Goal: Task Accomplishment & Management: Complete application form

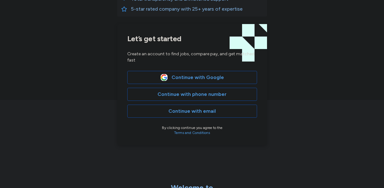
scroll to position [146, 0]
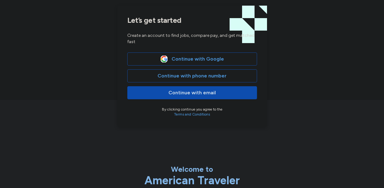
click at [222, 89] on span "Continue with email" at bounding box center [192, 92] width 119 height 7
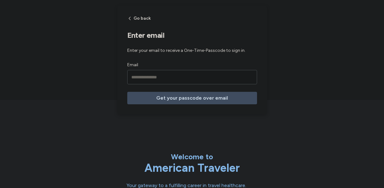
click at [150, 75] on input "Email" at bounding box center [192, 77] width 130 height 14
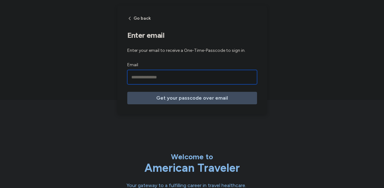
click at [134, 76] on input "Email" at bounding box center [192, 77] width 130 height 14
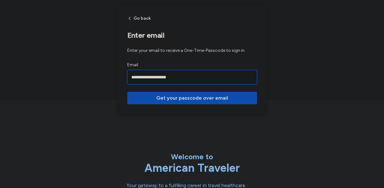
type input "**********"
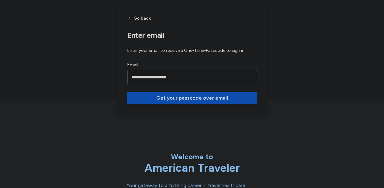
click at [179, 99] on span "Get your passcode over email" at bounding box center [192, 97] width 72 height 7
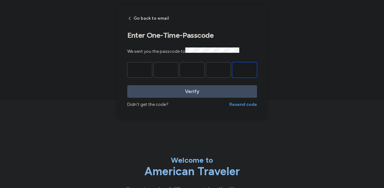
paste input "*"
type input "*"
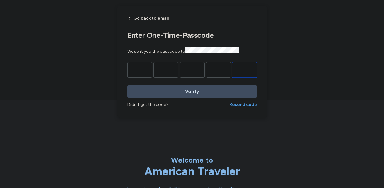
type input "*"
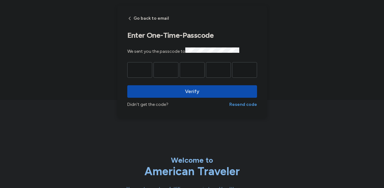
click at [199, 93] on span "Verify" at bounding box center [192, 91] width 120 height 7
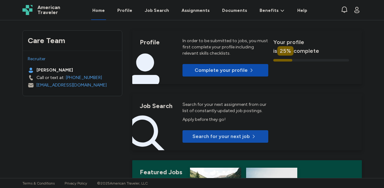
click at [237, 71] on p "Complete your profile" at bounding box center [221, 69] width 53 height 7
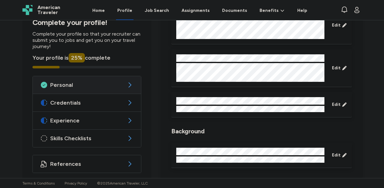
scroll to position [84, 0]
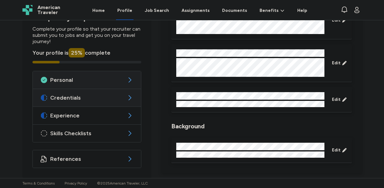
click at [103, 96] on span "Credentials" at bounding box center [87, 97] width 74 height 7
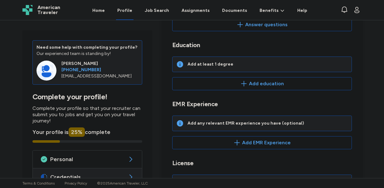
scroll to position [94, 0]
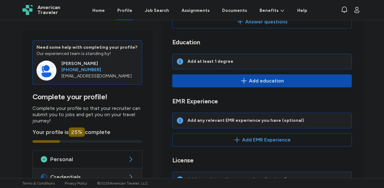
click at [248, 77] on icon "button" at bounding box center [243, 80] width 7 height 7
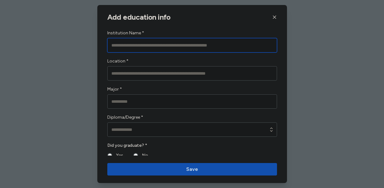
click at [169, 45] on input "Institution Name *" at bounding box center [192, 45] width 170 height 14
type input "*"
type input "**********"
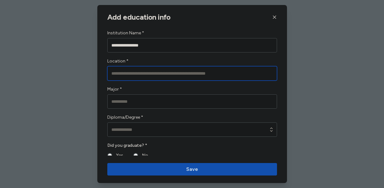
click at [156, 73] on input "Location *" at bounding box center [192, 73] width 170 height 14
type input "*"
type input "*********"
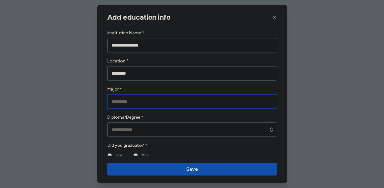
click at [157, 102] on input "Major *" at bounding box center [192, 101] width 170 height 14
type input "**********"
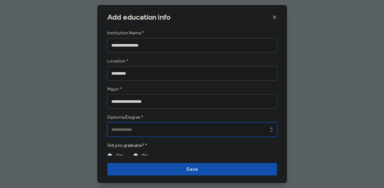
click at [130, 129] on input "Diploma/Degree *" at bounding box center [192, 129] width 170 height 14
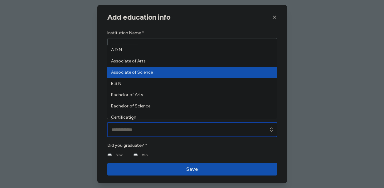
type input "**********"
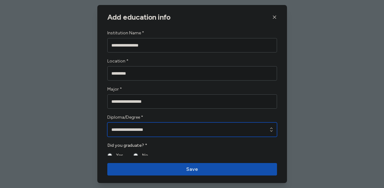
scroll to position [5, 0]
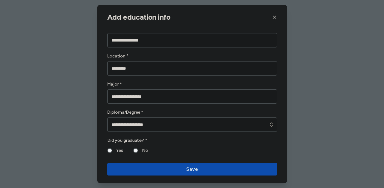
click at [147, 170] on span "Save" at bounding box center [192, 168] width 160 height 7
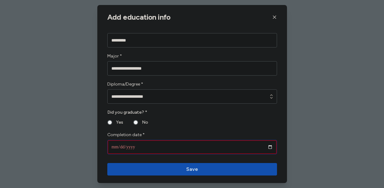
scroll to position [41, 0]
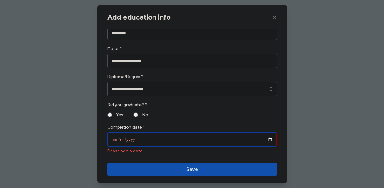
click at [173, 140] on input "date" at bounding box center [192, 139] width 170 height 14
click at [269, 140] on input "date" at bounding box center [192, 139] width 170 height 14
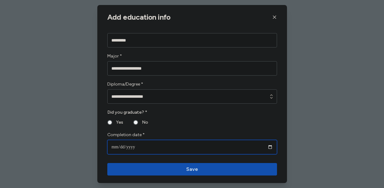
type input "**********"
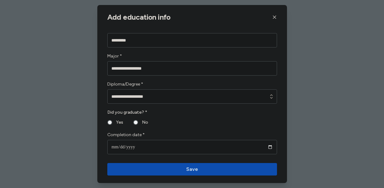
click at [218, 169] on span "Save" at bounding box center [192, 168] width 160 height 7
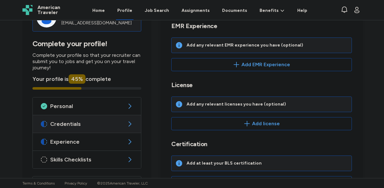
scroll to position [189, 0]
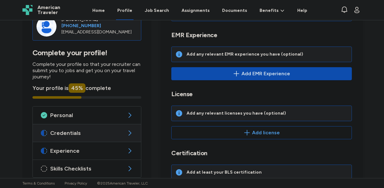
click at [269, 70] on span "Add EMR Experience" at bounding box center [265, 73] width 49 height 7
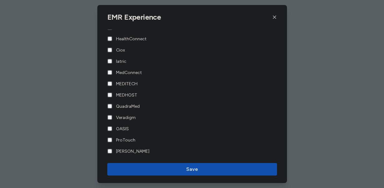
scroll to position [62, 0]
click at [165, 169] on span "Save" at bounding box center [192, 168] width 160 height 7
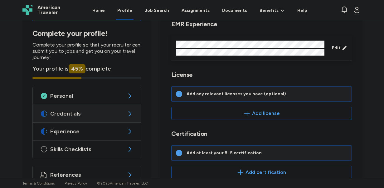
scroll to position [211, 0]
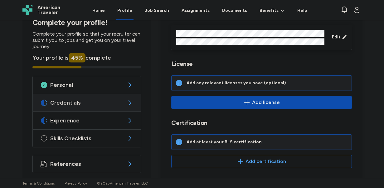
click at [261, 101] on span "Add license" at bounding box center [266, 102] width 28 height 7
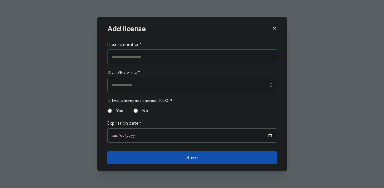
click at [215, 59] on input "License number *" at bounding box center [192, 57] width 170 height 14
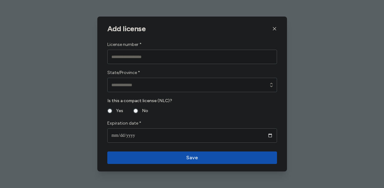
click at [277, 30] on div "Add license" at bounding box center [192, 28] width 190 height 9
click at [273, 28] on icon "button" at bounding box center [274, 28] width 5 height 5
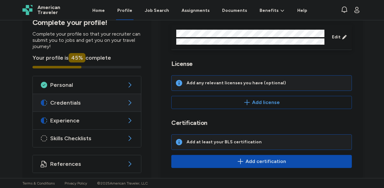
click at [259, 157] on span "Add certification" at bounding box center [265, 160] width 41 height 7
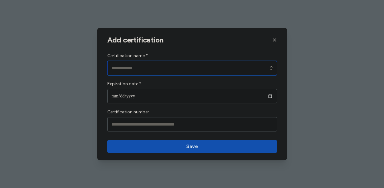
click at [205, 70] on input "Certification name *" at bounding box center [192, 68] width 170 height 14
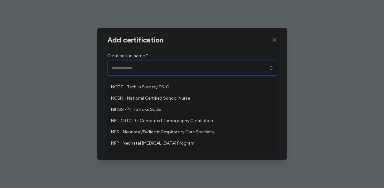
scroll to position [1068, 0]
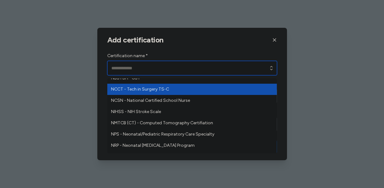
type input "**********"
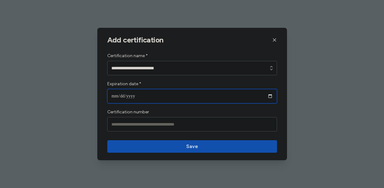
click at [182, 101] on input "date" at bounding box center [192, 96] width 170 height 14
click at [268, 96] on input "date" at bounding box center [192, 96] width 170 height 14
click at [123, 97] on input "**********" at bounding box center [192, 96] width 170 height 14
click at [124, 97] on input "**********" at bounding box center [192, 96] width 170 height 14
type input "**********"
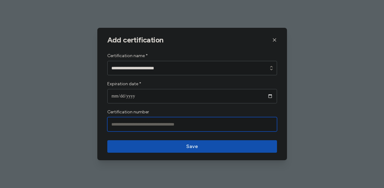
click at [136, 126] on input "Certification number" at bounding box center [192, 124] width 170 height 14
paste input "*******"
type input "*******"
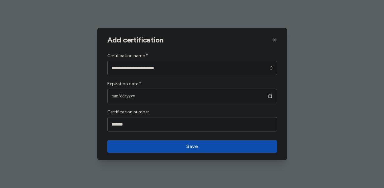
click at [196, 148] on span "Save" at bounding box center [192, 145] width 12 height 7
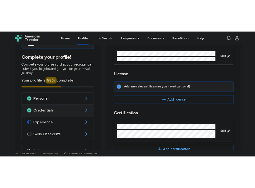
scroll to position [228, 0]
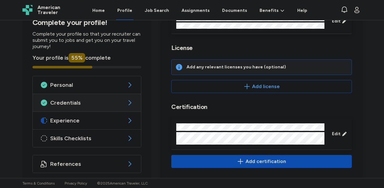
click at [258, 157] on span "Add certification" at bounding box center [265, 160] width 41 height 7
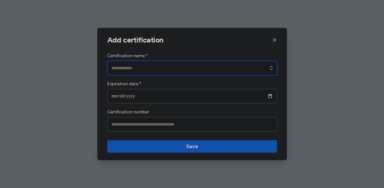
click at [152, 70] on input "Certification name *" at bounding box center [192, 68] width 170 height 14
type input "**********"
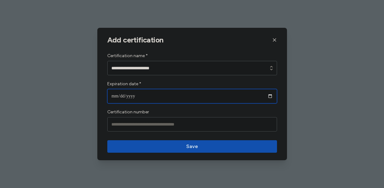
click at [149, 98] on input "date" at bounding box center [192, 96] width 170 height 14
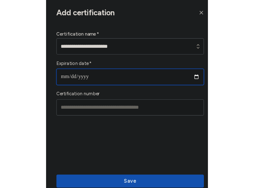
scroll to position [220, 0]
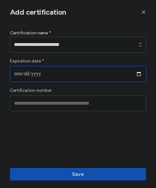
type input "**********"
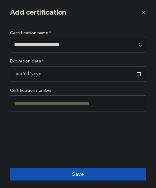
click at [42, 108] on input "Certification number" at bounding box center [78, 103] width 136 height 16
paste input "***"
type input "*"
paste input "**********"
type input "**********"
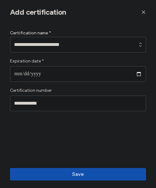
click at [55, 131] on div "**********" at bounding box center [78, 92] width 156 height 136
click at [108, 151] on div "**********" at bounding box center [78, 92] width 156 height 136
click at [95, 170] on span "Save" at bounding box center [78, 173] width 126 height 7
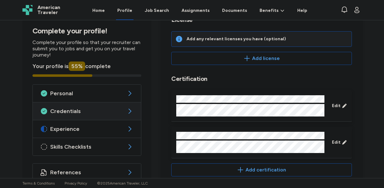
scroll to position [264, 0]
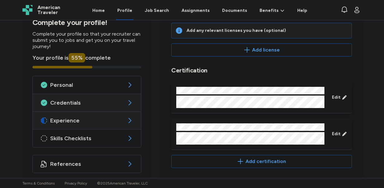
click at [55, 112] on div "Experience" at bounding box center [87, 120] width 108 height 17
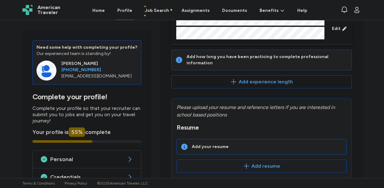
scroll to position [72, 0]
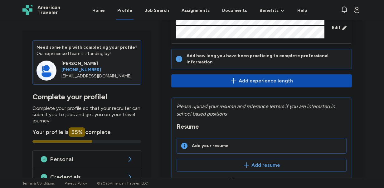
click at [278, 78] on span "Add experience length" at bounding box center [266, 80] width 54 height 7
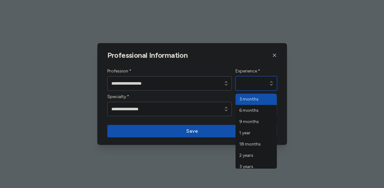
click at [267, 85] on div "button" at bounding box center [271, 83] width 11 height 14
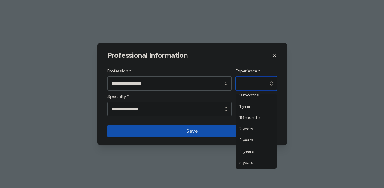
scroll to position [27, 0]
type input "*******"
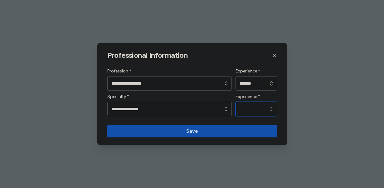
click at [259, 111] on input "Experience *" at bounding box center [255, 109] width 41 height 14
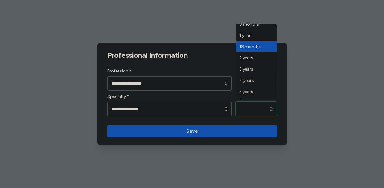
scroll to position [27, 0]
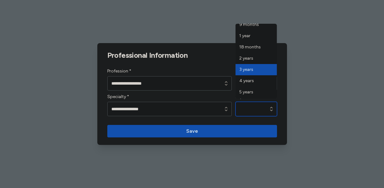
type input "*******"
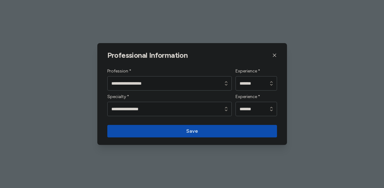
click at [210, 132] on span "Save" at bounding box center [192, 130] width 160 height 7
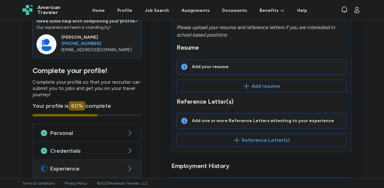
scroll to position [105, 0]
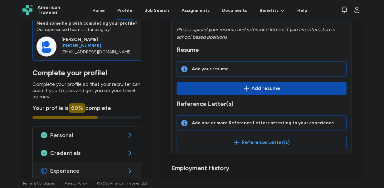
click at [284, 88] on span "Add resume" at bounding box center [261, 87] width 159 height 7
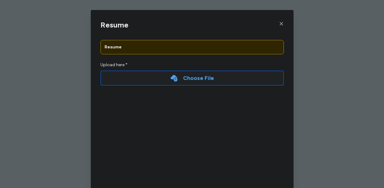
click at [199, 79] on div "Choose File" at bounding box center [198, 78] width 31 height 9
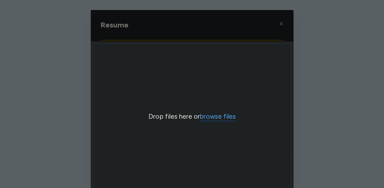
click at [224, 119] on button "browse files" at bounding box center [218, 116] width 36 height 9
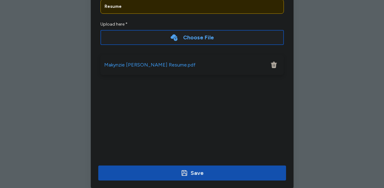
scroll to position [51, 0]
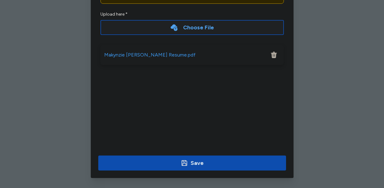
click at [213, 165] on span "Save" at bounding box center [192, 162] width 178 height 9
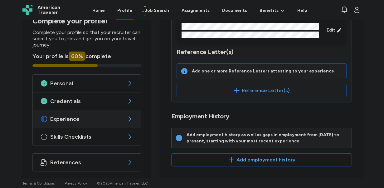
scroll to position [152, 0]
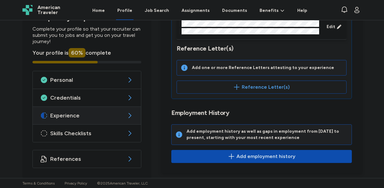
click at [272, 157] on span "Add employment history" at bounding box center [265, 155] width 59 height 7
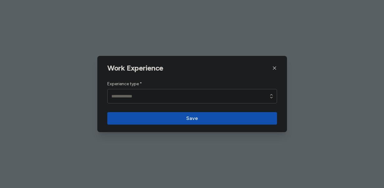
click at [273, 68] on icon "button" at bounding box center [274, 67] width 5 height 5
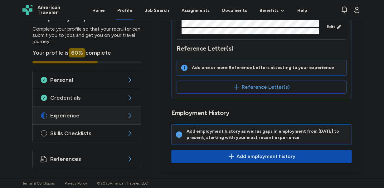
click at [268, 157] on span "Add employment history" at bounding box center [265, 155] width 59 height 7
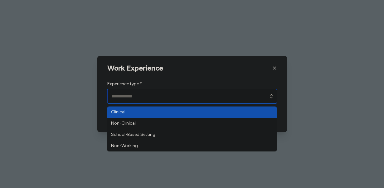
click at [160, 93] on input "Experience type *" at bounding box center [192, 96] width 170 height 14
type input "********"
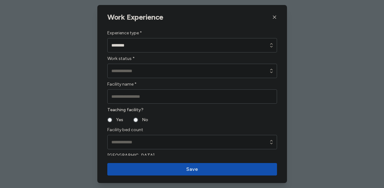
click at [272, 21] on button "button" at bounding box center [274, 16] width 5 height 9
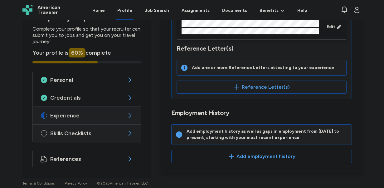
click at [107, 136] on span "Skills Checklists" at bounding box center [87, 132] width 74 height 7
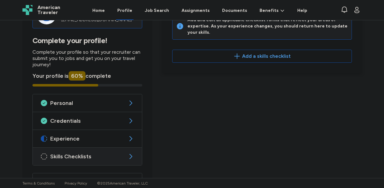
scroll to position [56, 0]
click at [115, 131] on div "Experience" at bounding box center [87, 137] width 109 height 17
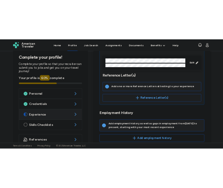
scroll to position [152, 0]
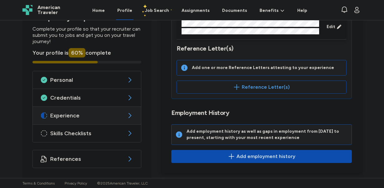
click at [253, 152] on button "Add employment history" at bounding box center [261, 156] width 180 height 13
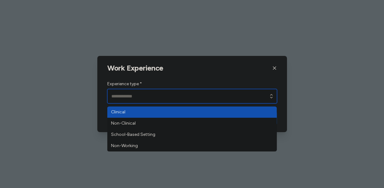
click at [161, 95] on input "Experience type *" at bounding box center [192, 96] width 170 height 14
type input "********"
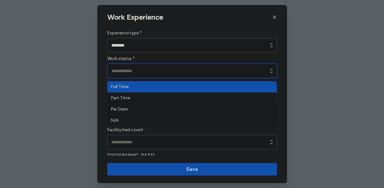
click at [144, 70] on input "Work status *" at bounding box center [192, 71] width 170 height 14
type input "*********"
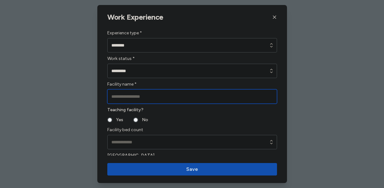
click at [147, 99] on input "Facility name *" at bounding box center [192, 96] width 170 height 14
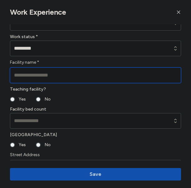
scroll to position [17, 0]
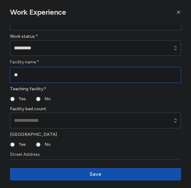
type input "*"
click at [48, 75] on input "Facility name *" at bounding box center [95, 75] width 171 height 16
paste input "**********"
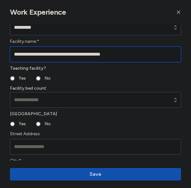
scroll to position [40, 0]
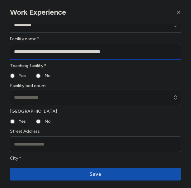
type input "**********"
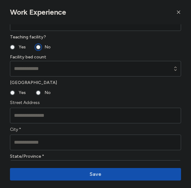
scroll to position [72, 0]
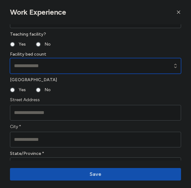
click at [64, 69] on input at bounding box center [95, 66] width 171 height 16
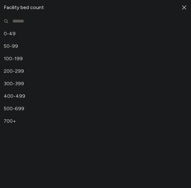
click at [186, 7] on icon "button" at bounding box center [185, 8] width 4 height 4
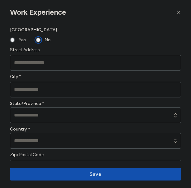
scroll to position [118, 0]
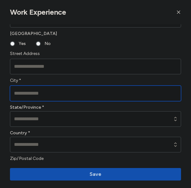
click at [62, 95] on input "City *" at bounding box center [95, 93] width 171 height 16
type input "*"
type input "*********"
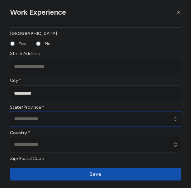
click at [65, 121] on input at bounding box center [95, 119] width 171 height 16
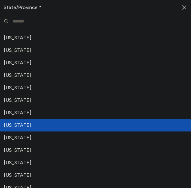
scroll to position [343, 0]
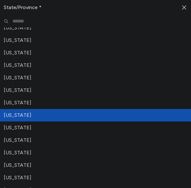
click at [35, 115] on span "[US_STATE]" at bounding box center [92, 114] width 176 height 7
type input "**********"
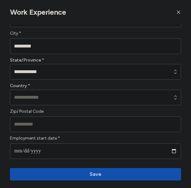
scroll to position [172, 0]
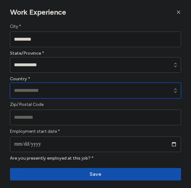
click at [61, 89] on input at bounding box center [95, 91] width 171 height 16
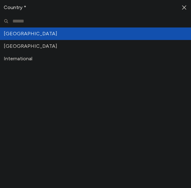
click at [44, 34] on span "[GEOGRAPHIC_DATA]" at bounding box center [92, 33] width 176 height 7
type input "**********"
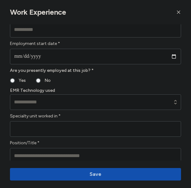
scroll to position [261, 0]
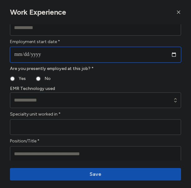
click at [67, 54] on input "date" at bounding box center [95, 55] width 171 height 16
click at [180, 52] on input "date" at bounding box center [95, 55] width 171 height 16
click at [174, 53] on input "date" at bounding box center [95, 55] width 171 height 16
type input "**********"
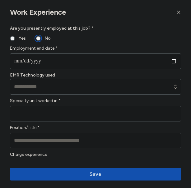
scroll to position [307, 0]
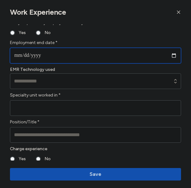
click at [68, 57] on input "date" at bounding box center [95, 56] width 171 height 16
click at [176, 54] on input "date" at bounding box center [95, 56] width 171 height 16
type input "**********"
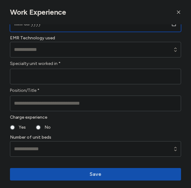
scroll to position [339, 0]
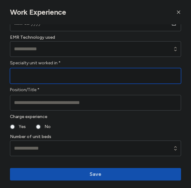
click at [95, 78] on input "Specialty unit worked in *" at bounding box center [95, 76] width 171 height 16
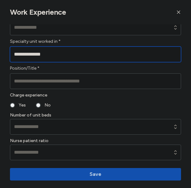
scroll to position [362, 0]
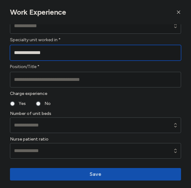
type input "**********"
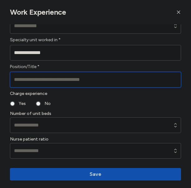
click at [128, 85] on input "Position/Title *" at bounding box center [95, 80] width 171 height 16
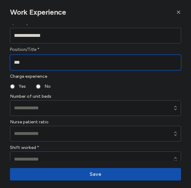
scroll to position [392, 0]
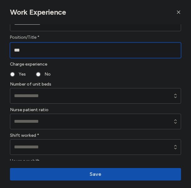
type input "***"
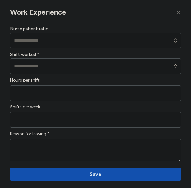
scroll to position [477, 0]
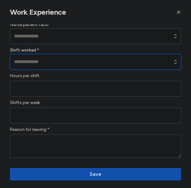
click at [74, 64] on input at bounding box center [95, 62] width 171 height 16
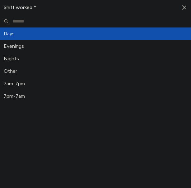
click at [49, 32] on span "Days" at bounding box center [92, 33] width 176 height 7
type input "****"
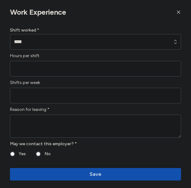
scroll to position [500, 0]
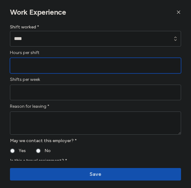
click at [75, 68] on input "Hours per shift" at bounding box center [95, 66] width 171 height 16
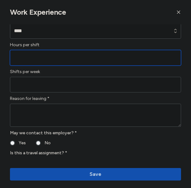
type input "*"
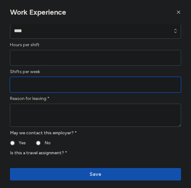
click at [76, 87] on input "Shifts per week" at bounding box center [95, 85] width 171 height 16
type input "*"
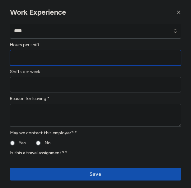
click at [82, 60] on input "*" at bounding box center [95, 58] width 171 height 16
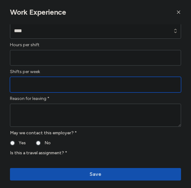
click at [57, 88] on input "*" at bounding box center [95, 85] width 171 height 16
type input "**"
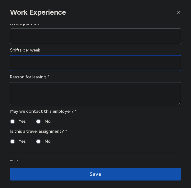
scroll to position [530, 0]
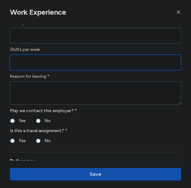
type input "*"
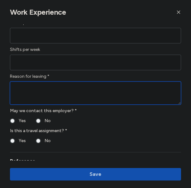
click at [79, 95] on textarea at bounding box center [95, 92] width 171 height 23
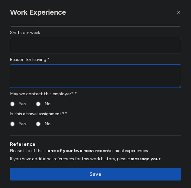
scroll to position [547, 0]
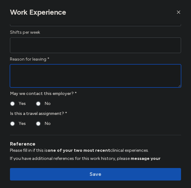
type textarea "*"
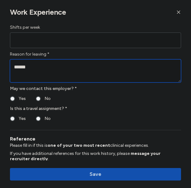
type textarea "******"
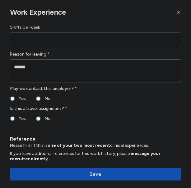
click at [16, 100] on label "Yes" at bounding box center [20, 98] width 11 height 7
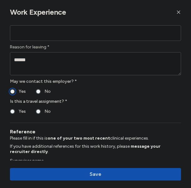
scroll to position [560, 0]
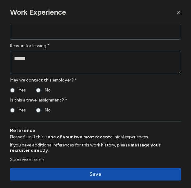
click at [15, 108] on label "Yes" at bounding box center [20, 109] width 11 height 7
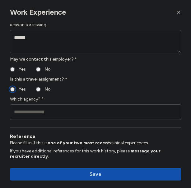
scroll to position [587, 0]
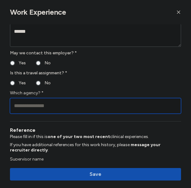
click at [73, 104] on input "Which agency? *" at bounding box center [95, 106] width 171 height 16
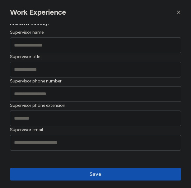
scroll to position [715, 0]
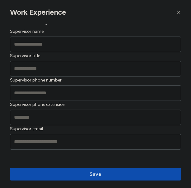
type input "**********"
click at [89, 172] on span "Save" at bounding box center [96, 173] width 162 height 7
type input "*"
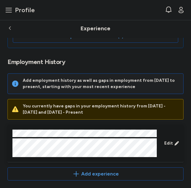
scroll to position [207, 0]
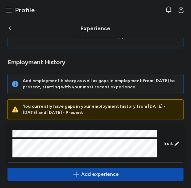
click at [107, 171] on span "Add experience" at bounding box center [100, 173] width 38 height 7
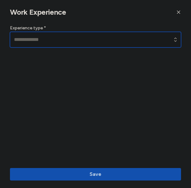
click at [88, 41] on input at bounding box center [95, 40] width 171 height 16
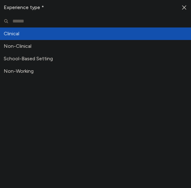
click at [54, 30] on span "Clinical" at bounding box center [92, 33] width 176 height 7
type input "********"
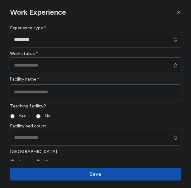
click at [42, 62] on input at bounding box center [95, 65] width 171 height 16
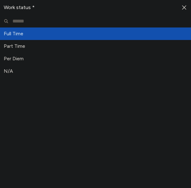
click at [49, 31] on span "Full Time" at bounding box center [92, 33] width 176 height 7
type input "*********"
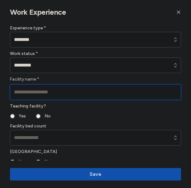
click at [54, 91] on input "Facility name *" at bounding box center [95, 92] width 171 height 16
click at [33, 93] on input "Facility name *" at bounding box center [95, 92] width 171 height 16
paste input "**********"
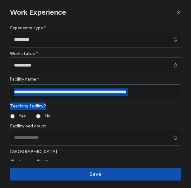
drag, startPoint x: 117, startPoint y: 108, endPoint x: 108, endPoint y: 98, distance: 12.6
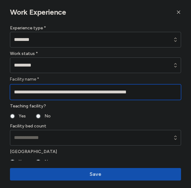
click at [173, 91] on input "**********" at bounding box center [95, 92] width 171 height 16
drag, startPoint x: 165, startPoint y: 90, endPoint x: 120, endPoint y: 93, distance: 45.0
click at [120, 93] on input "**********" at bounding box center [95, 92] width 171 height 16
type input "**********"
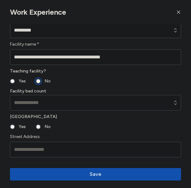
scroll to position [44, 0]
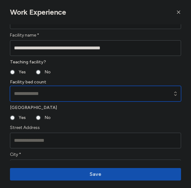
click at [79, 95] on input at bounding box center [95, 94] width 171 height 16
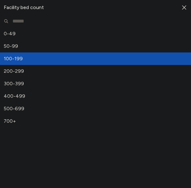
click at [84, 61] on span "100-199" at bounding box center [92, 58] width 176 height 7
type input "*******"
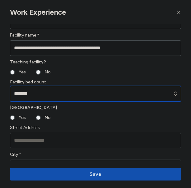
click at [80, 93] on input "*******" at bounding box center [95, 94] width 171 height 16
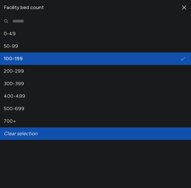
click at [27, 135] on div "Clear selection" at bounding box center [95, 133] width 191 height 12
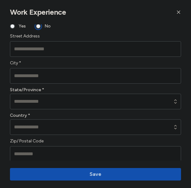
scroll to position [145, 0]
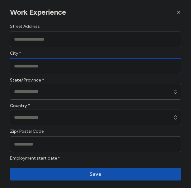
click at [63, 66] on input "City *" at bounding box center [95, 66] width 171 height 16
type input "********"
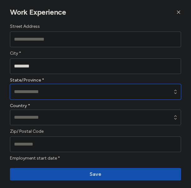
click at [68, 91] on input at bounding box center [95, 92] width 171 height 16
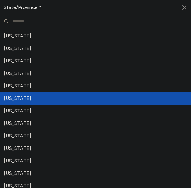
scroll to position [274, 0]
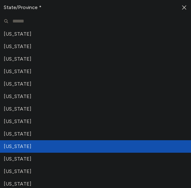
click at [41, 145] on span "[US_STATE]" at bounding box center [92, 145] width 176 height 7
type input "**********"
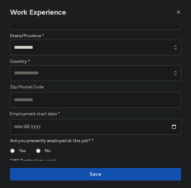
scroll to position [195, 0]
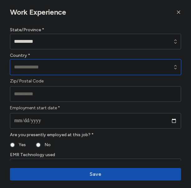
click at [67, 65] on input at bounding box center [95, 67] width 171 height 16
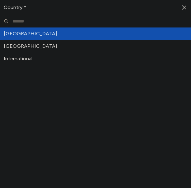
click at [21, 36] on span "[GEOGRAPHIC_DATA]" at bounding box center [92, 33] width 176 height 7
type input "**********"
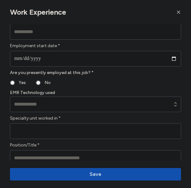
scroll to position [265, 0]
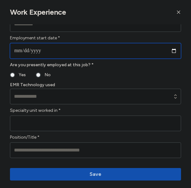
click at [97, 46] on input "date" at bounding box center [95, 51] width 171 height 16
click at [174, 51] on input "date" at bounding box center [95, 51] width 171 height 16
type input "**********"
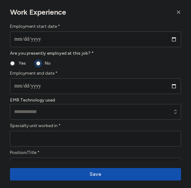
scroll to position [282, 0]
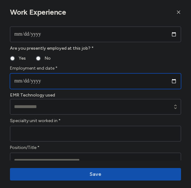
click at [172, 81] on input "date" at bounding box center [95, 81] width 171 height 16
type input "**********"
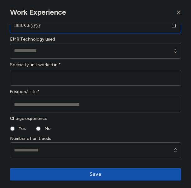
scroll to position [338, 0]
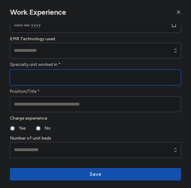
click at [92, 80] on input "Specialty unit worked in *" at bounding box center [95, 78] width 171 height 16
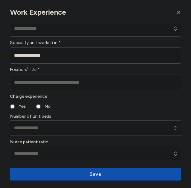
scroll to position [360, 0]
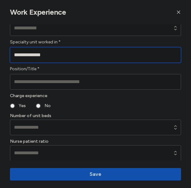
type input "**********"
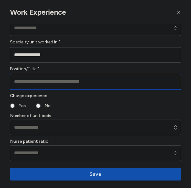
click at [112, 86] on input "Position/Title *" at bounding box center [95, 82] width 171 height 16
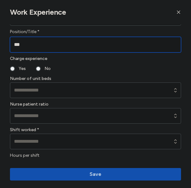
scroll to position [405, 0]
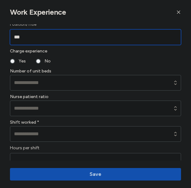
type input "***"
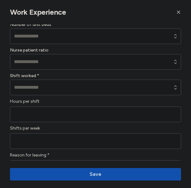
scroll to position [469, 0]
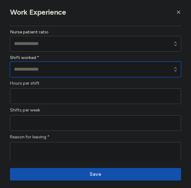
click at [73, 69] on input at bounding box center [95, 69] width 171 height 16
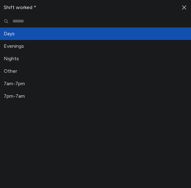
click at [53, 37] on span "Days" at bounding box center [92, 33] width 176 height 7
type input "****"
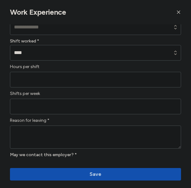
scroll to position [486, 0]
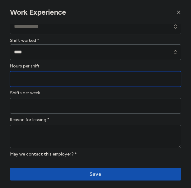
click at [53, 75] on input "Hours per shift" at bounding box center [95, 79] width 171 height 16
type input "*"
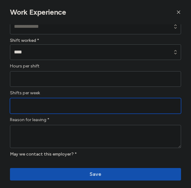
click at [41, 100] on input "Shifts per week" at bounding box center [95, 106] width 171 height 16
type input "*"
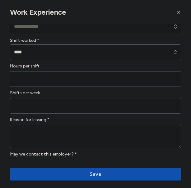
click at [62, 118] on label "Reason for leaving *" at bounding box center [95, 119] width 171 height 7
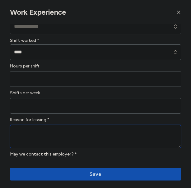
click at [60, 132] on textarea at bounding box center [95, 136] width 171 height 23
type textarea "*"
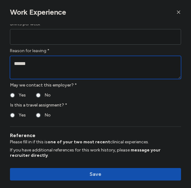
scroll to position [557, 0]
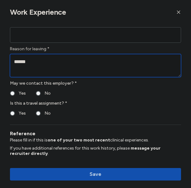
type textarea "******"
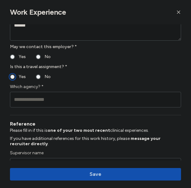
scroll to position [614, 0]
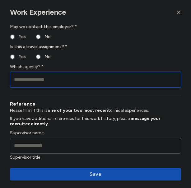
click at [56, 81] on input "Which agency? *" at bounding box center [95, 80] width 171 height 16
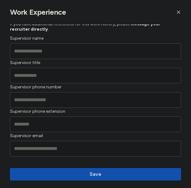
scroll to position [715, 0]
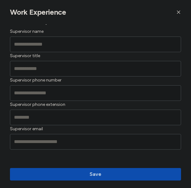
type input "**********"
click at [99, 176] on span "Save" at bounding box center [96, 173] width 12 height 7
type input "*"
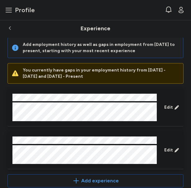
scroll to position [250, 0]
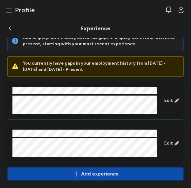
click at [101, 172] on span "Add experience" at bounding box center [100, 173] width 38 height 7
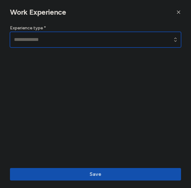
click at [76, 40] on input at bounding box center [95, 40] width 171 height 16
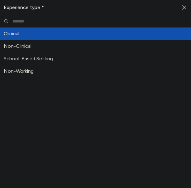
click at [46, 32] on span "Clinical" at bounding box center [92, 33] width 176 height 7
type input "********"
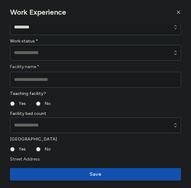
scroll to position [13, 0]
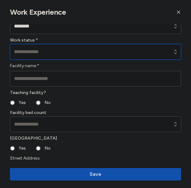
click at [53, 53] on input at bounding box center [95, 52] width 171 height 16
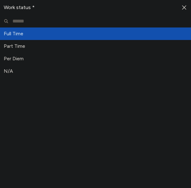
click at [36, 38] on div "Full Time" at bounding box center [95, 33] width 191 height 12
type input "*********"
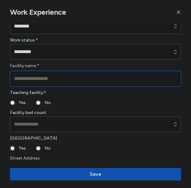
click at [46, 77] on input "Facility name *" at bounding box center [95, 79] width 171 height 16
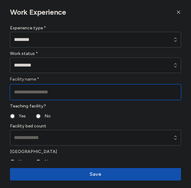
paste input "**********"
type input "**********"
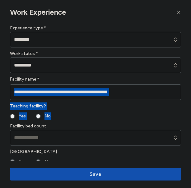
drag, startPoint x: 96, startPoint y: 112, endPoint x: 58, endPoint y: 95, distance: 41.9
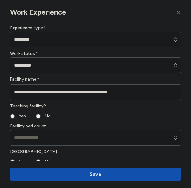
click at [104, 112] on div "Teaching facility? Yes No" at bounding box center [95, 110] width 171 height 17
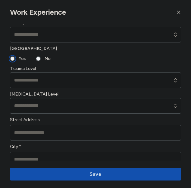
scroll to position [103, 0]
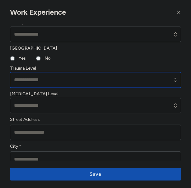
click at [59, 78] on input at bounding box center [95, 80] width 171 height 16
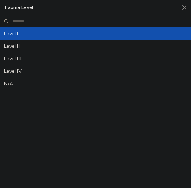
click at [9, 37] on div "Level I" at bounding box center [95, 33] width 191 height 12
type input "*******"
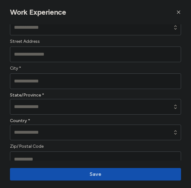
scroll to position [187, 0]
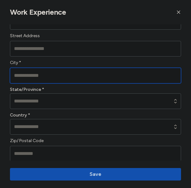
click at [65, 77] on input "City *" at bounding box center [95, 76] width 171 height 16
type input "******"
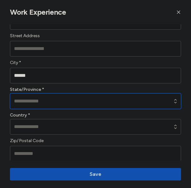
click at [56, 100] on input at bounding box center [95, 101] width 171 height 16
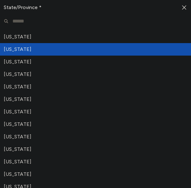
scroll to position [187, 0]
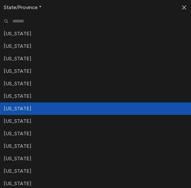
click at [35, 108] on span "[US_STATE]" at bounding box center [92, 108] width 176 height 7
type input "**********"
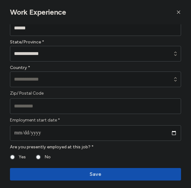
scroll to position [238, 0]
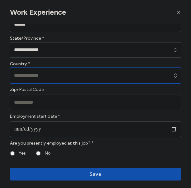
click at [54, 76] on input at bounding box center [95, 76] width 171 height 16
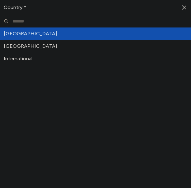
click at [52, 37] on span "[GEOGRAPHIC_DATA]" at bounding box center [92, 33] width 176 height 7
type input "**********"
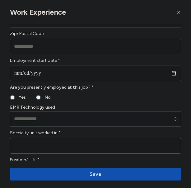
scroll to position [296, 0]
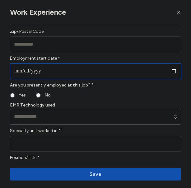
click at [63, 72] on input "date" at bounding box center [95, 71] width 171 height 16
click at [176, 70] on input "date" at bounding box center [95, 71] width 171 height 16
type input "**********"
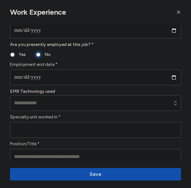
scroll to position [340, 0]
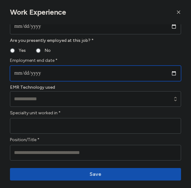
click at [40, 73] on input "date" at bounding box center [95, 73] width 171 height 16
click at [174, 69] on input "date" at bounding box center [95, 73] width 171 height 16
click at [174, 74] on input "date" at bounding box center [95, 73] width 171 height 16
type input "**********"
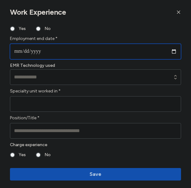
scroll to position [386, 0]
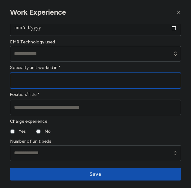
click at [91, 78] on input "Specialty unit worked in *" at bounding box center [95, 81] width 171 height 16
type input "**********"
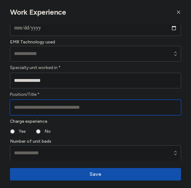
click at [97, 110] on input "Position/Title *" at bounding box center [95, 107] width 171 height 16
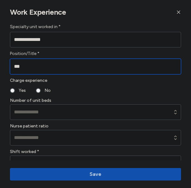
scroll to position [434, 0]
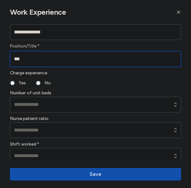
type input "***"
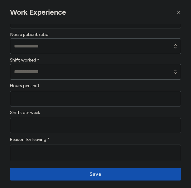
scroll to position [523, 0]
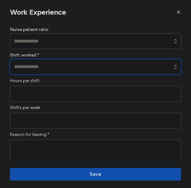
click at [79, 68] on input at bounding box center [95, 67] width 171 height 16
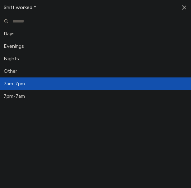
click at [66, 84] on span "7am-7pm" at bounding box center [92, 83] width 176 height 7
type input "*******"
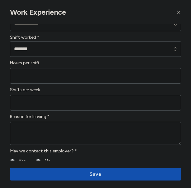
scroll to position [542, 0]
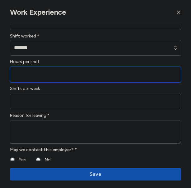
click at [62, 75] on input "Hours per shift" at bounding box center [95, 75] width 171 height 16
type input "**"
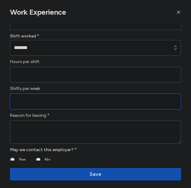
click at [66, 99] on input "Shifts per week" at bounding box center [95, 102] width 171 height 16
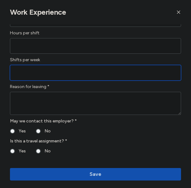
scroll to position [571, 0]
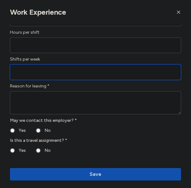
type input "**"
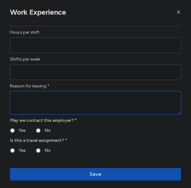
click at [75, 94] on textarea at bounding box center [95, 102] width 171 height 23
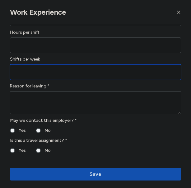
click at [71, 74] on input "**" at bounding box center [95, 72] width 171 height 16
type input "*"
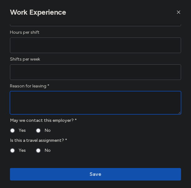
click at [65, 100] on textarea at bounding box center [95, 102] width 171 height 23
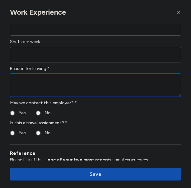
scroll to position [589, 0]
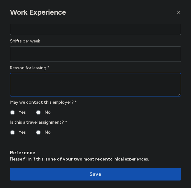
click at [65, 78] on textarea at bounding box center [95, 84] width 171 height 23
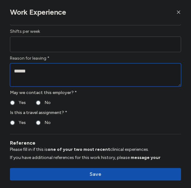
scroll to position [602, 0]
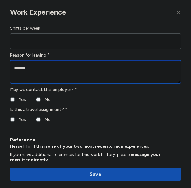
type textarea "******"
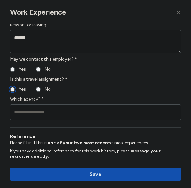
scroll to position [633, 0]
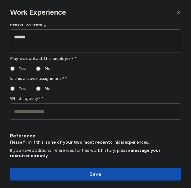
click at [62, 108] on input "Which agency? *" at bounding box center [95, 112] width 171 height 16
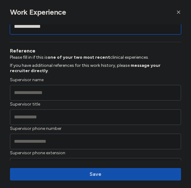
scroll to position [719, 0]
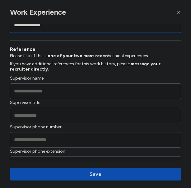
type input "**********"
click at [105, 171] on span "Save" at bounding box center [96, 173] width 162 height 7
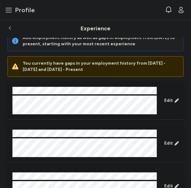
scroll to position [293, 0]
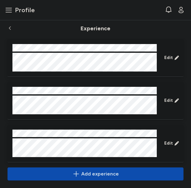
click at [99, 172] on span "Add experience" at bounding box center [100, 173] width 38 height 7
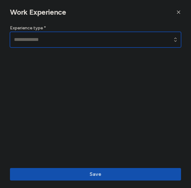
click at [52, 40] on input at bounding box center [95, 40] width 171 height 16
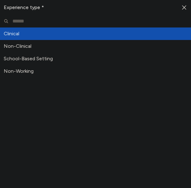
click at [40, 30] on span "Clinical" at bounding box center [92, 33] width 176 height 7
type input "********"
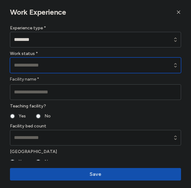
click at [56, 64] on input at bounding box center [95, 65] width 171 height 16
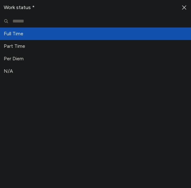
click at [57, 33] on span "Full Time" at bounding box center [92, 33] width 176 height 7
type input "*********"
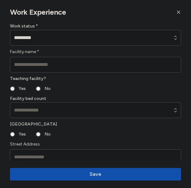
scroll to position [29, 0]
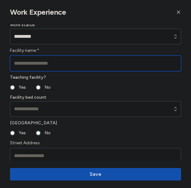
click at [59, 63] on input "Facility name *" at bounding box center [95, 63] width 171 height 16
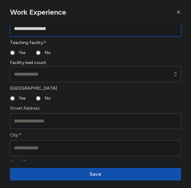
scroll to position [64, 0]
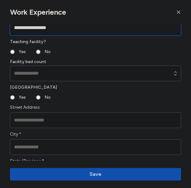
type input "**********"
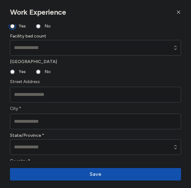
scroll to position [91, 0]
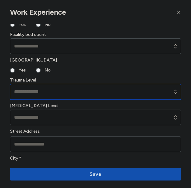
click at [32, 89] on input at bounding box center [95, 92] width 171 height 16
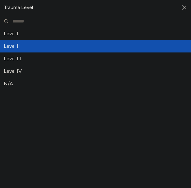
click at [23, 42] on span "Level II" at bounding box center [92, 45] width 176 height 7
type input "********"
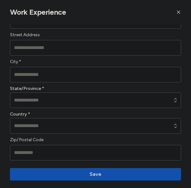
scroll to position [189, 0]
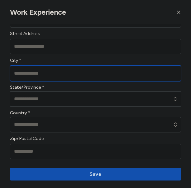
click at [79, 74] on input "City *" at bounding box center [95, 73] width 171 height 16
type input "*******"
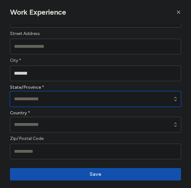
click at [74, 100] on input at bounding box center [95, 99] width 171 height 16
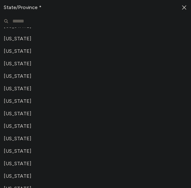
scroll to position [145, 0]
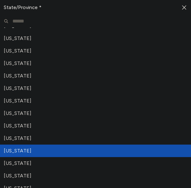
click at [47, 150] on span "[US_STATE]" at bounding box center [92, 150] width 176 height 7
type input "**********"
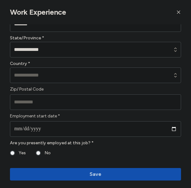
scroll to position [247, 0]
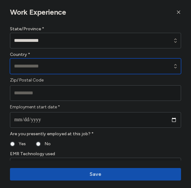
click at [55, 63] on input at bounding box center [95, 66] width 171 height 16
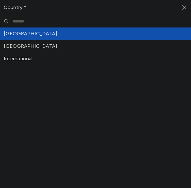
click at [55, 34] on span "[GEOGRAPHIC_DATA]" at bounding box center [92, 33] width 176 height 7
type input "**********"
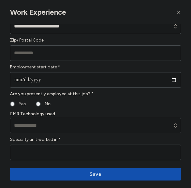
scroll to position [288, 0]
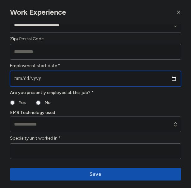
click at [48, 82] on input "date" at bounding box center [95, 79] width 171 height 16
click at [174, 78] on input "date" at bounding box center [95, 79] width 171 height 16
type input "**********"
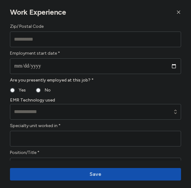
click at [39, 92] on div "No" at bounding box center [43, 89] width 15 height 7
click at [41, 90] on label "No" at bounding box center [46, 89] width 10 height 7
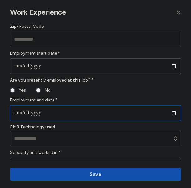
click at [175, 112] on input "date" at bounding box center [95, 113] width 171 height 16
type input "**********"
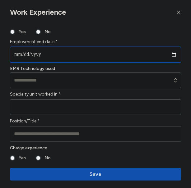
scroll to position [360, 0]
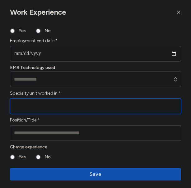
click at [75, 107] on input "Specialty unit worked in *" at bounding box center [95, 106] width 171 height 16
type input "**********"
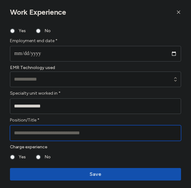
click at [61, 133] on input "Position/Title *" at bounding box center [95, 133] width 171 height 16
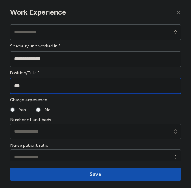
scroll to position [413, 0]
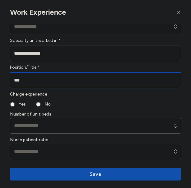
type input "***"
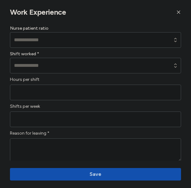
scroll to position [532, 0]
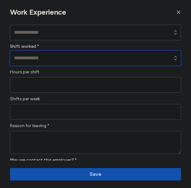
click at [86, 55] on input at bounding box center [95, 58] width 171 height 16
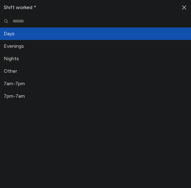
click at [42, 34] on span "Days" at bounding box center [92, 33] width 176 height 7
type input "****"
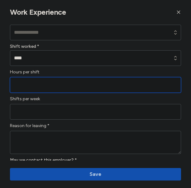
click at [47, 83] on input "Hours per shift" at bounding box center [95, 85] width 171 height 16
type input "*"
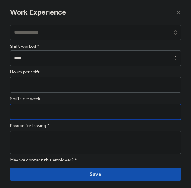
click at [58, 108] on input "Shifts per week" at bounding box center [95, 112] width 171 height 16
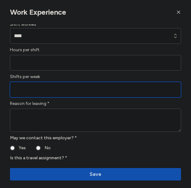
scroll to position [557, 0]
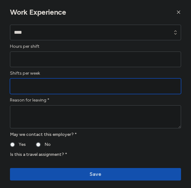
type input "*"
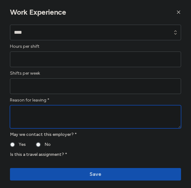
click at [61, 115] on textarea at bounding box center [95, 116] width 171 height 23
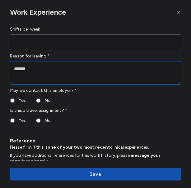
scroll to position [612, 0]
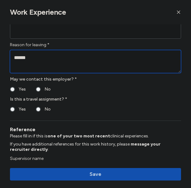
type textarea "******"
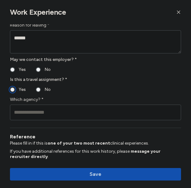
scroll to position [643, 0]
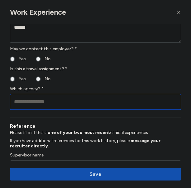
click at [59, 95] on input "Which agency? *" at bounding box center [95, 102] width 171 height 16
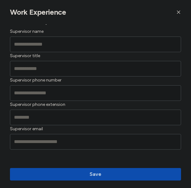
type input "**********"
click at [94, 168] on button "Save" at bounding box center [95, 174] width 171 height 12
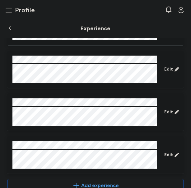
scroll to position [336, 0]
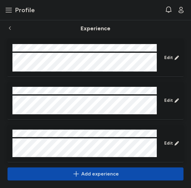
click at [101, 176] on span "Add experience" at bounding box center [100, 173] width 38 height 7
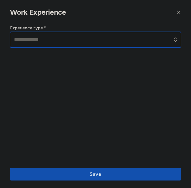
click at [55, 37] on input at bounding box center [95, 40] width 171 height 16
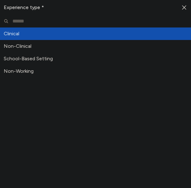
click at [35, 32] on span "Clinical" at bounding box center [92, 33] width 176 height 7
type input "********"
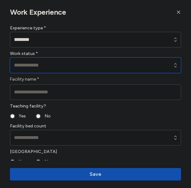
click at [45, 63] on input at bounding box center [95, 65] width 171 height 16
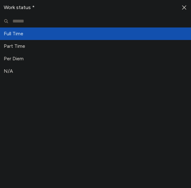
click at [47, 37] on span "Full Time" at bounding box center [92, 33] width 176 height 7
type input "*********"
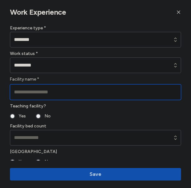
click at [38, 92] on input "Facility name *" at bounding box center [95, 92] width 171 height 16
click at [72, 95] on input "Facility name *" at bounding box center [95, 92] width 171 height 16
paste input "**********"
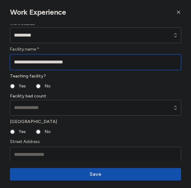
scroll to position [34, 0]
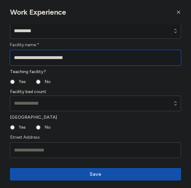
type input "**********"
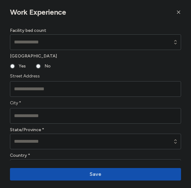
scroll to position [97, 0]
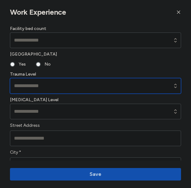
click at [26, 87] on input at bounding box center [95, 86] width 171 height 16
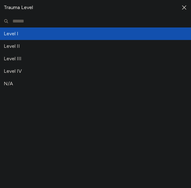
click at [12, 28] on div "Level I" at bounding box center [95, 33] width 191 height 12
type input "*******"
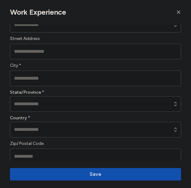
scroll to position [184, 0]
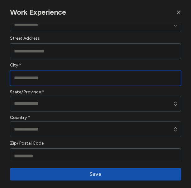
click at [60, 79] on input "City *" at bounding box center [95, 78] width 171 height 16
click at [60, 78] on input "City *" at bounding box center [95, 78] width 171 height 16
type input "**********"
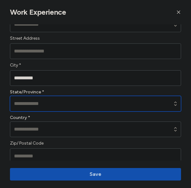
click at [65, 104] on input at bounding box center [95, 104] width 171 height 16
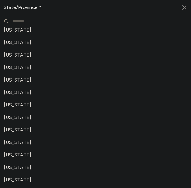
scroll to position [464, 0]
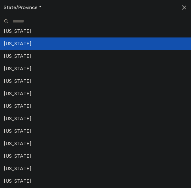
click at [27, 45] on span "[US_STATE]" at bounding box center [92, 43] width 176 height 7
type input "**********"
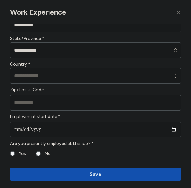
scroll to position [241, 0]
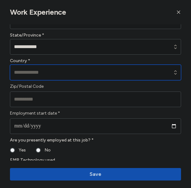
click at [85, 70] on input at bounding box center [95, 73] width 171 height 16
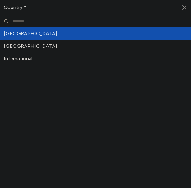
click at [51, 35] on span "[GEOGRAPHIC_DATA]" at bounding box center [92, 33] width 176 height 7
type input "**********"
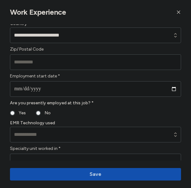
scroll to position [279, 0]
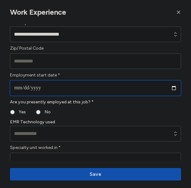
click at [176, 88] on input "date" at bounding box center [95, 88] width 171 height 16
type input "**********"
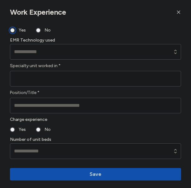
scroll to position [367, 0]
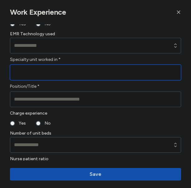
click at [76, 73] on input "Specialty unit worked in *" at bounding box center [95, 73] width 171 height 16
type input "**********"
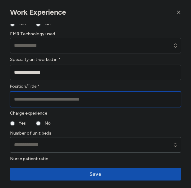
click at [70, 102] on input "Position/Title *" at bounding box center [95, 99] width 171 height 16
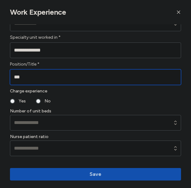
scroll to position [412, 0]
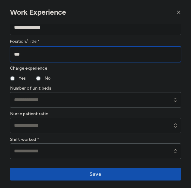
type input "***"
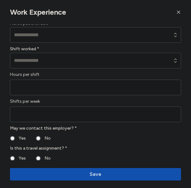
scroll to position [504, 0]
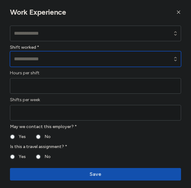
click at [80, 57] on input at bounding box center [95, 59] width 171 height 16
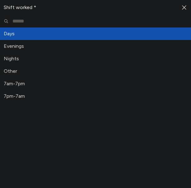
click at [50, 34] on span "Days" at bounding box center [92, 33] width 176 height 7
type input "****"
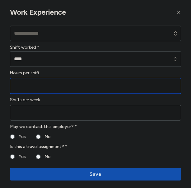
click at [46, 86] on input "Hours per shift" at bounding box center [95, 86] width 171 height 16
type input "*"
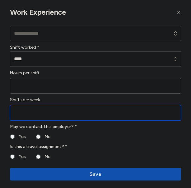
click at [52, 113] on input "Shifts per week" at bounding box center [95, 113] width 171 height 16
type input "**"
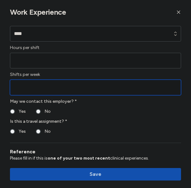
scroll to position [532, 0]
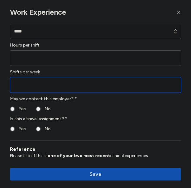
type input "**"
type input "*"
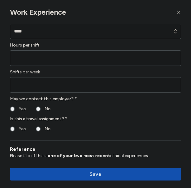
click at [157, 132] on fieldset "Yes No" at bounding box center [95, 128] width 171 height 7
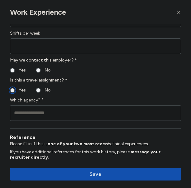
scroll to position [571, 0]
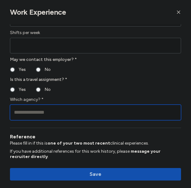
click at [69, 113] on input "Which agency? *" at bounding box center [95, 112] width 171 height 16
type input "**********"
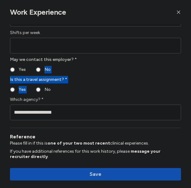
drag, startPoint x: 133, startPoint y: 83, endPoint x: 126, endPoint y: 64, distance: 20.7
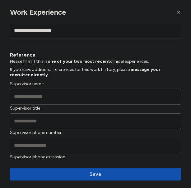
scroll to position [705, 0]
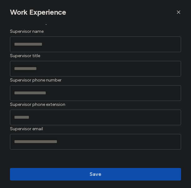
click at [106, 173] on span "Save" at bounding box center [96, 173] width 162 height 7
type input "*"
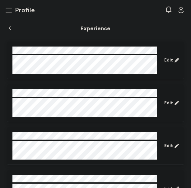
scroll to position [379, 0]
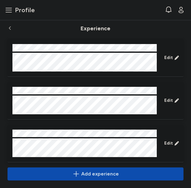
click at [108, 173] on span "Add experience" at bounding box center [100, 173] width 38 height 7
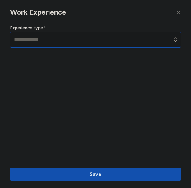
click at [73, 46] on input at bounding box center [95, 40] width 171 height 16
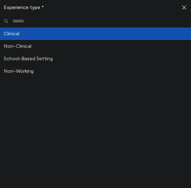
click at [42, 33] on span "Clinical" at bounding box center [92, 33] width 176 height 7
type input "********"
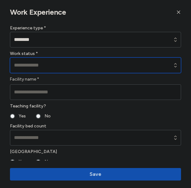
click at [45, 63] on input at bounding box center [95, 65] width 171 height 16
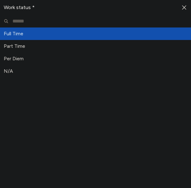
click at [46, 35] on span "Full Time" at bounding box center [92, 33] width 176 height 7
type input "*********"
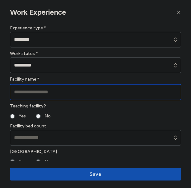
click at [60, 95] on input "Facility name *" at bounding box center [95, 92] width 171 height 16
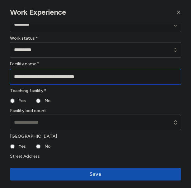
scroll to position [25, 0]
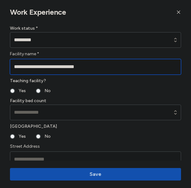
type input "**********"
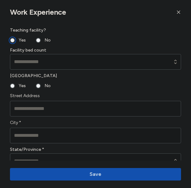
scroll to position [104, 0]
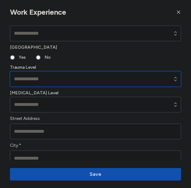
click at [26, 75] on input at bounding box center [95, 79] width 171 height 16
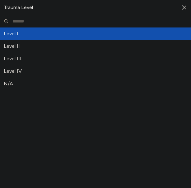
click at [12, 35] on span "Level I" at bounding box center [92, 33] width 176 height 7
type input "*******"
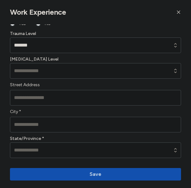
scroll to position [150, 0]
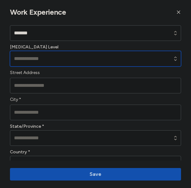
click at [71, 55] on input at bounding box center [95, 59] width 171 height 16
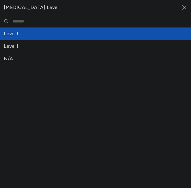
click at [29, 36] on span "Level I" at bounding box center [92, 33] width 176 height 7
type input "*******"
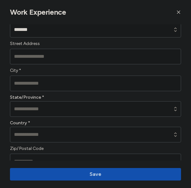
scroll to position [203, 0]
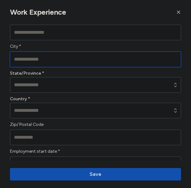
click at [53, 59] on input "City *" at bounding box center [95, 59] width 171 height 16
type input "******"
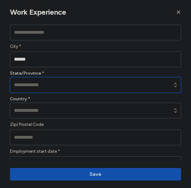
click at [54, 86] on input at bounding box center [95, 85] width 171 height 16
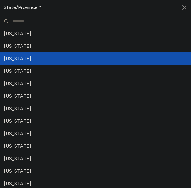
click at [32, 58] on span "[US_STATE]" at bounding box center [92, 58] width 176 height 7
type input "*******"
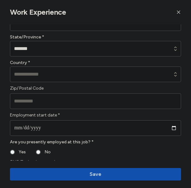
scroll to position [244, 0]
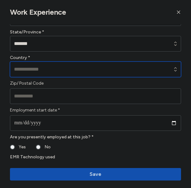
click at [62, 67] on input at bounding box center [95, 69] width 171 height 16
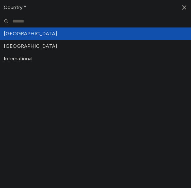
click at [58, 35] on span "[GEOGRAPHIC_DATA]" at bounding box center [92, 33] width 176 height 7
type input "**********"
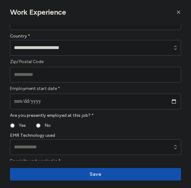
scroll to position [266, 0]
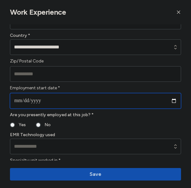
click at [56, 101] on input "date" at bounding box center [95, 101] width 171 height 16
click at [172, 101] on input "date" at bounding box center [95, 101] width 171 height 16
type input "**********"
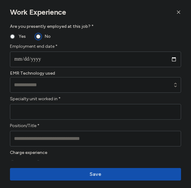
scroll to position [355, 0]
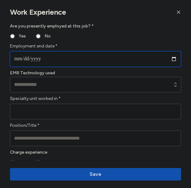
click at [174, 59] on input "date" at bounding box center [95, 59] width 171 height 16
type input "**********"
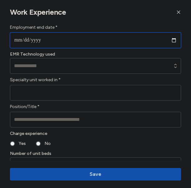
scroll to position [374, 0]
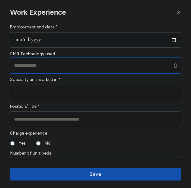
click at [125, 62] on input at bounding box center [95, 66] width 171 height 16
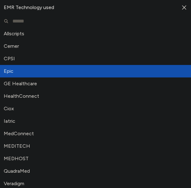
click at [49, 73] on span "Epic" at bounding box center [92, 70] width 176 height 7
type input "****"
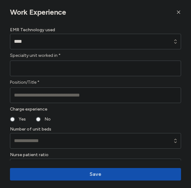
scroll to position [405, 0]
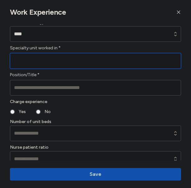
click at [70, 60] on input "Specialty unit worked in *" at bounding box center [95, 61] width 171 height 16
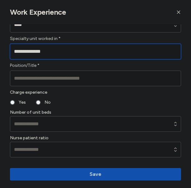
scroll to position [428, 0]
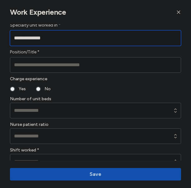
type input "**********"
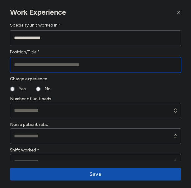
click at [44, 71] on input "Position/Title *" at bounding box center [95, 65] width 171 height 16
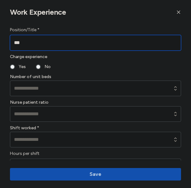
scroll to position [451, 0]
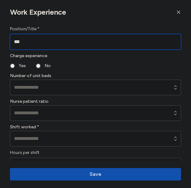
type input "***"
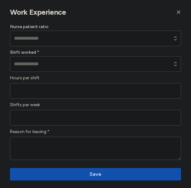
scroll to position [533, 0]
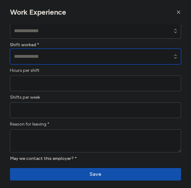
click at [89, 58] on input at bounding box center [95, 57] width 171 height 16
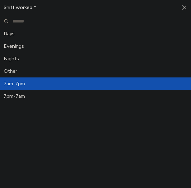
click at [71, 87] on div "7am-7pm" at bounding box center [95, 83] width 191 height 12
type input "*******"
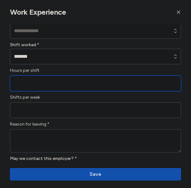
click at [80, 83] on input "Hours per shift" at bounding box center [95, 83] width 171 height 16
type input "*"
type input "**"
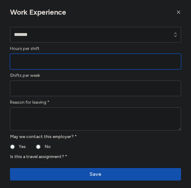
scroll to position [564, 0]
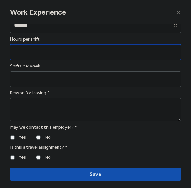
type input "*"
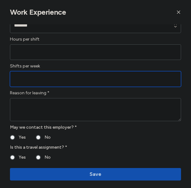
click at [128, 78] on input "Shifts per week" at bounding box center [95, 79] width 171 height 16
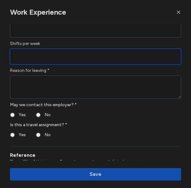
scroll to position [586, 0]
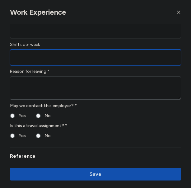
type input "**"
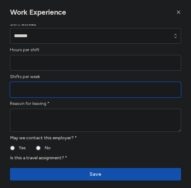
scroll to position [553, 0]
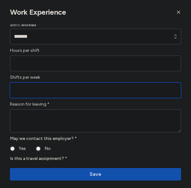
type input "*"
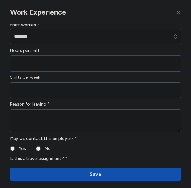
click at [92, 62] on input "Hours per shift" at bounding box center [95, 63] width 171 height 16
type input "*"
type input "**"
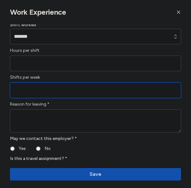
click at [59, 93] on input "*" at bounding box center [95, 90] width 171 height 16
type input "*"
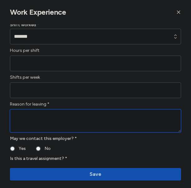
click at [95, 110] on textarea at bounding box center [95, 120] width 171 height 23
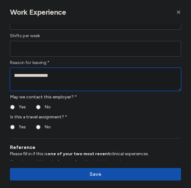
scroll to position [601, 0]
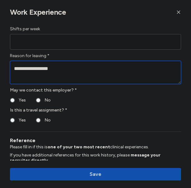
type textarea "**********"
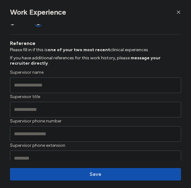
scroll to position [739, 0]
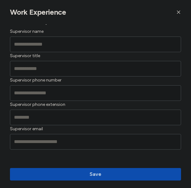
click at [93, 175] on span "Save" at bounding box center [96, 173] width 12 height 7
type input "*"
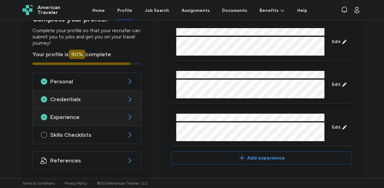
scroll to position [384, 0]
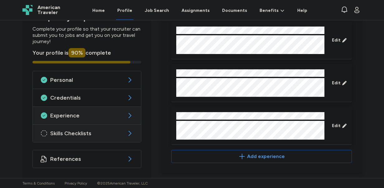
click at [126, 132] on div "Skills Checklists" at bounding box center [87, 132] width 108 height 17
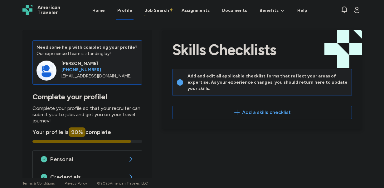
scroll to position [14, 0]
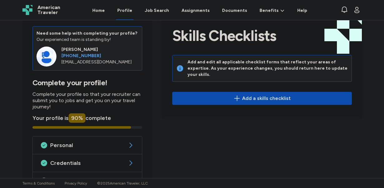
click at [273, 94] on span "Add a skills checklist" at bounding box center [266, 97] width 49 height 7
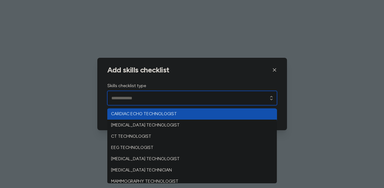
click at [234, 97] on input "Skills checklist type" at bounding box center [192, 98] width 170 height 14
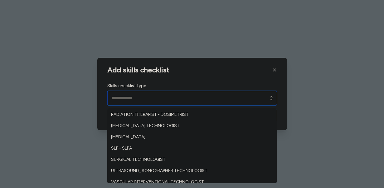
scroll to position [138, 0]
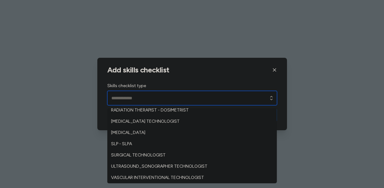
type input "**********"
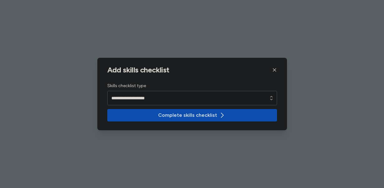
click at [219, 116] on icon "button" at bounding box center [221, 114] width 7 height 7
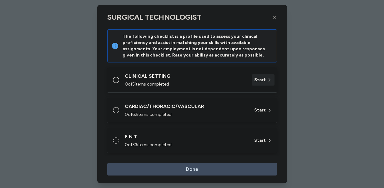
click at [265, 78] on span "Start" at bounding box center [260, 80] width 12 height 6
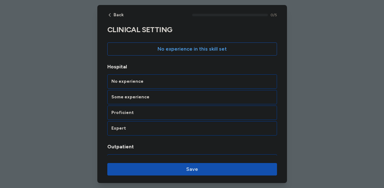
scroll to position [70, 0]
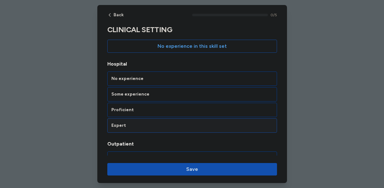
click at [215, 124] on div "Expert" at bounding box center [192, 125] width 162 height 6
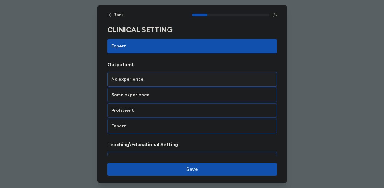
scroll to position [149, 0]
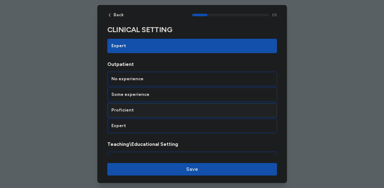
click at [210, 114] on div "Proficient" at bounding box center [192, 110] width 170 height 14
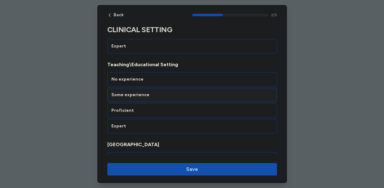
scroll to position [229, 0]
click at [199, 129] on div "Expert" at bounding box center [192, 125] width 170 height 14
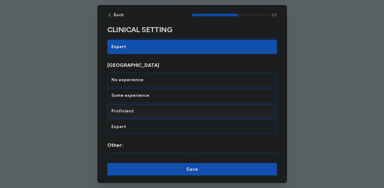
scroll to position [309, 0]
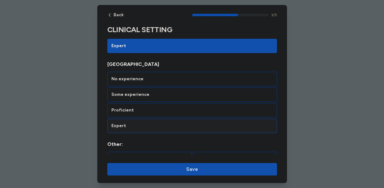
click at [199, 129] on div "Expert" at bounding box center [192, 125] width 170 height 14
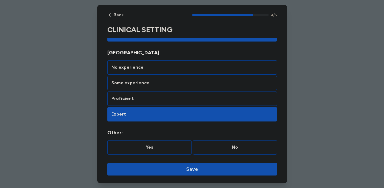
scroll to position [321, 0]
click at [201, 169] on span "Save" at bounding box center [192, 168] width 160 height 7
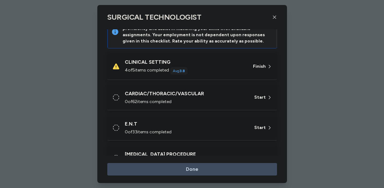
scroll to position [14, 0]
click at [163, 63] on div "CLINICAL SETTING" at bounding box center [185, 61] width 121 height 7
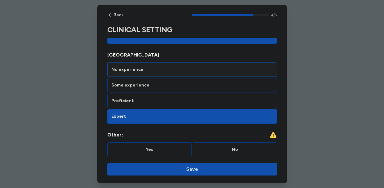
scroll to position [321, 0]
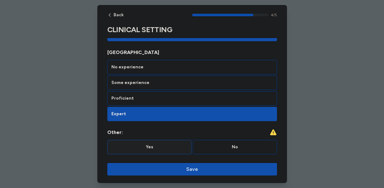
click at [162, 147] on div "Yes" at bounding box center [149, 147] width 76 height 6
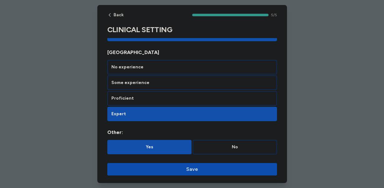
click at [191, 169] on span "Save" at bounding box center [192, 168] width 12 height 7
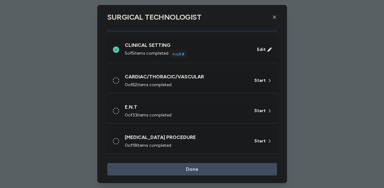
scroll to position [31, 0]
click at [203, 80] on div "CARDIAC/THORACIC/VASCULAR 0 of 62 items completed" at bounding box center [186, 80] width 122 height 15
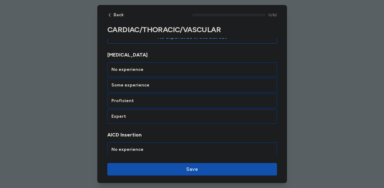
scroll to position [80, 0]
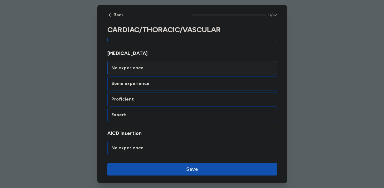
click at [191, 71] on div "No experience" at bounding box center [192, 68] width 170 height 14
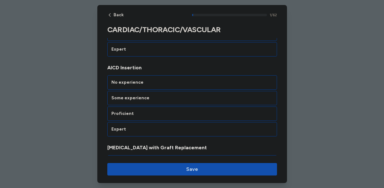
scroll to position [149, 0]
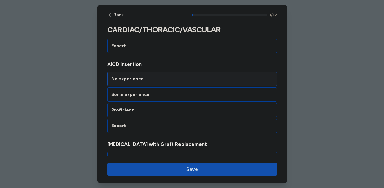
click at [198, 74] on div "No experience" at bounding box center [192, 79] width 170 height 14
click at [198, 75] on div "No experience" at bounding box center [192, 79] width 170 height 14
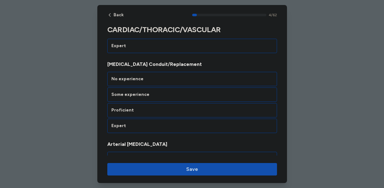
click at [198, 76] on div "No experience" at bounding box center [192, 79] width 162 height 6
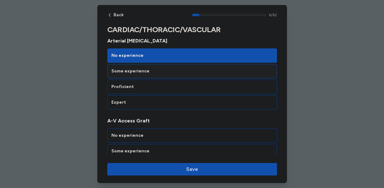
click at [195, 78] on div "Some experience" at bounding box center [192, 71] width 170 height 14
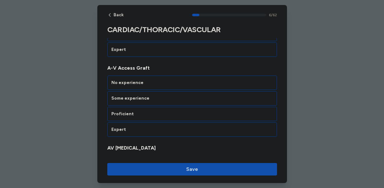
scroll to position [548, 0]
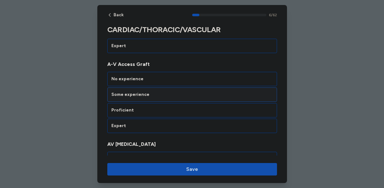
click at [194, 97] on div "Some experience" at bounding box center [192, 94] width 162 height 6
click at [199, 94] on div "Some experience" at bounding box center [192, 94] width 162 height 6
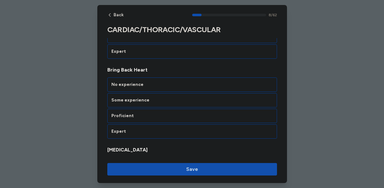
scroll to position [708, 0]
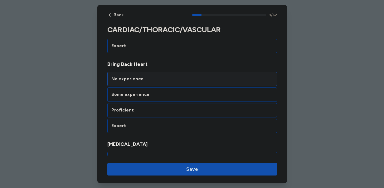
click at [202, 82] on div "No experience" at bounding box center [192, 79] width 170 height 14
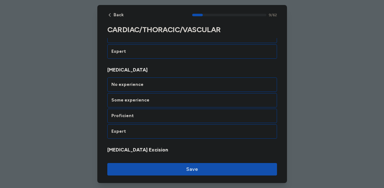
scroll to position [788, 0]
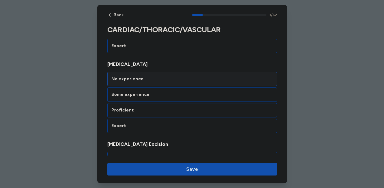
click at [215, 77] on div "No experience" at bounding box center [192, 79] width 162 height 6
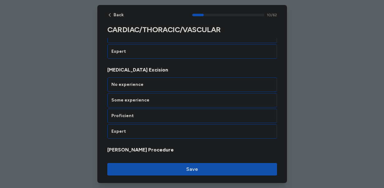
scroll to position [867, 0]
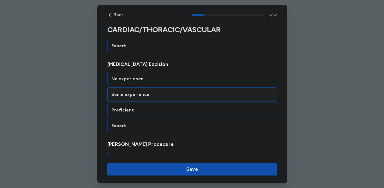
click at [169, 98] on div "Some experience" at bounding box center [192, 94] width 170 height 14
click at [186, 78] on div "No experience" at bounding box center [192, 79] width 162 height 6
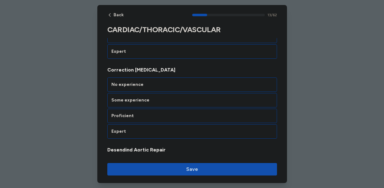
scroll to position [1107, 0]
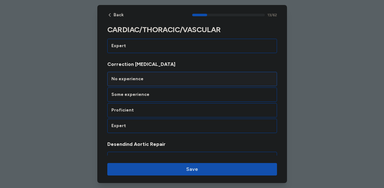
click at [200, 77] on div "No experience" at bounding box center [192, 79] width 162 height 6
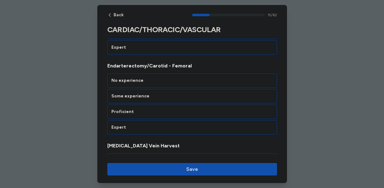
scroll to position [1266, 0]
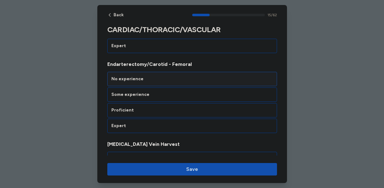
click at [197, 76] on div "No experience" at bounding box center [192, 79] width 162 height 6
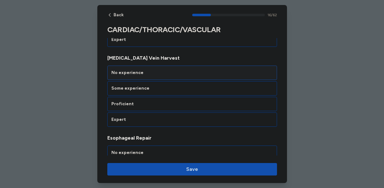
scroll to position [1364, 0]
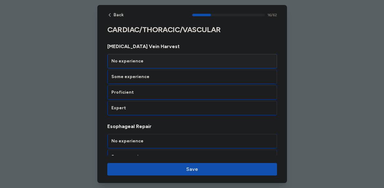
click at [186, 59] on div "No experience" at bounding box center [192, 61] width 162 height 6
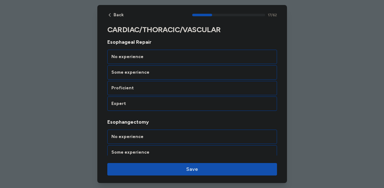
scroll to position [1447, 0]
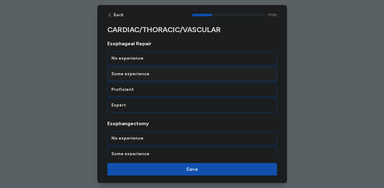
click at [183, 70] on div "Some experience" at bounding box center [192, 74] width 170 height 14
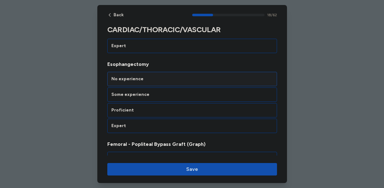
click at [177, 78] on div "No experience" at bounding box center [192, 79] width 162 height 6
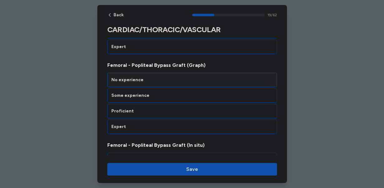
scroll to position [1586, 0]
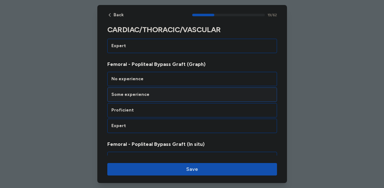
click at [164, 94] on div "Some experience" at bounding box center [192, 94] width 162 height 6
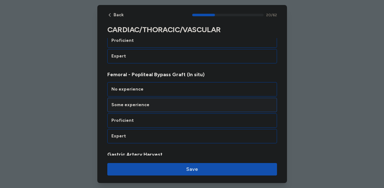
click at [169, 107] on div "Some experience" at bounding box center [192, 105] width 162 height 6
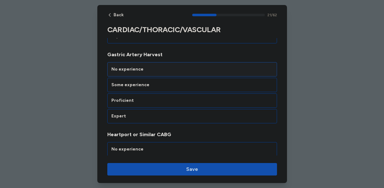
scroll to position [1758, 0]
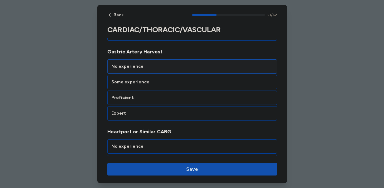
click at [174, 69] on div "No experience" at bounding box center [192, 66] width 162 height 6
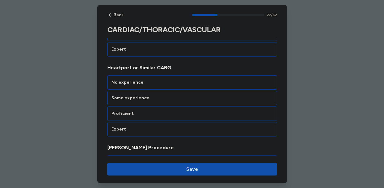
scroll to position [1825, 0]
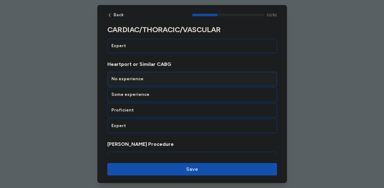
click at [180, 76] on div "No experience" at bounding box center [192, 79] width 162 height 6
click at [180, 77] on div "No experience" at bounding box center [192, 79] width 162 height 6
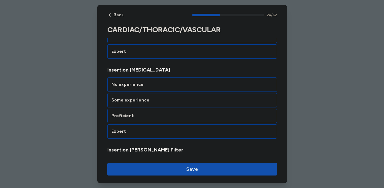
scroll to position [1985, 0]
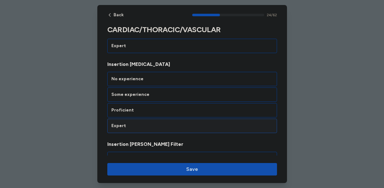
click at [170, 126] on div "Expert" at bounding box center [192, 126] width 162 height 6
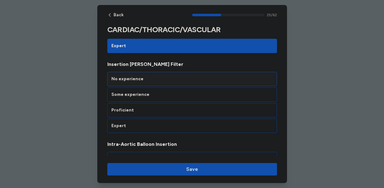
scroll to position [2080, 0]
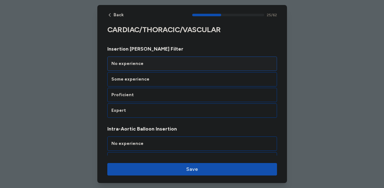
click at [186, 61] on div "No experience" at bounding box center [192, 63] width 162 height 6
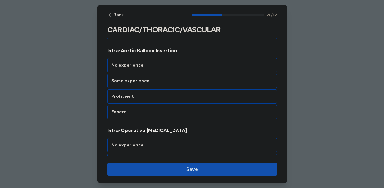
scroll to position [2159, 0]
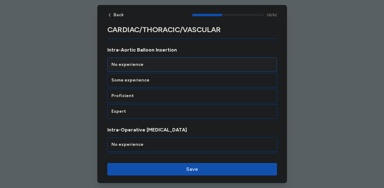
click at [182, 67] on div "No experience" at bounding box center [192, 64] width 162 height 6
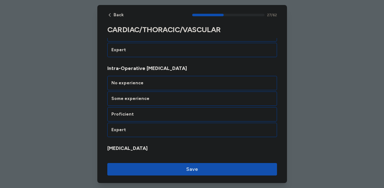
scroll to position [2224, 0]
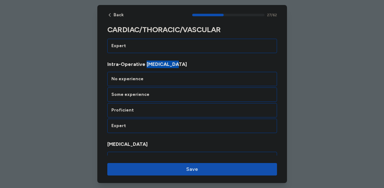
drag, startPoint x: 174, startPoint y: 65, endPoint x: 144, endPoint y: 65, distance: 29.9
click at [144, 65] on span "Intra-Operative [MEDICAL_DATA]" at bounding box center [192, 63] width 170 height 7
copy span "[MEDICAL_DATA]"
click at [135, 128] on div "Expert" at bounding box center [192, 126] width 162 height 6
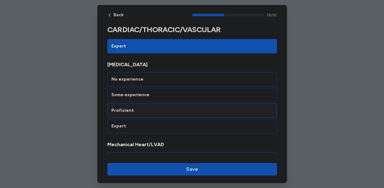
scroll to position [2304, 0]
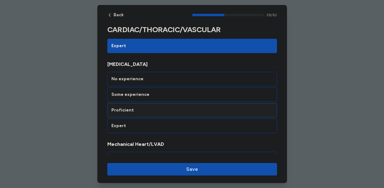
click at [184, 113] on div "Proficient" at bounding box center [192, 110] width 170 height 14
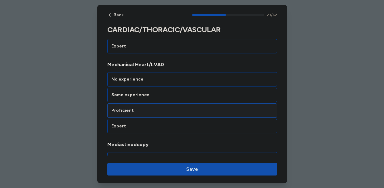
scroll to position [2384, 0]
click at [194, 78] on div "No experience" at bounding box center [192, 79] width 162 height 6
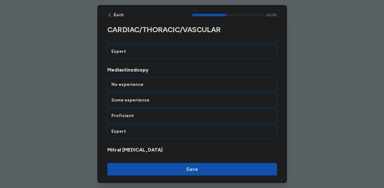
scroll to position [2464, 0]
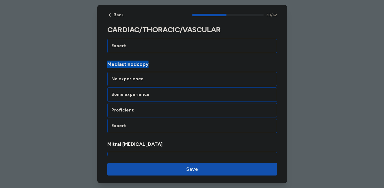
drag, startPoint x: 149, startPoint y: 63, endPoint x: 106, endPoint y: 64, distance: 43.7
click at [106, 64] on div "CARDIAC/THORACIC/VASCULAR Rate your ability as accurately as possible for each …" at bounding box center [192, 84] width 190 height 5047
click at [137, 69] on div "Mediastinodcopy No experience Some experience Proficient Expert" at bounding box center [192, 97] width 170 height 72
click at [122, 65] on span "Mediastinodcopy" at bounding box center [192, 64] width 170 height 7
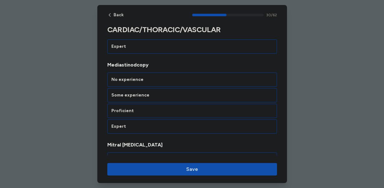
click at [123, 65] on span "Mediastinodcopy" at bounding box center [192, 64] width 170 height 7
copy span "Mediastinodcopy"
click at [154, 97] on div "Some experience" at bounding box center [192, 95] width 162 height 6
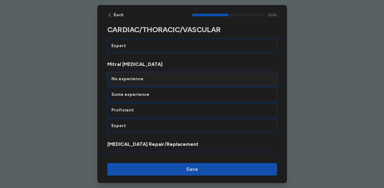
click at [181, 80] on div "No experience" at bounding box center [192, 79] width 162 height 6
click at [181, 78] on div "No experience" at bounding box center [192, 79] width 162 height 6
click at [181, 79] on div "No experience" at bounding box center [192, 79] width 162 height 6
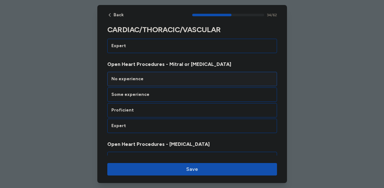
click at [182, 78] on div "No experience" at bounding box center [192, 79] width 162 height 6
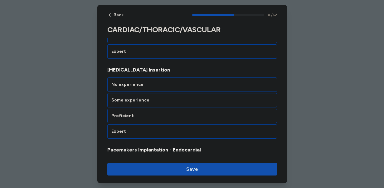
scroll to position [2943, 0]
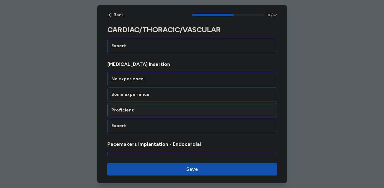
click at [152, 112] on div "Proficient" at bounding box center [192, 110] width 162 height 6
click at [164, 95] on div "Some experience" at bounding box center [192, 94] width 162 height 6
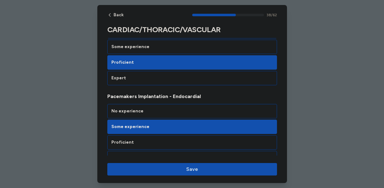
scroll to position [3009, 0]
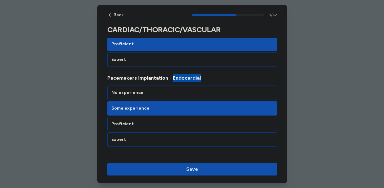
drag, startPoint x: 200, startPoint y: 78, endPoint x: 170, endPoint y: 79, distance: 30.9
click at [170, 79] on span "Pacemakers Implantation - Endocardial" at bounding box center [192, 77] width 170 height 7
copy span "Endocardial"
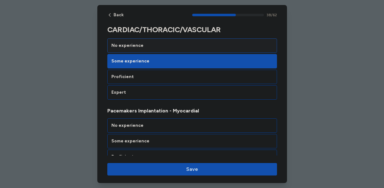
scroll to position [3057, 0]
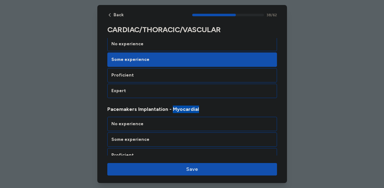
drag, startPoint x: 197, startPoint y: 110, endPoint x: 170, endPoint y: 110, distance: 27.7
click at [170, 110] on span "Pacemakers Implantation - Myocardial" at bounding box center [192, 108] width 170 height 7
copy span "Myocardial"
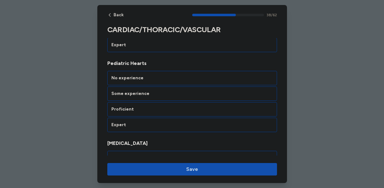
scroll to position [3187, 0]
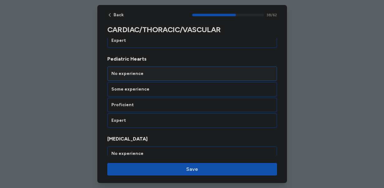
click at [163, 73] on div "No experience" at bounding box center [192, 73] width 162 height 6
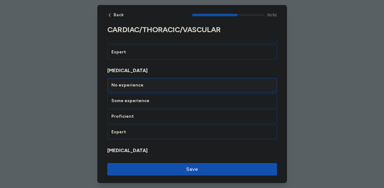
scroll to position [3262, 0]
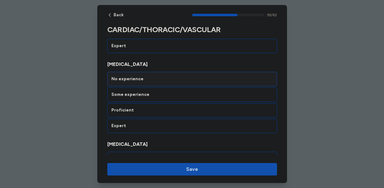
click at [170, 81] on div "No experience" at bounding box center [192, 79] width 162 height 6
click at [152, 78] on div "No experience" at bounding box center [192, 79] width 162 height 6
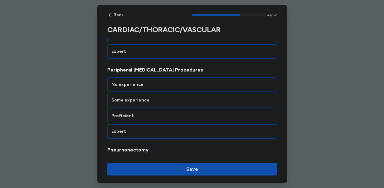
scroll to position [3421, 0]
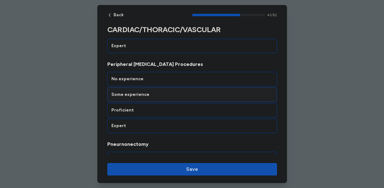
click at [177, 94] on div "Some experience" at bounding box center [192, 94] width 162 height 6
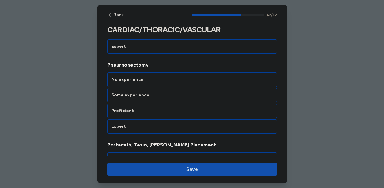
scroll to position [3501, 0]
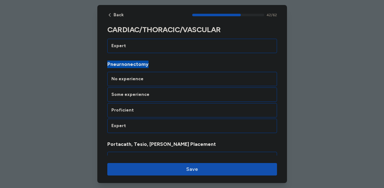
drag, startPoint x: 152, startPoint y: 65, endPoint x: 105, endPoint y: 65, distance: 47.4
click at [163, 81] on div "No experience" at bounding box center [192, 79] width 162 height 6
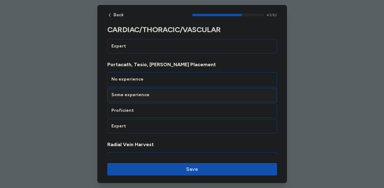
scroll to position [3581, 0]
drag, startPoint x: 181, startPoint y: 94, endPoint x: 199, endPoint y: 68, distance: 31.6
click at [190, 79] on div "No experience Some experience Proficient Expert" at bounding box center [192, 102] width 170 height 61
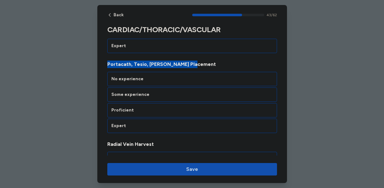
drag, startPoint x: 195, startPoint y: 65, endPoint x: 104, endPoint y: 63, distance: 90.7
copy span "Portacath, Tesio, [PERSON_NAME] Placement"
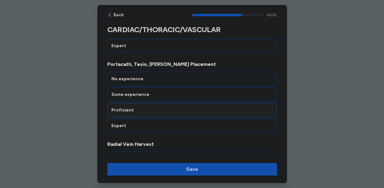
click at [163, 112] on div "Proficient" at bounding box center [192, 110] width 162 height 6
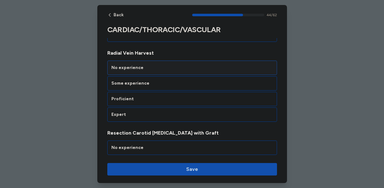
scroll to position [3674, 0]
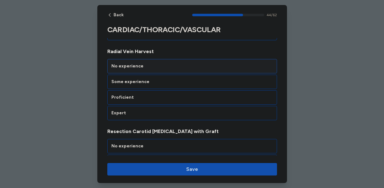
click at [188, 67] on div "No experience" at bounding box center [192, 66] width 162 height 6
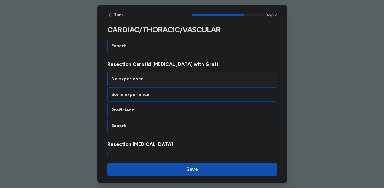
scroll to position [3749, 0]
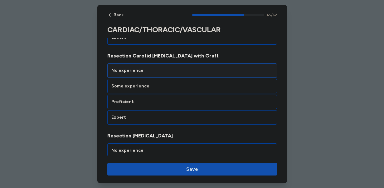
click at [193, 73] on div "No experience" at bounding box center [192, 70] width 162 height 6
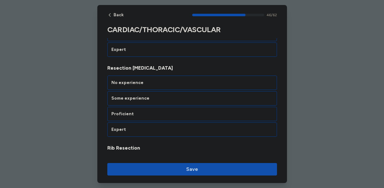
scroll to position [3821, 0]
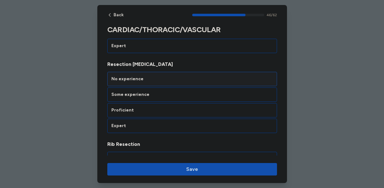
click at [186, 81] on div "No experience" at bounding box center [192, 79] width 162 height 6
click at [167, 112] on div "Proficient" at bounding box center [192, 110] width 162 height 6
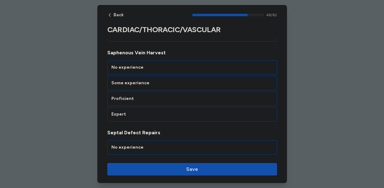
scroll to position [3992, 0]
click at [163, 101] on div "Proficient" at bounding box center [192, 98] width 170 height 14
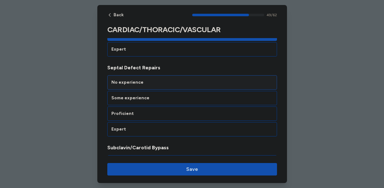
scroll to position [4060, 0]
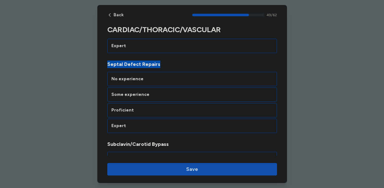
drag, startPoint x: 165, startPoint y: 62, endPoint x: 119, endPoint y: 62, distance: 45.8
drag, startPoint x: 137, startPoint y: 90, endPoint x: 204, endPoint y: 39, distance: 83.8
click at [178, 81] on div "No experience" at bounding box center [192, 79] width 162 height 6
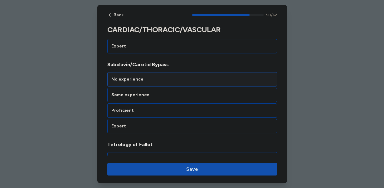
scroll to position [4140, 0]
click at [190, 80] on div "No experience" at bounding box center [192, 79] width 162 height 6
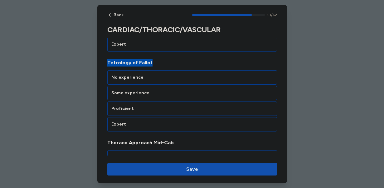
drag, startPoint x: 152, startPoint y: 63, endPoint x: 105, endPoint y: 63, distance: 47.1
copy span "Tetrology of Fallot"
click at [155, 75] on div "No experience" at bounding box center [192, 77] width 162 height 6
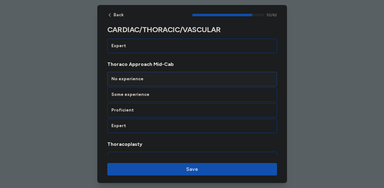
click at [181, 79] on div "No experience" at bounding box center [192, 79] width 162 height 6
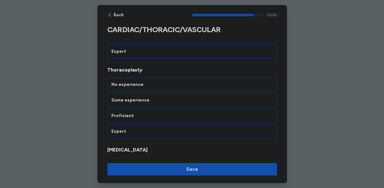
scroll to position [4379, 0]
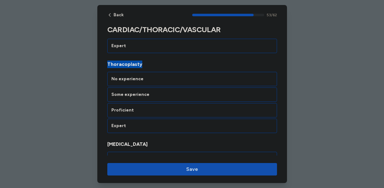
drag, startPoint x: 147, startPoint y: 66, endPoint x: 104, endPoint y: 65, distance: 44.0
copy span "Thoracoplasty"
click at [141, 82] on div "No experience" at bounding box center [192, 79] width 170 height 14
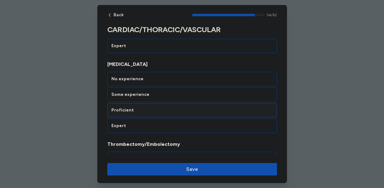
click at [152, 108] on div "Proficient" at bounding box center [192, 110] width 162 height 6
click at [172, 78] on div "No experience" at bounding box center [192, 79] width 162 height 6
click at [186, 81] on div "No experience" at bounding box center [192, 79] width 162 height 6
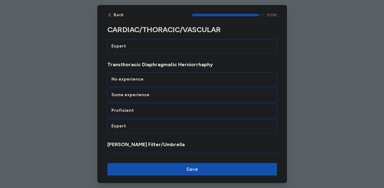
scroll to position [4699, 0]
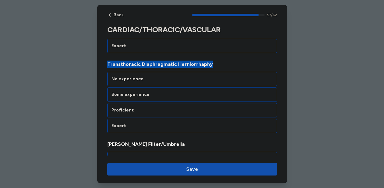
drag, startPoint x: 216, startPoint y: 64, endPoint x: 102, endPoint y: 61, distance: 114.1
copy span "Transthoracic Diaphragmatic Herniorrhaphy"
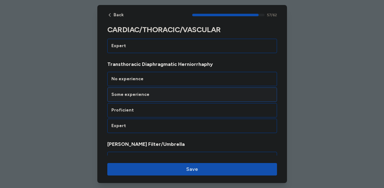
click at [152, 95] on div "Some experience" at bounding box center [192, 94] width 162 height 6
click at [186, 79] on div "No experience" at bounding box center [192, 79] width 162 height 6
click at [186, 80] on div "No experience" at bounding box center [192, 79] width 162 height 6
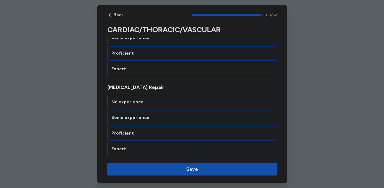
scroll to position [4917, 0]
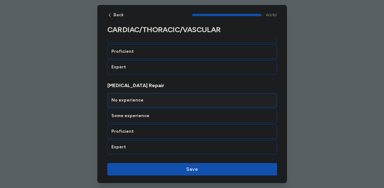
click at [184, 103] on div "No experience" at bounding box center [192, 100] width 162 height 6
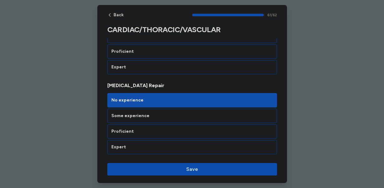
click at [195, 168] on span "Save" at bounding box center [192, 168] width 12 height 7
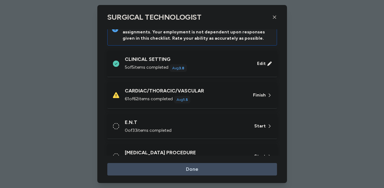
scroll to position [15, 0]
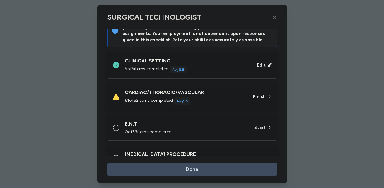
click at [216, 96] on div "CARDIAC/THORACIC/VASCULAR 61 of 62 items completed Avg 1.5" at bounding box center [185, 97] width 121 height 16
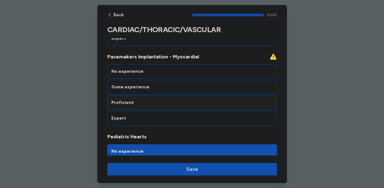
scroll to position [3109, 0]
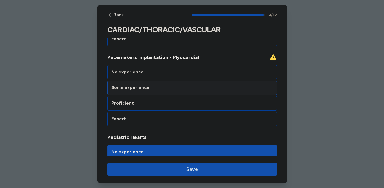
click at [197, 93] on div "Some experience" at bounding box center [192, 87] width 170 height 14
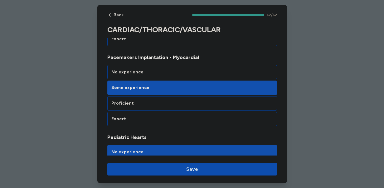
click at [183, 167] on span "Save" at bounding box center [192, 168] width 160 height 7
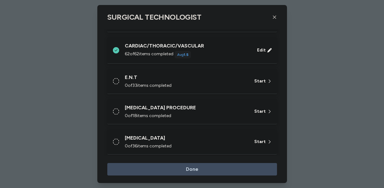
scroll to position [65, 0]
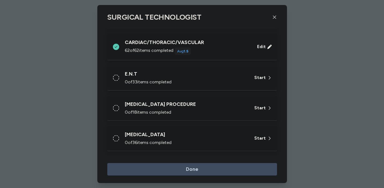
click at [187, 75] on div "E.N.T" at bounding box center [186, 73] width 122 height 7
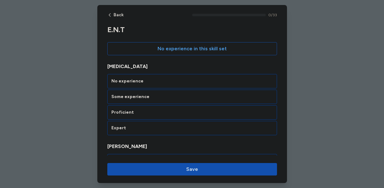
scroll to position [84, 0]
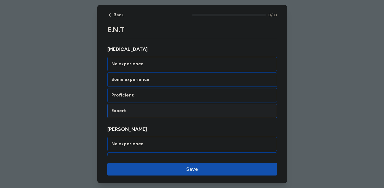
click at [177, 108] on div "Expert" at bounding box center [192, 111] width 162 height 6
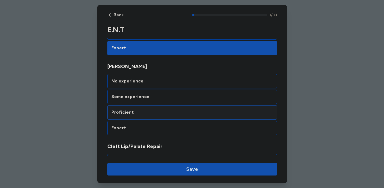
click at [177, 112] on div "Proficient" at bounding box center [192, 112] width 162 height 6
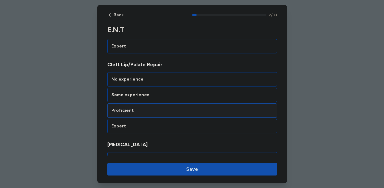
scroll to position [229, 0]
click at [183, 110] on div "Proficient" at bounding box center [192, 110] width 162 height 6
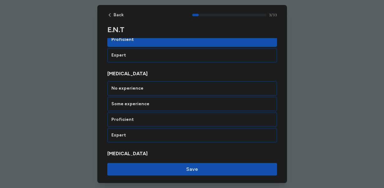
scroll to position [309, 0]
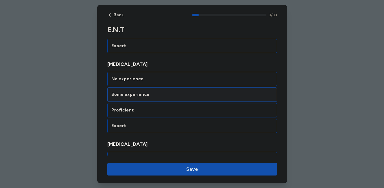
click at [189, 95] on div "Some experience" at bounding box center [192, 94] width 162 height 6
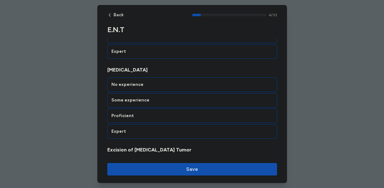
scroll to position [388, 0]
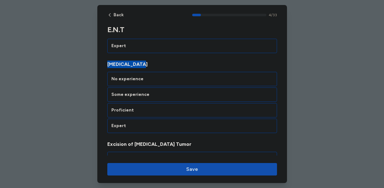
drag, startPoint x: 150, startPoint y: 66, endPoint x: 103, endPoint y: 65, distance: 46.8
copy span "[MEDICAL_DATA]"
click at [168, 81] on div "No experience" at bounding box center [192, 79] width 162 height 6
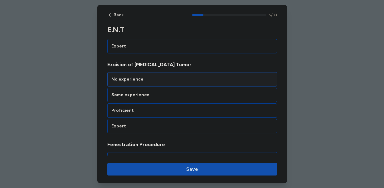
scroll to position [468, 0]
click at [174, 110] on div "Proficient" at bounding box center [192, 110] width 162 height 6
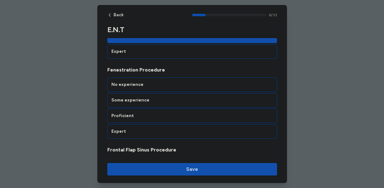
scroll to position [548, 0]
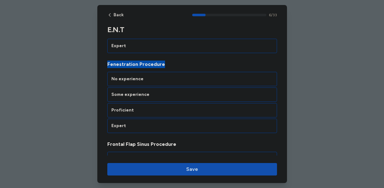
drag, startPoint x: 168, startPoint y: 66, endPoint x: 104, endPoint y: 65, distance: 63.3
click at [141, 108] on div "Proficient" at bounding box center [192, 110] width 162 height 6
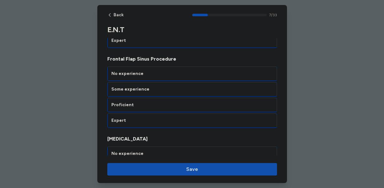
scroll to position [636, 0]
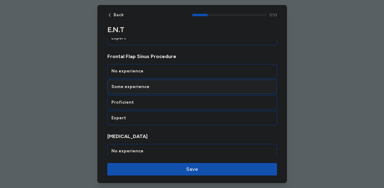
click at [186, 86] on div "Some experience" at bounding box center [192, 87] width 162 height 6
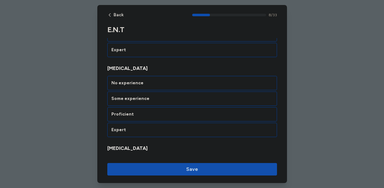
scroll to position [708, 0]
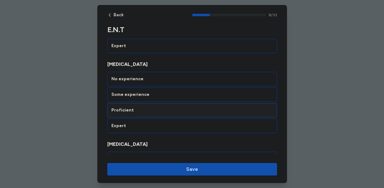
click at [181, 112] on div "Proficient" at bounding box center [192, 110] width 162 height 6
drag, startPoint x: 147, startPoint y: 64, endPoint x: 102, endPoint y: 64, distance: 44.3
copy span "[MEDICAL_DATA]"
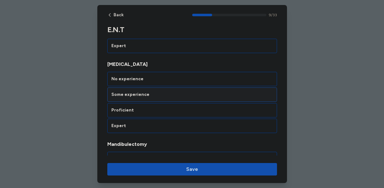
click at [152, 94] on div "Some experience" at bounding box center [192, 94] width 162 height 6
drag, startPoint x: 148, startPoint y: 65, endPoint x: 99, endPoint y: 64, distance: 49.3
click at [171, 66] on span "Mandibulectomy" at bounding box center [192, 63] width 170 height 7
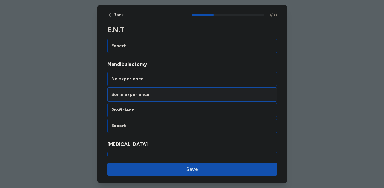
click at [162, 97] on div "Some experience" at bounding box center [192, 94] width 162 height 6
click at [161, 105] on div "Proficient" at bounding box center [192, 110] width 170 height 14
click at [175, 81] on div "No experience" at bounding box center [192, 79] width 162 height 6
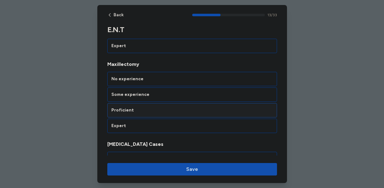
click at [180, 110] on div "Proficient" at bounding box center [192, 110] width 162 height 6
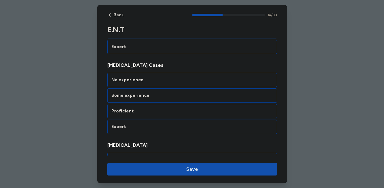
scroll to position [1187, 0]
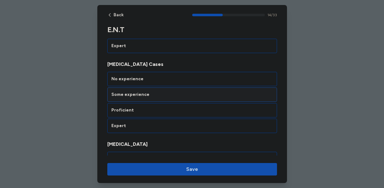
click at [179, 97] on div "Some experience" at bounding box center [192, 94] width 162 height 6
click at [178, 126] on div "Expert" at bounding box center [192, 126] width 162 height 6
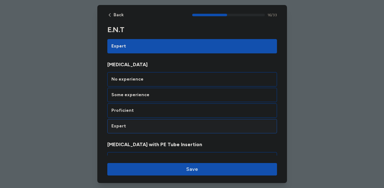
scroll to position [1346, 0]
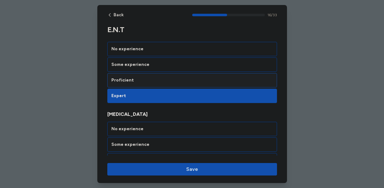
click at [176, 85] on div "Proficient" at bounding box center [192, 80] width 170 height 14
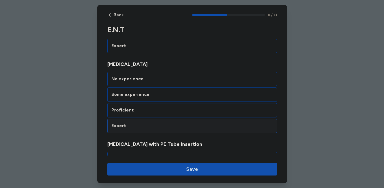
click at [174, 123] on div "Expert" at bounding box center [192, 126] width 162 height 6
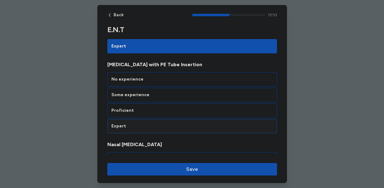
scroll to position [1426, 0]
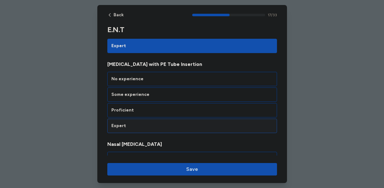
click at [175, 124] on div "Expert" at bounding box center [192, 126] width 162 height 6
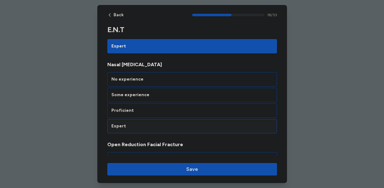
scroll to position [1506, 0]
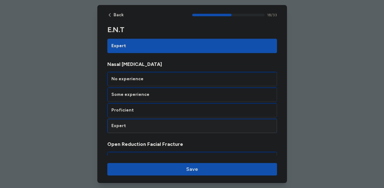
click at [172, 128] on div "Expert" at bounding box center [192, 126] width 162 height 6
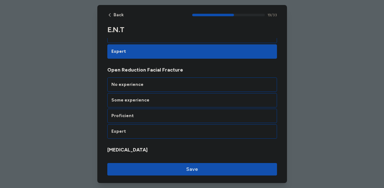
scroll to position [1586, 0]
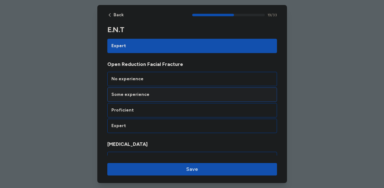
click at [172, 98] on div "Some experience" at bounding box center [192, 94] width 170 height 14
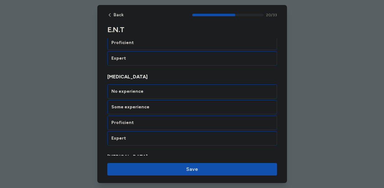
scroll to position [1671, 0]
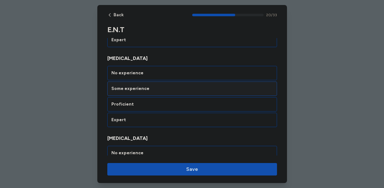
click at [174, 88] on div "Some experience" at bounding box center [192, 88] width 162 height 6
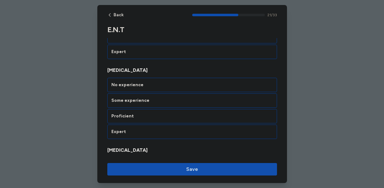
scroll to position [1745, 0]
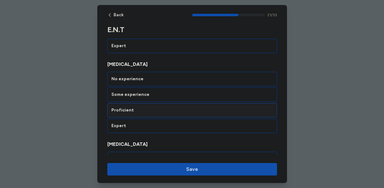
click at [172, 106] on div "Proficient" at bounding box center [192, 110] width 170 height 14
click at [176, 95] on div "Some experience" at bounding box center [192, 94] width 162 height 6
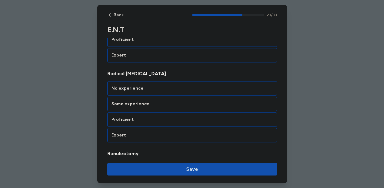
scroll to position [1905, 0]
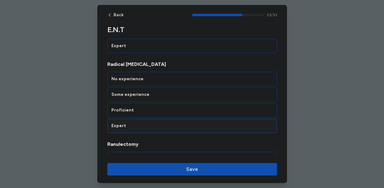
click at [170, 131] on div "Expert" at bounding box center [192, 125] width 170 height 14
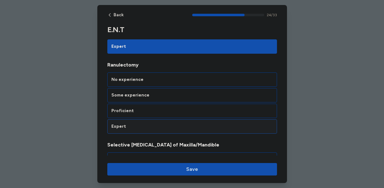
scroll to position [1985, 0]
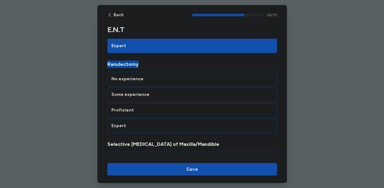
drag, startPoint x: 138, startPoint y: 64, endPoint x: 103, endPoint y: 67, distance: 36.0
click at [153, 124] on div "Expert" at bounding box center [192, 126] width 162 height 6
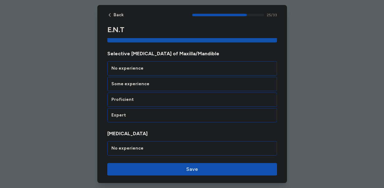
scroll to position [2076, 0]
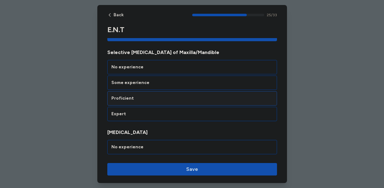
click at [203, 100] on div "Proficient" at bounding box center [192, 98] width 162 height 6
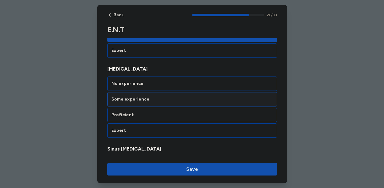
scroll to position [2144, 0]
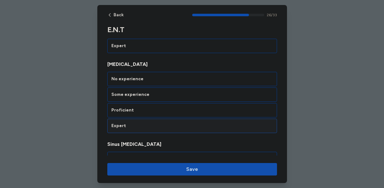
click at [201, 128] on div "Expert" at bounding box center [192, 126] width 162 height 6
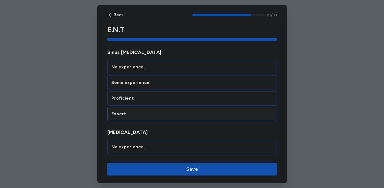
click at [203, 116] on div "Expert" at bounding box center [192, 114] width 162 height 6
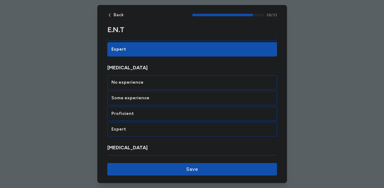
scroll to position [2304, 0]
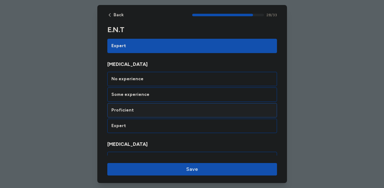
click at [202, 112] on div "Proficient" at bounding box center [192, 110] width 162 height 6
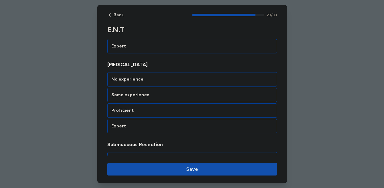
scroll to position [2384, 0]
drag, startPoint x: 148, startPoint y: 64, endPoint x: 102, endPoint y: 65, distance: 46.1
click at [152, 76] on div "No experience" at bounding box center [192, 79] width 162 height 6
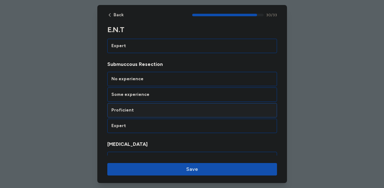
click at [160, 111] on div "Proficient" at bounding box center [192, 110] width 162 height 6
click at [159, 128] on div "Expert" at bounding box center [192, 126] width 162 height 6
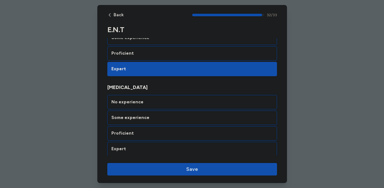
scroll to position [2602, 0]
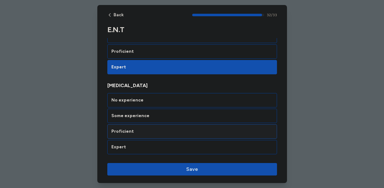
click at [160, 131] on div "Proficient" at bounding box center [192, 131] width 162 height 6
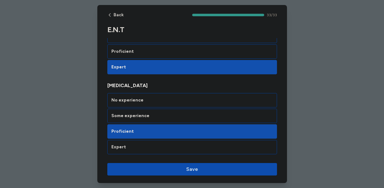
click at [175, 168] on span "Save" at bounding box center [192, 168] width 160 height 7
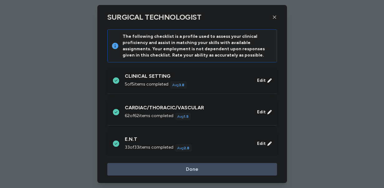
scroll to position [65, 0]
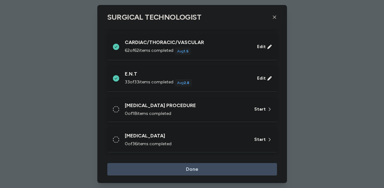
click at [189, 103] on div "[MEDICAL_DATA] PROCEDURE" at bounding box center [186, 105] width 122 height 7
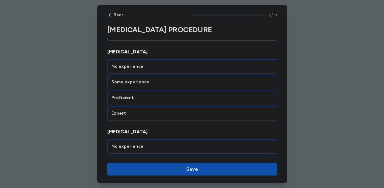
scroll to position [88, 0]
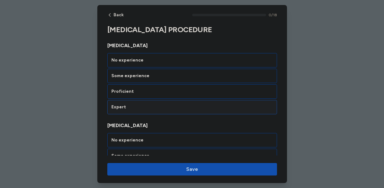
click at [185, 104] on div "Expert" at bounding box center [192, 107] width 162 height 6
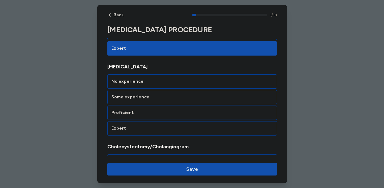
scroll to position [149, 0]
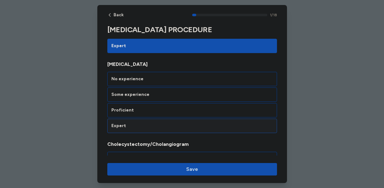
click at [178, 127] on div "Expert" at bounding box center [192, 126] width 162 height 6
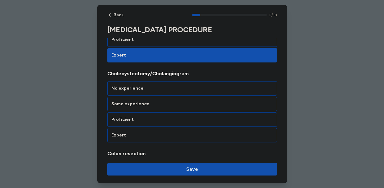
scroll to position [229, 0]
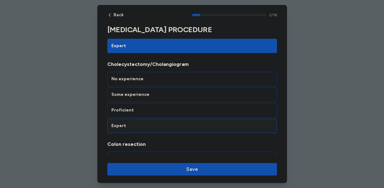
click at [177, 131] on div "Expert" at bounding box center [192, 125] width 170 height 14
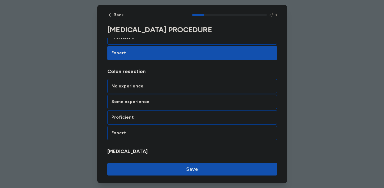
scroll to position [309, 0]
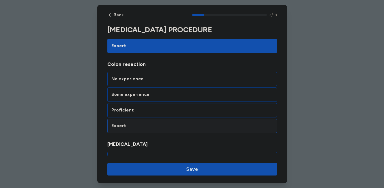
click at [178, 128] on div "Expert" at bounding box center [192, 126] width 162 height 6
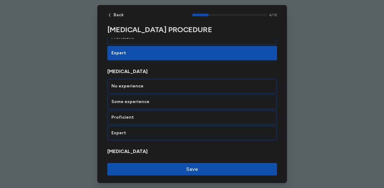
scroll to position [388, 0]
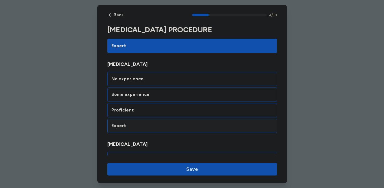
click at [177, 130] on div "Expert" at bounding box center [192, 125] width 170 height 14
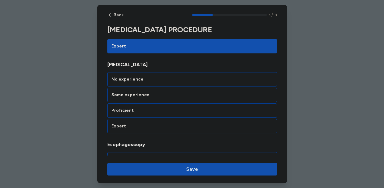
scroll to position [468, 0]
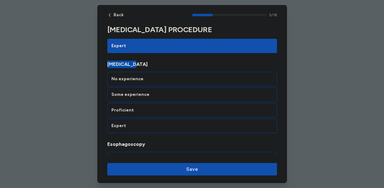
drag, startPoint x: 143, startPoint y: 67, endPoint x: 103, endPoint y: 62, distance: 40.8
click at [146, 123] on div "Expert" at bounding box center [192, 126] width 162 height 6
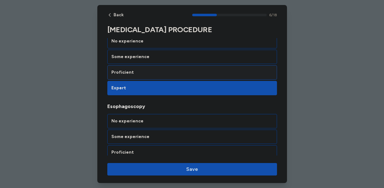
click at [201, 71] on div "Proficient" at bounding box center [192, 72] width 162 height 6
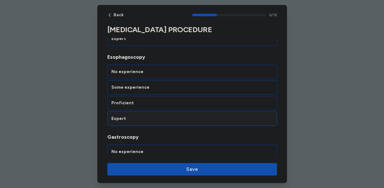
scroll to position [555, 0]
click at [191, 105] on div "Proficient" at bounding box center [192, 103] width 162 height 6
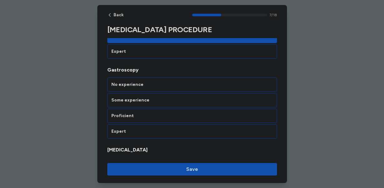
scroll to position [628, 0]
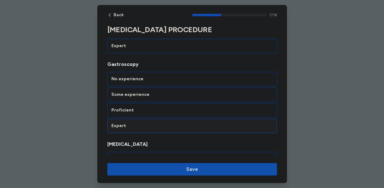
click at [191, 125] on div "Expert" at bounding box center [192, 126] width 162 height 6
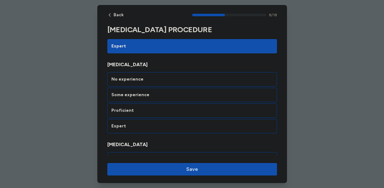
scroll to position [708, 0]
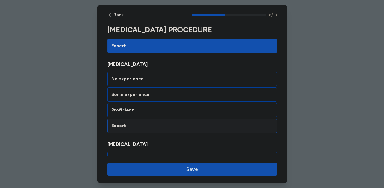
click at [192, 131] on div "Expert" at bounding box center [192, 125] width 170 height 14
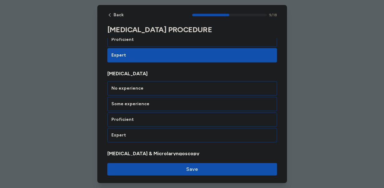
scroll to position [788, 0]
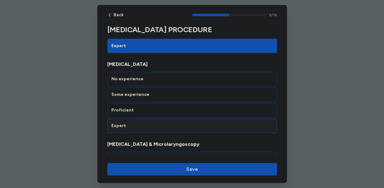
click at [194, 129] on div "Expert" at bounding box center [192, 125] width 170 height 14
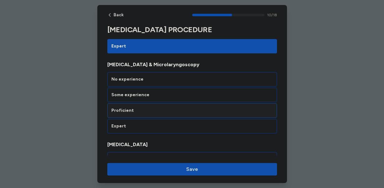
scroll to position [867, 0]
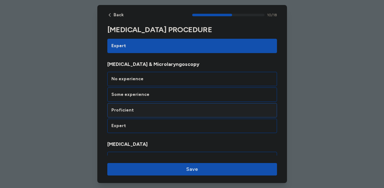
click at [202, 113] on div "Proficient" at bounding box center [192, 110] width 170 height 14
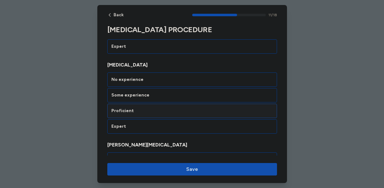
scroll to position [947, 0]
click at [200, 115] on div "Proficient" at bounding box center [192, 110] width 170 height 14
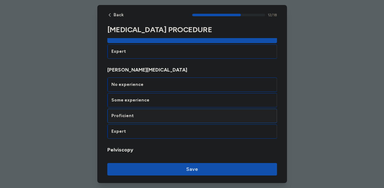
scroll to position [1027, 0]
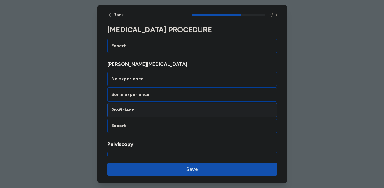
click at [199, 115] on div "Proficient" at bounding box center [192, 110] width 170 height 14
click at [199, 127] on div "Expert" at bounding box center [192, 126] width 162 height 6
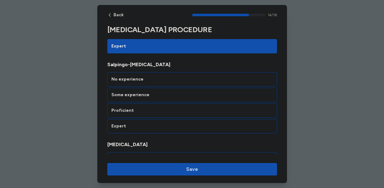
scroll to position [1187, 0]
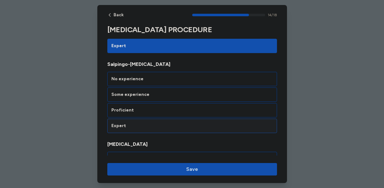
click at [197, 130] on div "Expert" at bounding box center [192, 125] width 170 height 14
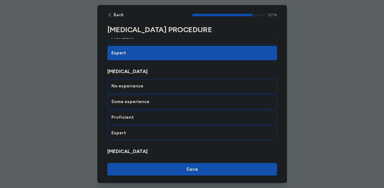
scroll to position [1266, 0]
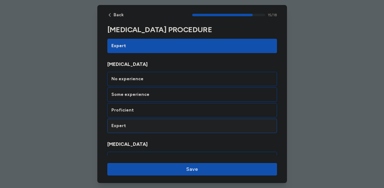
click at [198, 130] on div "Expert" at bounding box center [192, 125] width 170 height 14
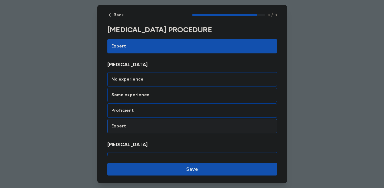
scroll to position [1346, 0]
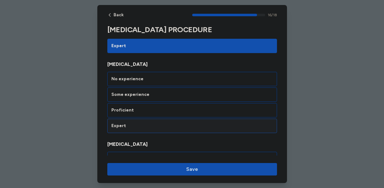
click at [204, 129] on div "Expert" at bounding box center [192, 125] width 170 height 14
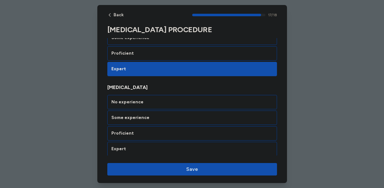
scroll to position [1405, 0]
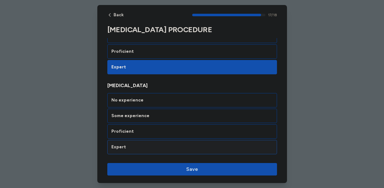
click at [197, 150] on div "Expert" at bounding box center [192, 147] width 162 height 6
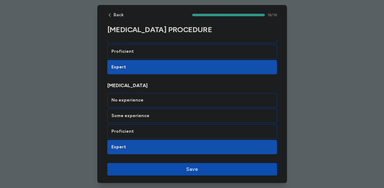
click at [194, 169] on span "Save" at bounding box center [192, 168] width 12 height 7
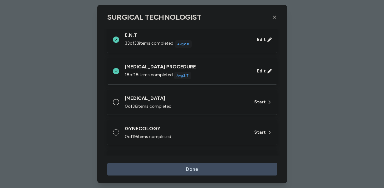
scroll to position [105, 0]
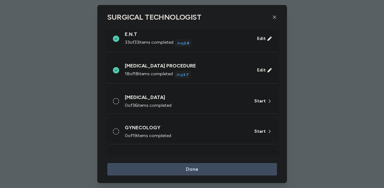
click at [200, 104] on div "0 of 36 items completed" at bounding box center [186, 105] width 122 height 6
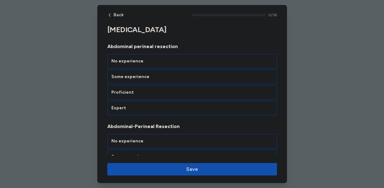
scroll to position [89, 0]
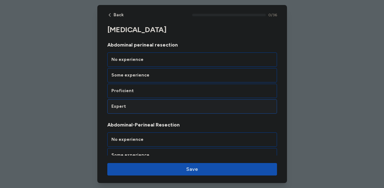
click at [202, 110] on div "Expert" at bounding box center [192, 106] width 170 height 14
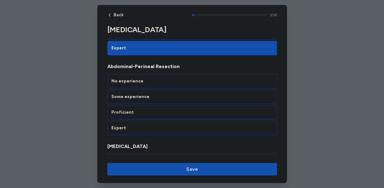
scroll to position [149, 0]
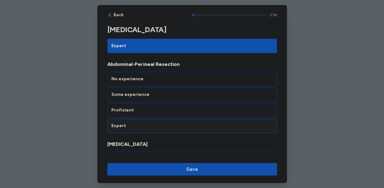
click at [195, 132] on div "Expert" at bounding box center [192, 125] width 170 height 14
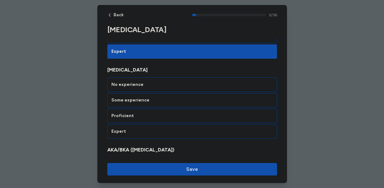
scroll to position [229, 0]
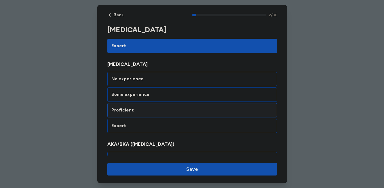
click at [173, 112] on div "Proficient" at bounding box center [192, 110] width 162 height 6
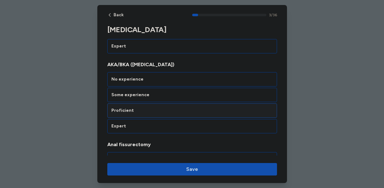
scroll to position [309, 0]
click at [175, 130] on div "Expert" at bounding box center [192, 125] width 170 height 14
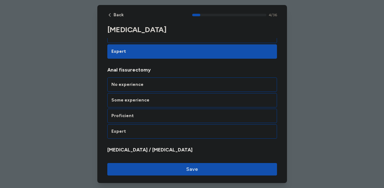
scroll to position [388, 0]
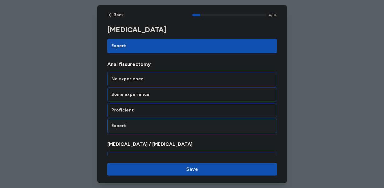
click at [176, 128] on div "Expert" at bounding box center [192, 126] width 162 height 6
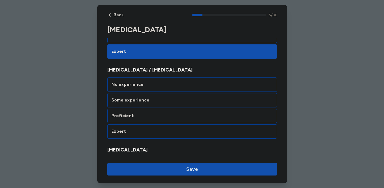
scroll to position [468, 0]
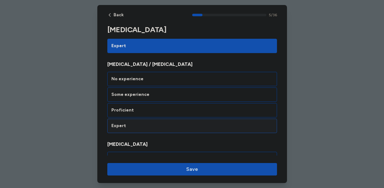
click at [176, 132] on div "Expert" at bounding box center [192, 125] width 170 height 14
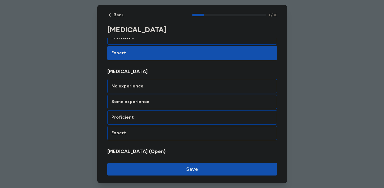
scroll to position [548, 0]
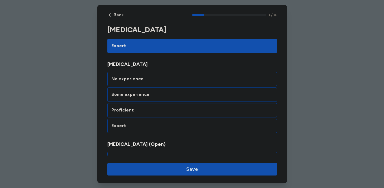
click at [176, 128] on div "Expert" at bounding box center [192, 126] width 162 height 6
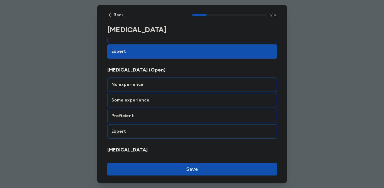
scroll to position [628, 0]
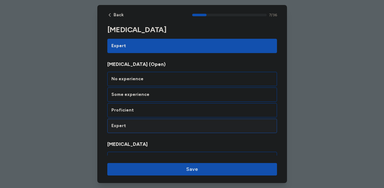
click at [174, 128] on div "Expert" at bounding box center [192, 126] width 162 height 6
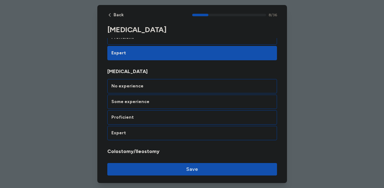
scroll to position [708, 0]
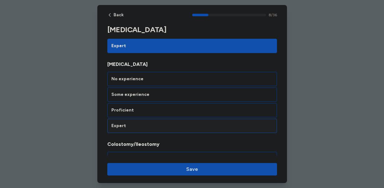
click at [175, 125] on div "Expert" at bounding box center [192, 126] width 162 height 6
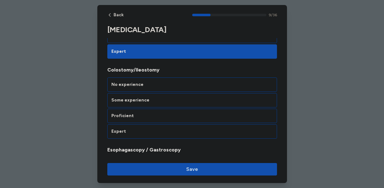
scroll to position [788, 0]
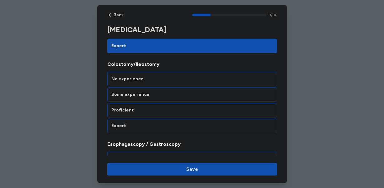
click at [175, 125] on div "Expert" at bounding box center [192, 126] width 162 height 6
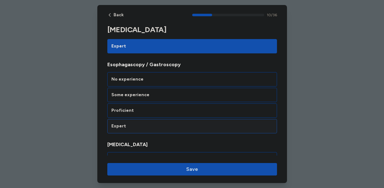
scroll to position [867, 0]
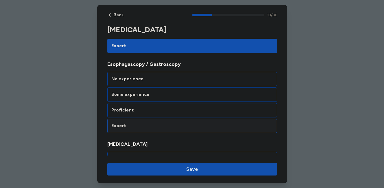
click at [175, 124] on div "Expert" at bounding box center [192, 126] width 162 height 6
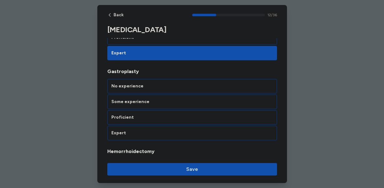
scroll to position [1027, 0]
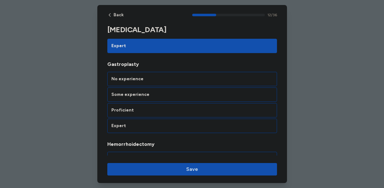
click at [175, 124] on div "Expert" at bounding box center [192, 126] width 162 height 6
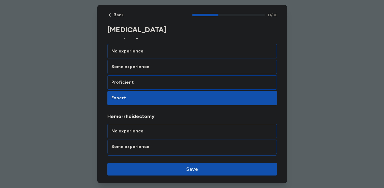
scroll to position [1052, 0]
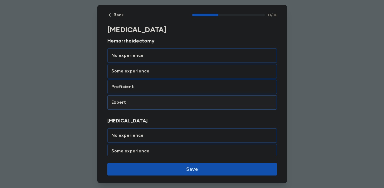
click at [185, 101] on div "Expert" at bounding box center [192, 102] width 162 height 6
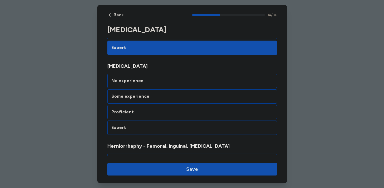
scroll to position [1187, 0]
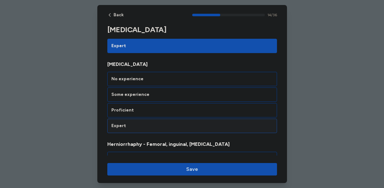
click at [178, 128] on div "Expert" at bounding box center [192, 126] width 162 height 6
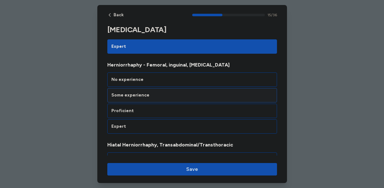
scroll to position [1266, 0]
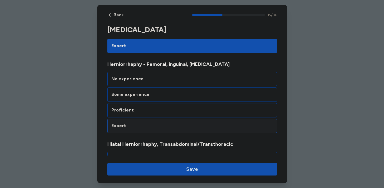
click at [179, 127] on div "Expert" at bounding box center [192, 126] width 162 height 6
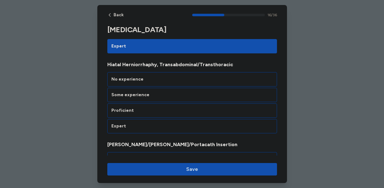
scroll to position [1346, 0]
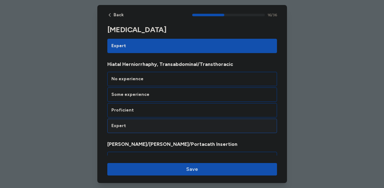
click at [181, 128] on div "Expert" at bounding box center [192, 126] width 162 height 6
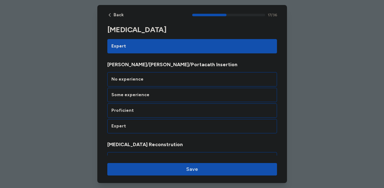
scroll to position [1426, 0]
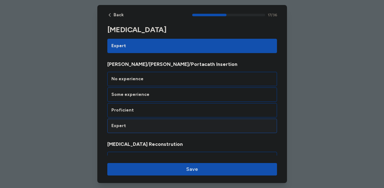
click at [178, 130] on div "Expert" at bounding box center [192, 125] width 170 height 14
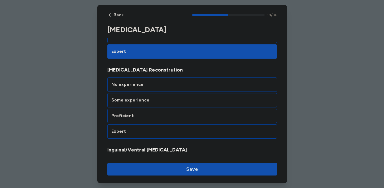
scroll to position [1506, 0]
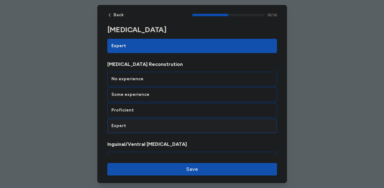
click at [178, 127] on div "Expert" at bounding box center [192, 126] width 162 height 6
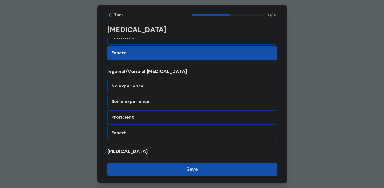
scroll to position [1586, 0]
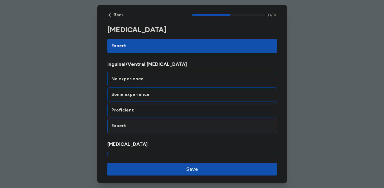
click at [176, 124] on div "Expert" at bounding box center [192, 126] width 162 height 6
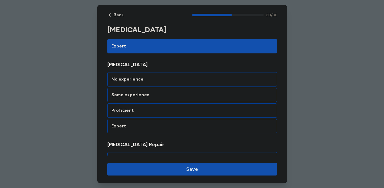
scroll to position [1666, 0]
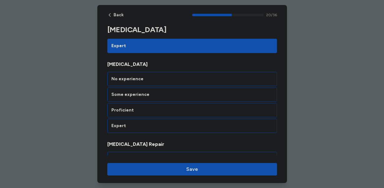
drag, startPoint x: 168, startPoint y: 64, endPoint x: 103, endPoint y: 65, distance: 65.2
click at [184, 92] on div "Some experience" at bounding box center [192, 94] width 162 height 6
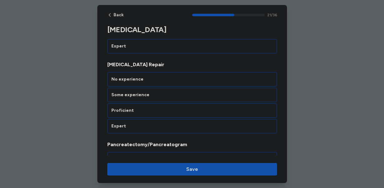
scroll to position [1745, 0]
click at [176, 113] on div "Proficient" at bounding box center [192, 110] width 170 height 14
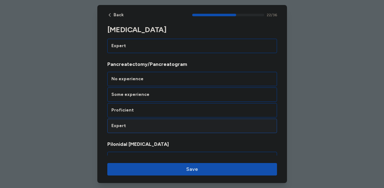
click at [181, 125] on div "Expert" at bounding box center [192, 126] width 162 height 6
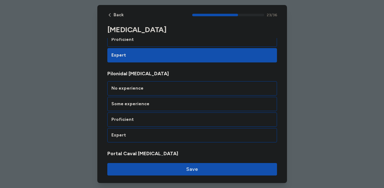
scroll to position [1905, 0]
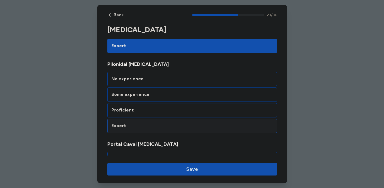
click at [181, 129] on div "Expert" at bounding box center [192, 125] width 170 height 14
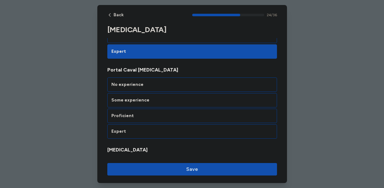
scroll to position [1985, 0]
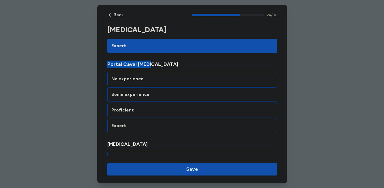
drag, startPoint x: 153, startPoint y: 65, endPoint x: 104, endPoint y: 63, distance: 49.6
click at [166, 80] on div "No experience" at bounding box center [192, 79] width 162 height 6
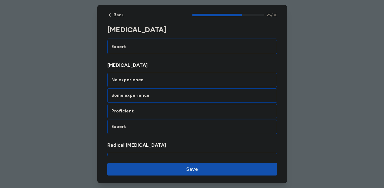
scroll to position [2065, 0]
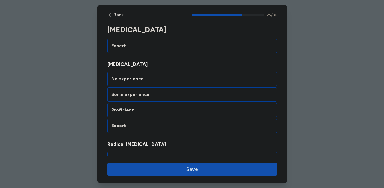
drag, startPoint x: 148, startPoint y: 66, endPoint x: 103, endPoint y: 65, distance: 45.2
click at [164, 97] on div "Some experience" at bounding box center [192, 94] width 162 height 6
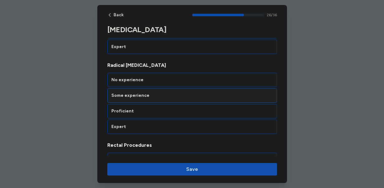
scroll to position [2144, 0]
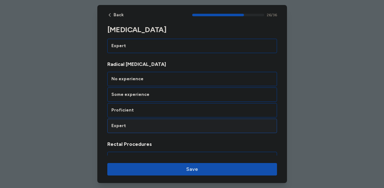
click at [171, 127] on div "Expert" at bounding box center [192, 126] width 162 height 6
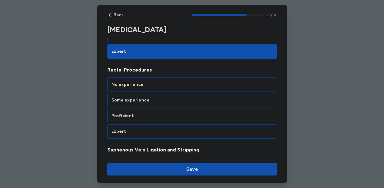
scroll to position [2224, 0]
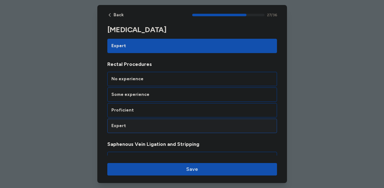
click at [171, 132] on div "Expert" at bounding box center [192, 125] width 170 height 14
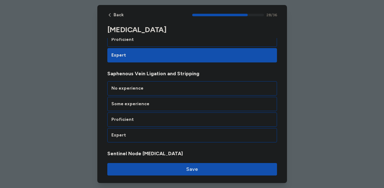
scroll to position [2304, 0]
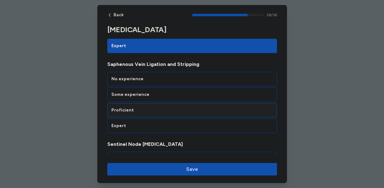
click at [178, 112] on div "Proficient" at bounding box center [192, 110] width 162 height 6
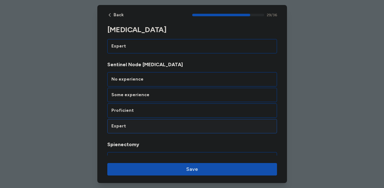
scroll to position [2384, 0]
click at [179, 131] on div "Expert" at bounding box center [192, 125] width 170 height 14
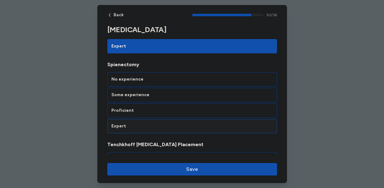
scroll to position [2464, 0]
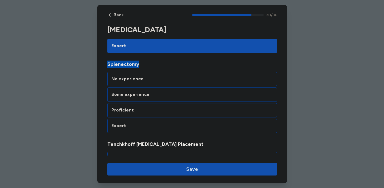
drag, startPoint x: 141, startPoint y: 63, endPoint x: 104, endPoint y: 62, distance: 37.1
click at [124, 66] on span "Spienectomy" at bounding box center [192, 63] width 170 height 7
drag, startPoint x: 142, startPoint y: 66, endPoint x: 106, endPoint y: 67, distance: 35.6
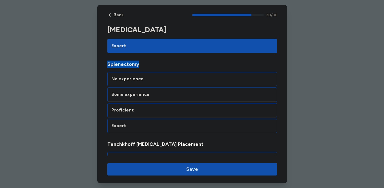
click at [122, 65] on span "Spienectomy" at bounding box center [192, 63] width 170 height 7
drag, startPoint x: 142, startPoint y: 66, endPoint x: 109, endPoint y: 66, distance: 32.7
click at [109, 66] on span "Spienectomy" at bounding box center [192, 63] width 170 height 7
click at [146, 62] on span "Spienectomy" at bounding box center [192, 63] width 170 height 7
drag, startPoint x: 144, startPoint y: 65, endPoint x: 107, endPoint y: 64, distance: 37.7
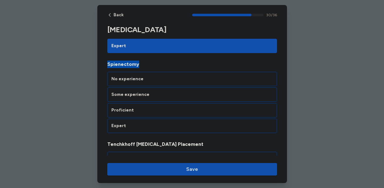
click at [180, 120] on div "Expert" at bounding box center [192, 125] width 170 height 14
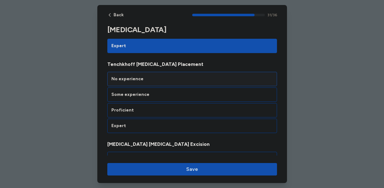
scroll to position [2552, 0]
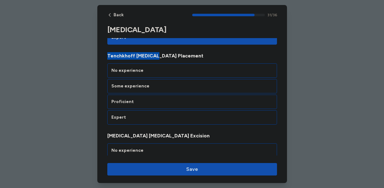
drag, startPoint x: 107, startPoint y: 55, endPoint x: 155, endPoint y: 56, distance: 47.4
click at [155, 56] on span "Tenchkhoff [MEDICAL_DATA] Placement" at bounding box center [192, 55] width 170 height 7
click at [161, 105] on div "Proficient" at bounding box center [192, 101] width 170 height 14
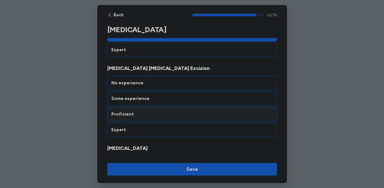
scroll to position [2623, 0]
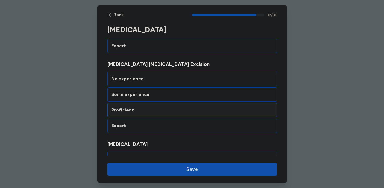
click at [190, 112] on div "Proficient" at bounding box center [192, 110] width 162 height 6
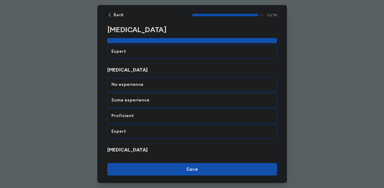
scroll to position [2703, 0]
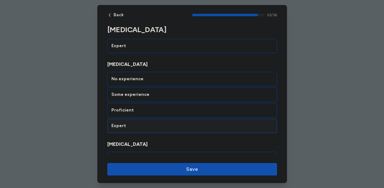
click at [188, 125] on div "Expert" at bounding box center [192, 126] width 162 height 6
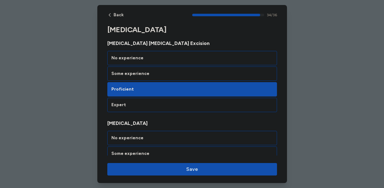
scroll to position [2651, 0]
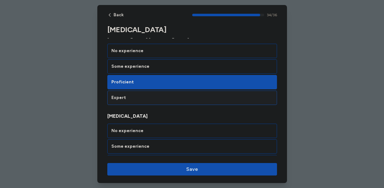
click at [178, 100] on div "Expert" at bounding box center [192, 97] width 162 height 6
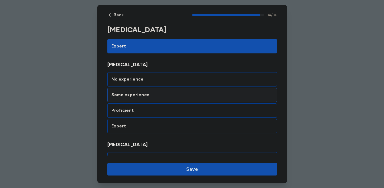
scroll to position [2783, 0]
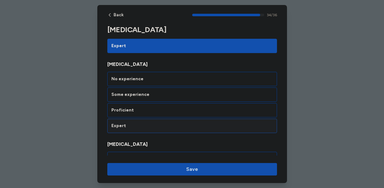
click at [175, 128] on div "Expert" at bounding box center [192, 126] width 162 height 6
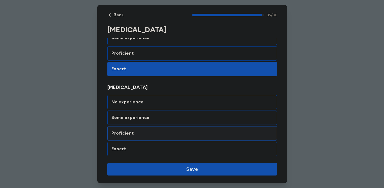
scroll to position [2842, 0]
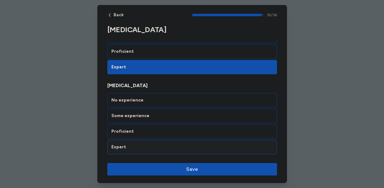
click at [174, 144] on div "Expert" at bounding box center [192, 147] width 162 height 6
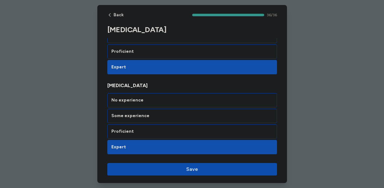
click at [181, 168] on span "Save" at bounding box center [192, 168] width 160 height 7
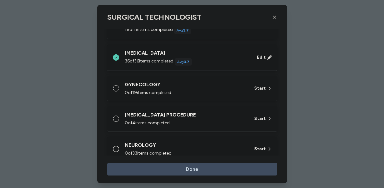
scroll to position [151, 0]
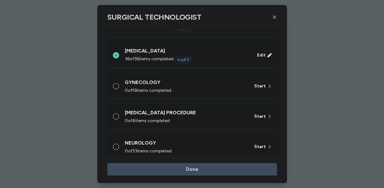
click at [186, 94] on div "GYNECOLOGY 0 of 19 items completed Start" at bounding box center [192, 86] width 170 height 25
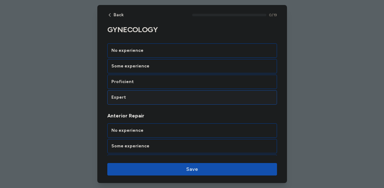
click at [167, 99] on div "Expert" at bounding box center [192, 97] width 162 height 6
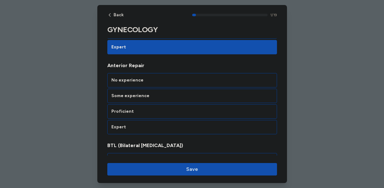
scroll to position [149, 0]
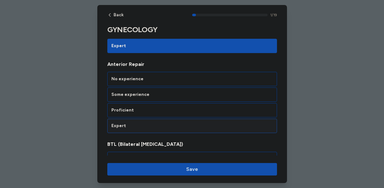
click at [162, 125] on div "Expert" at bounding box center [192, 126] width 162 height 6
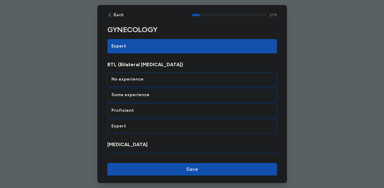
scroll to position [229, 0]
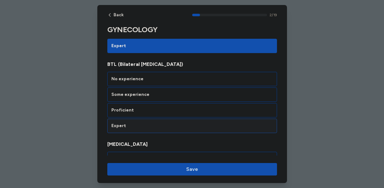
click at [160, 126] on div "Expert" at bounding box center [192, 126] width 162 height 6
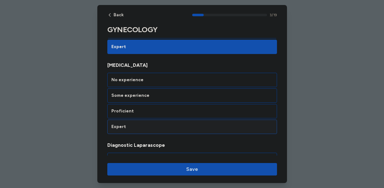
scroll to position [309, 0]
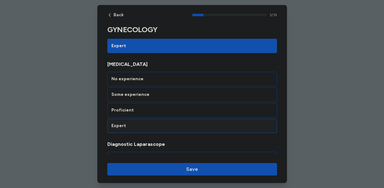
click at [162, 127] on div "Expert" at bounding box center [192, 126] width 162 height 6
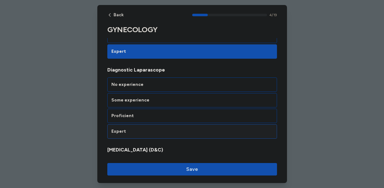
scroll to position [388, 0]
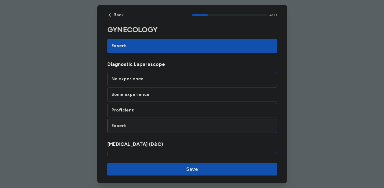
click at [163, 127] on div "Expert" at bounding box center [192, 126] width 162 height 6
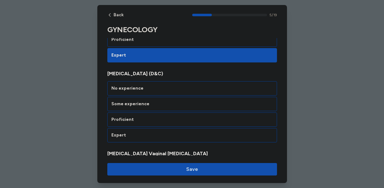
scroll to position [468, 0]
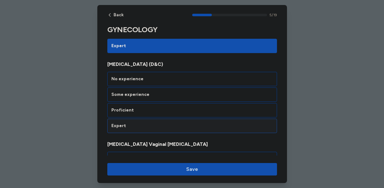
click at [163, 131] on div "Expert" at bounding box center [192, 125] width 170 height 14
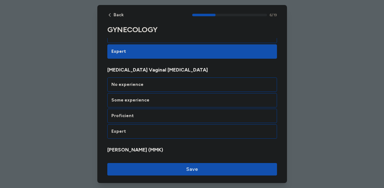
scroll to position [548, 0]
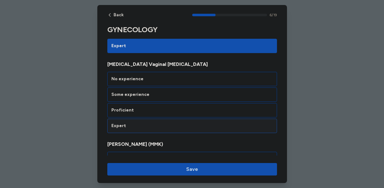
click at [163, 130] on div "Expert" at bounding box center [192, 125] width 170 height 14
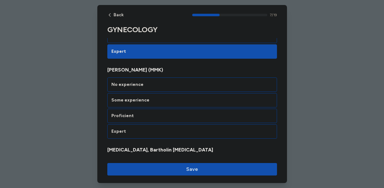
scroll to position [628, 0]
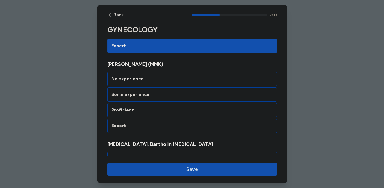
drag, startPoint x: 107, startPoint y: 64, endPoint x: 166, endPoint y: 67, distance: 58.4
click at [166, 67] on span "[PERSON_NAME] (MMK)" at bounding box center [192, 63] width 170 height 7
click at [145, 126] on div "Expert" at bounding box center [192, 126] width 162 height 6
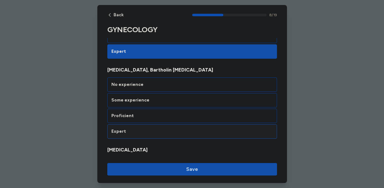
scroll to position [708, 0]
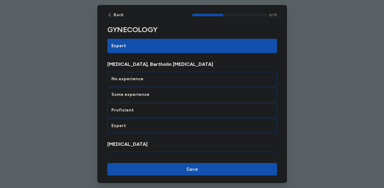
click at [181, 138] on div "GYNECOLOGY Rate your ability as accurately as possible for each skill below. 1.…" at bounding box center [192, 124] width 170 height 1614
click at [186, 126] on div "Expert" at bounding box center [192, 126] width 162 height 6
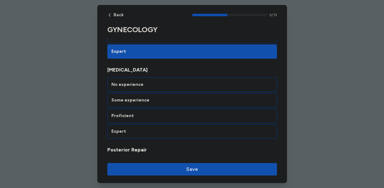
scroll to position [788, 0]
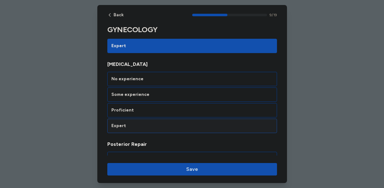
click at [181, 126] on div "Expert" at bounding box center [192, 126] width 162 height 6
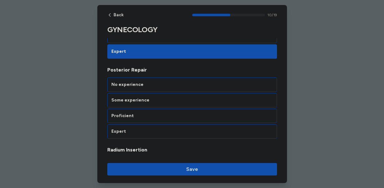
scroll to position [867, 0]
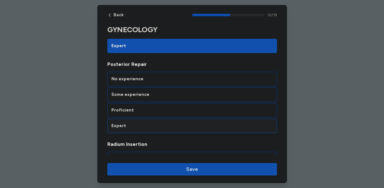
click at [181, 125] on div "Expert" at bounding box center [192, 126] width 162 height 6
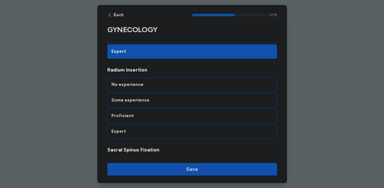
scroll to position [947, 0]
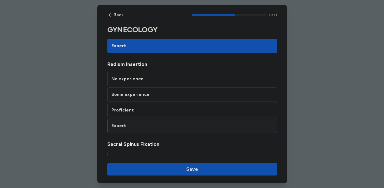
click at [181, 127] on div "Expert" at bounding box center [192, 126] width 162 height 6
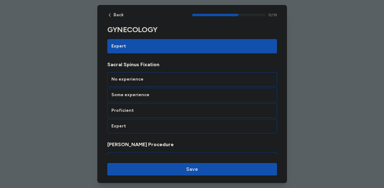
scroll to position [1027, 0]
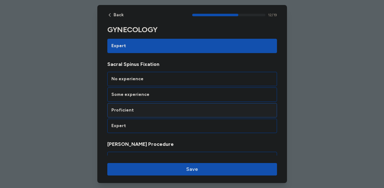
click at [183, 113] on div "Proficient" at bounding box center [192, 110] width 162 height 6
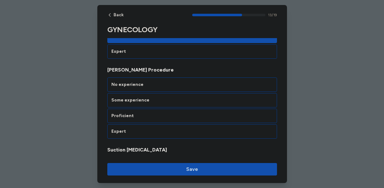
scroll to position [1107, 0]
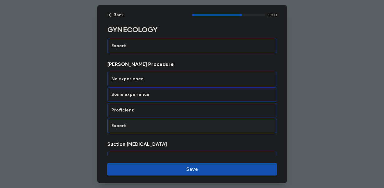
click at [184, 125] on div "Expert" at bounding box center [192, 126] width 162 height 6
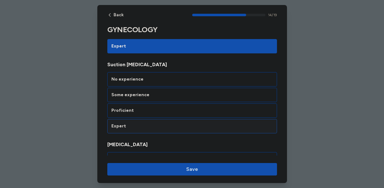
scroll to position [1187, 0]
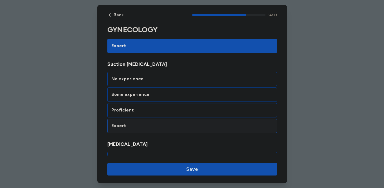
click at [184, 129] on div "Expert" at bounding box center [192, 125] width 170 height 14
click at [182, 130] on div "Expert" at bounding box center [192, 125] width 170 height 14
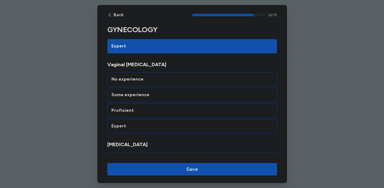
scroll to position [1346, 0]
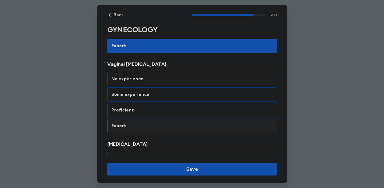
click at [182, 129] on div "Expert" at bounding box center [192, 125] width 170 height 14
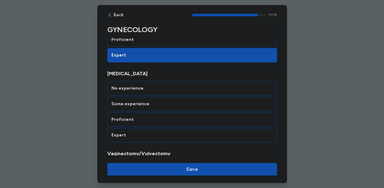
scroll to position [1426, 0]
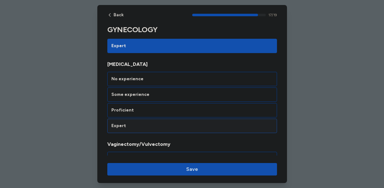
click at [182, 127] on div "Expert" at bounding box center [192, 126] width 162 height 6
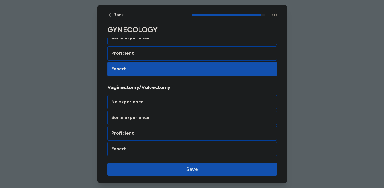
scroll to position [1485, 0]
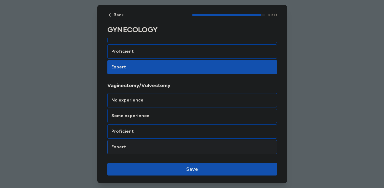
click at [178, 148] on div "Expert" at bounding box center [192, 147] width 162 height 6
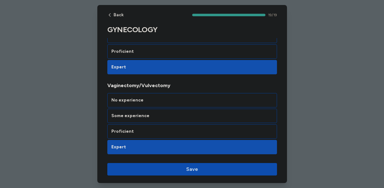
click at [183, 169] on span "Save" at bounding box center [192, 168] width 160 height 7
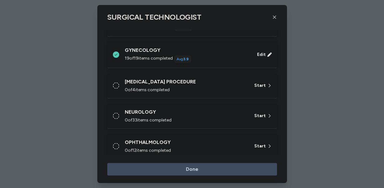
scroll to position [198, 0]
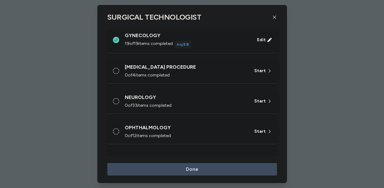
click at [178, 65] on div "[MEDICAL_DATA] PROCEDURE" at bounding box center [186, 66] width 122 height 7
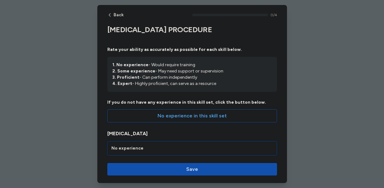
scroll to position [6, 0]
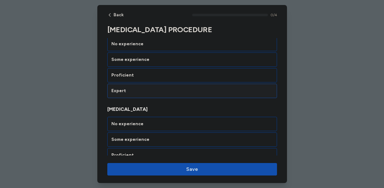
click at [210, 90] on div "Expert" at bounding box center [192, 91] width 162 height 6
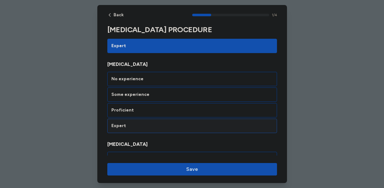
click at [192, 126] on div "Expert" at bounding box center [192, 126] width 162 height 6
click at [191, 127] on div "Expert" at bounding box center [192, 126] width 162 height 6
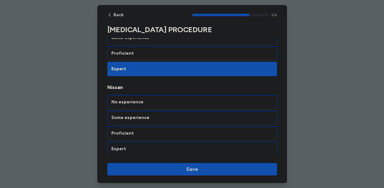
scroll to position [287, 0]
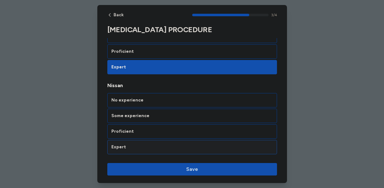
click at [179, 148] on div "Expert" at bounding box center [192, 147] width 162 height 6
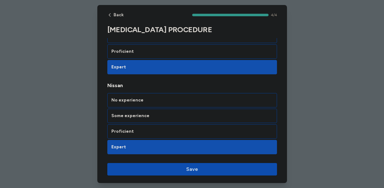
click at [182, 169] on span "Save" at bounding box center [192, 168] width 160 height 7
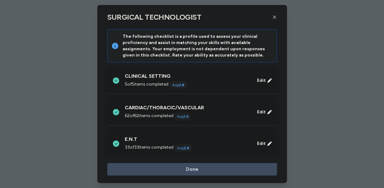
scroll to position [198, 0]
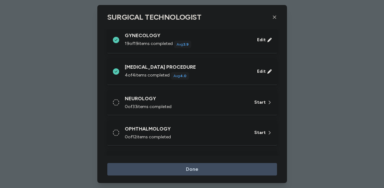
click at [191, 109] on div "0 of 33 items completed" at bounding box center [186, 107] width 122 height 6
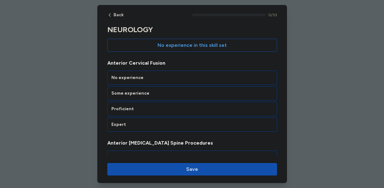
scroll to position [68, 0]
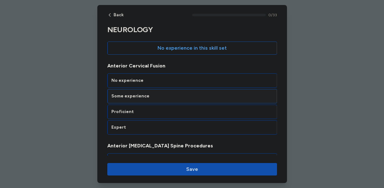
click at [183, 97] on div "Some experience" at bounding box center [192, 96] width 162 height 6
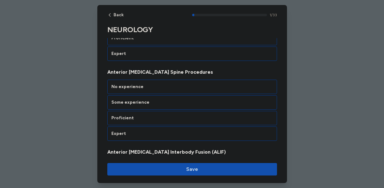
scroll to position [149, 0]
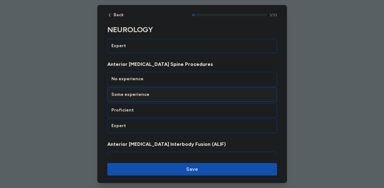
click at [182, 95] on div "Some experience" at bounding box center [192, 94] width 162 height 6
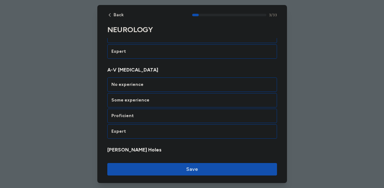
scroll to position [309, 0]
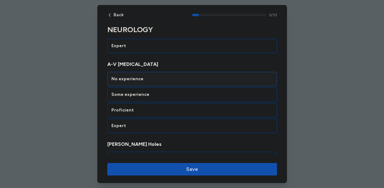
click at [182, 82] on div "No experience" at bounding box center [192, 79] width 170 height 14
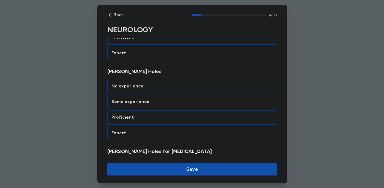
scroll to position [388, 0]
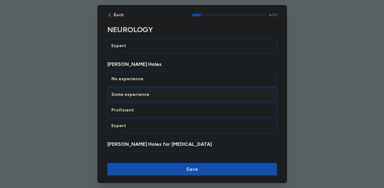
drag, startPoint x: 173, startPoint y: 114, endPoint x: 182, endPoint y: 95, distance: 21.1
click at [181, 98] on div "No experience Some experience Proficient Expert" at bounding box center [192, 102] width 170 height 61
click at [172, 109] on div "Proficient" at bounding box center [192, 110] width 162 height 6
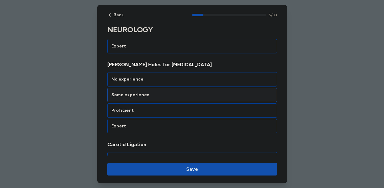
scroll to position [468, 0]
click at [176, 93] on div "Some experience" at bounding box center [192, 94] width 162 height 6
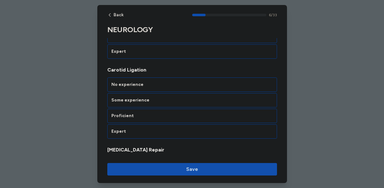
scroll to position [548, 0]
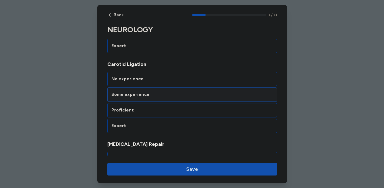
click at [181, 94] on div "Some experience" at bounding box center [192, 94] width 162 height 6
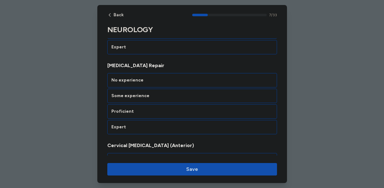
scroll to position [628, 0]
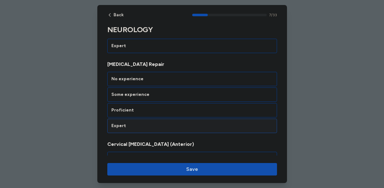
click at [166, 125] on div "Expert" at bounding box center [192, 126] width 162 height 6
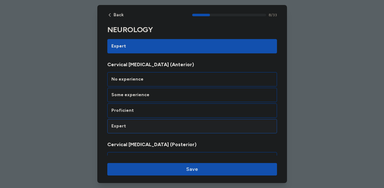
scroll to position [708, 0]
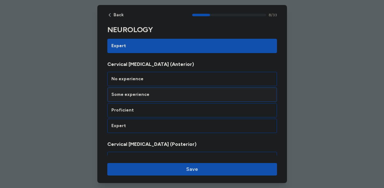
click at [181, 93] on div "Some experience" at bounding box center [192, 94] width 162 height 6
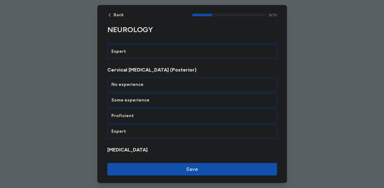
scroll to position [788, 0]
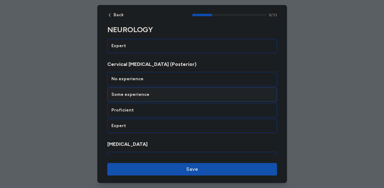
click at [181, 98] on div "Some experience" at bounding box center [192, 94] width 170 height 14
click at [180, 100] on div "Some experience" at bounding box center [192, 94] width 170 height 14
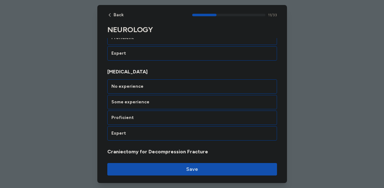
scroll to position [947, 0]
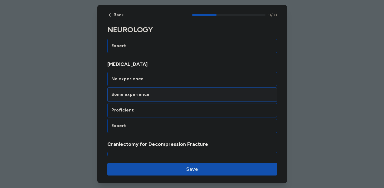
click at [182, 91] on div "Some experience" at bounding box center [192, 94] width 170 height 14
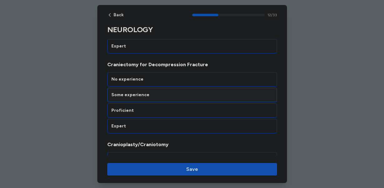
scroll to position [1027, 0]
click at [184, 105] on div "Proficient" at bounding box center [192, 110] width 170 height 14
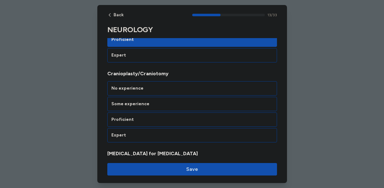
scroll to position [1107, 0]
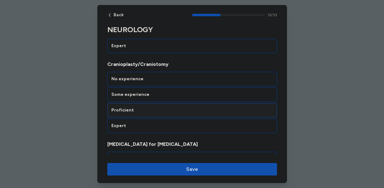
click at [184, 111] on div "Proficient" at bounding box center [192, 110] width 162 height 6
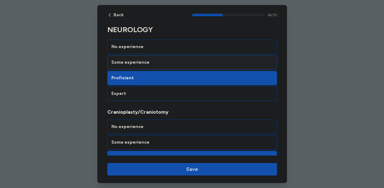
click at [183, 65] on div "Some experience" at bounding box center [192, 62] width 162 height 6
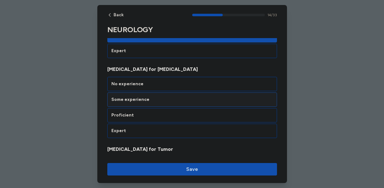
scroll to position [1187, 0]
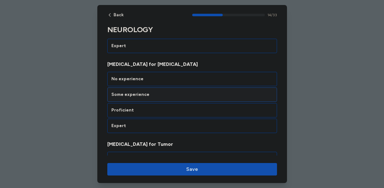
click at [184, 97] on div "Some experience" at bounding box center [192, 94] width 162 height 6
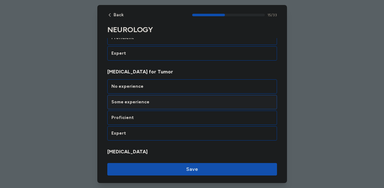
scroll to position [1266, 0]
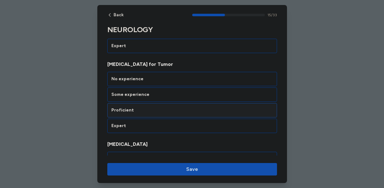
click at [179, 111] on div "Proficient" at bounding box center [192, 110] width 162 height 6
click at [177, 109] on div "Proficient" at bounding box center [192, 110] width 162 height 6
click at [178, 98] on div "Some experience" at bounding box center [192, 94] width 170 height 14
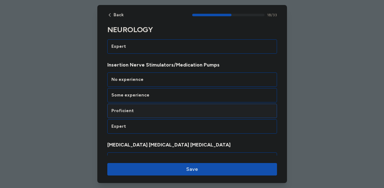
scroll to position [1506, 0]
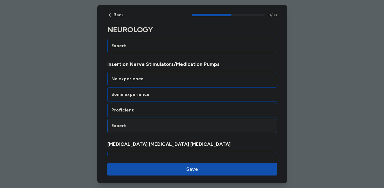
click at [172, 124] on div "Expert" at bounding box center [192, 126] width 162 height 6
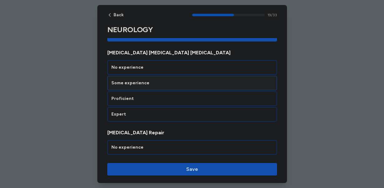
click at [184, 84] on div "Some experience" at bounding box center [192, 83] width 162 height 6
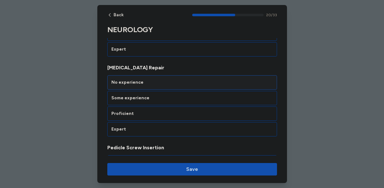
scroll to position [1666, 0]
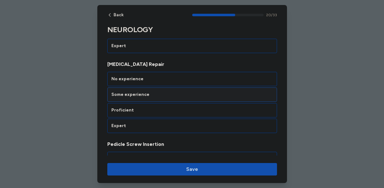
click at [181, 99] on div "Some experience" at bounding box center [192, 94] width 170 height 14
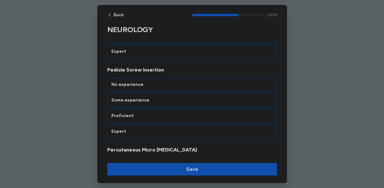
scroll to position [1745, 0]
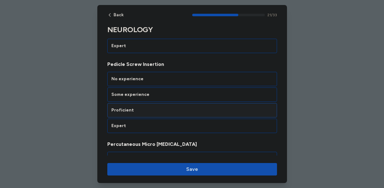
click at [175, 108] on div "Proficient" at bounding box center [192, 110] width 162 height 6
click at [176, 96] on div "Some experience" at bounding box center [192, 94] width 162 height 6
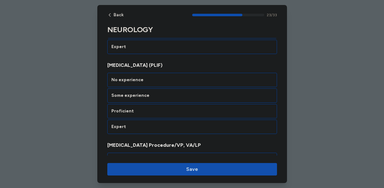
scroll to position [1905, 0]
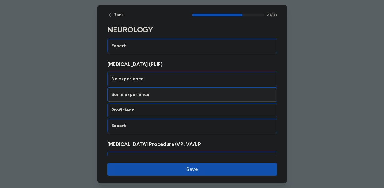
click at [175, 94] on div "Some experience" at bounding box center [192, 94] width 162 height 6
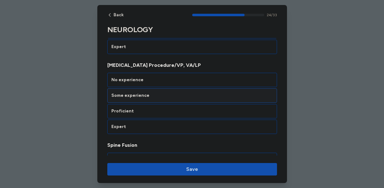
scroll to position [1985, 0]
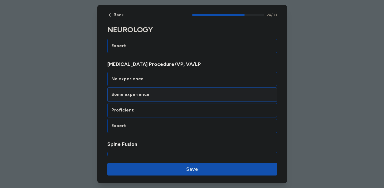
click at [175, 96] on div "Some experience" at bounding box center [192, 94] width 162 height 6
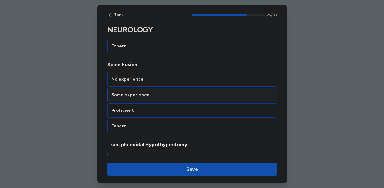
scroll to position [2065, 0]
click at [171, 95] on div "Some experience" at bounding box center [192, 94] width 162 height 6
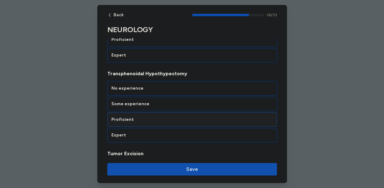
scroll to position [2144, 0]
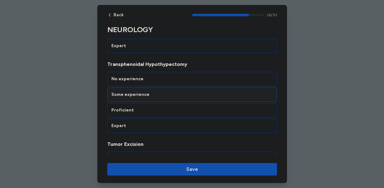
click at [162, 94] on div "Some experience" at bounding box center [192, 94] width 162 height 6
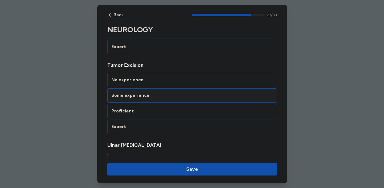
scroll to position [2224, 0]
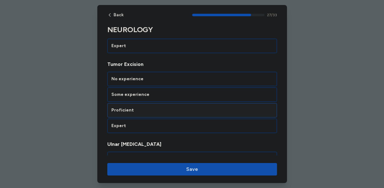
click at [157, 111] on div "Proficient" at bounding box center [192, 110] width 162 height 6
click at [164, 76] on div "No experience" at bounding box center [192, 79] width 162 height 6
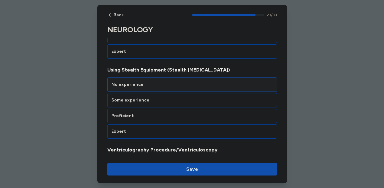
scroll to position [2384, 0]
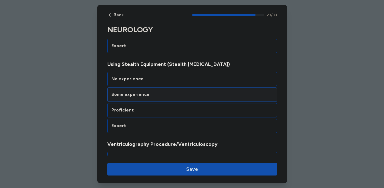
click at [163, 95] on div "Some experience" at bounding box center [192, 94] width 162 height 6
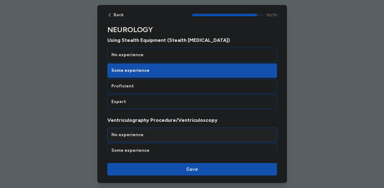
scroll to position [2405, 0]
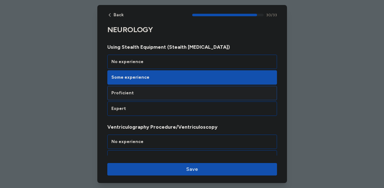
click at [169, 93] on div "Proficient" at bounding box center [192, 93] width 162 height 6
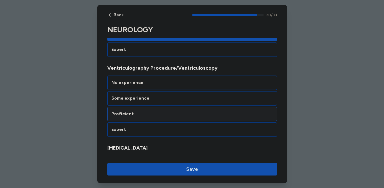
scroll to position [2464, 0]
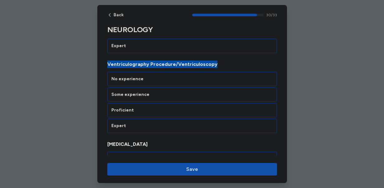
drag, startPoint x: 216, startPoint y: 62, endPoint x: 98, endPoint y: 62, distance: 118.5
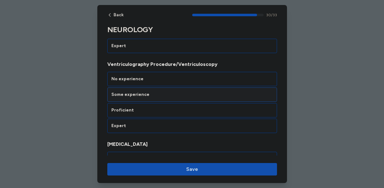
click at [199, 96] on div "Some experience" at bounding box center [192, 94] width 162 height 6
click at [197, 91] on div "Some experience" at bounding box center [192, 94] width 170 height 14
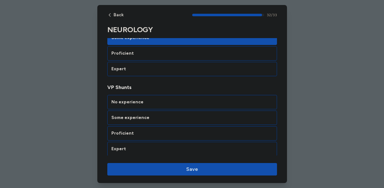
scroll to position [2602, 0]
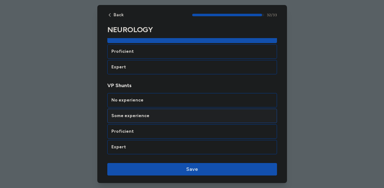
click at [194, 109] on div "Some experience" at bounding box center [192, 115] width 170 height 14
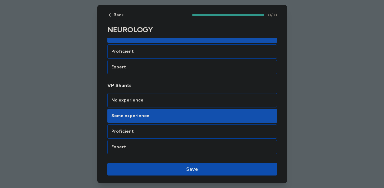
click at [192, 163] on button "Save" at bounding box center [192, 169] width 170 height 12
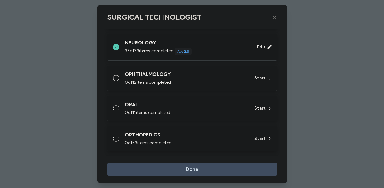
scroll to position [255, 0]
click at [203, 74] on div "OPHTHALMOLOGY" at bounding box center [186, 73] width 122 height 7
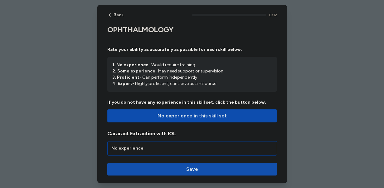
click at [179, 116] on span "No experience in this skill set" at bounding box center [191, 115] width 69 height 7
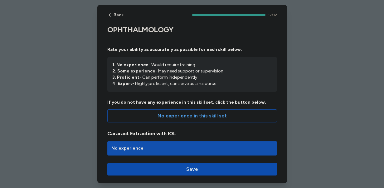
click at [190, 167] on span "Save" at bounding box center [192, 168] width 12 height 7
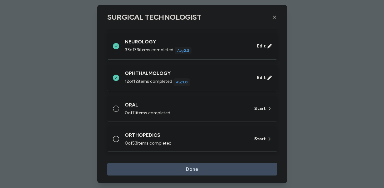
click at [199, 80] on div "12 of 12 items completed Avg 1.0" at bounding box center [187, 81] width 125 height 7
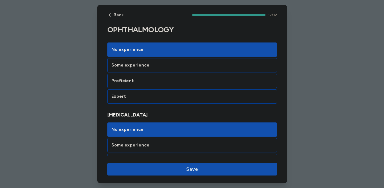
scroll to position [926, 0]
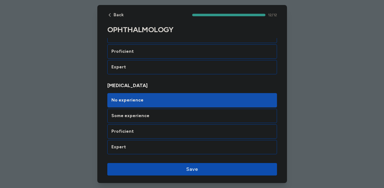
click at [208, 169] on span "Save" at bounding box center [192, 168] width 160 height 7
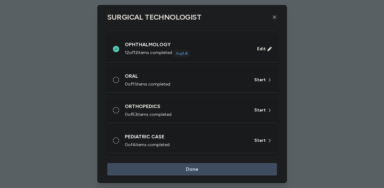
scroll to position [284, 0]
click at [168, 70] on div "ORAL 0 of 11 items completed Start" at bounding box center [192, 79] width 170 height 25
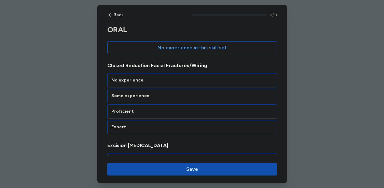
scroll to position [69, 0]
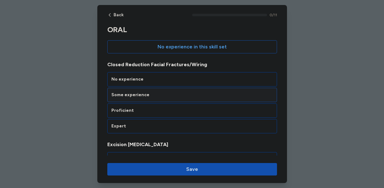
click at [168, 94] on div "Some experience" at bounding box center [192, 95] width 162 height 6
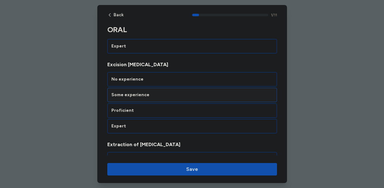
scroll to position [149, 0]
click at [163, 123] on div "Expert" at bounding box center [192, 126] width 162 height 6
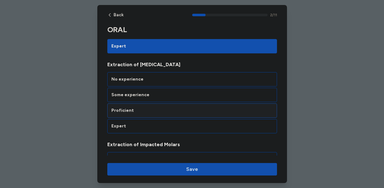
scroll to position [229, 0]
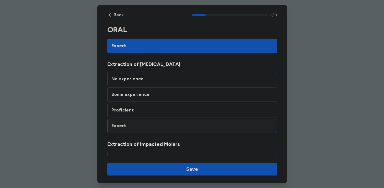
click at [168, 125] on div "Expert" at bounding box center [192, 126] width 162 height 6
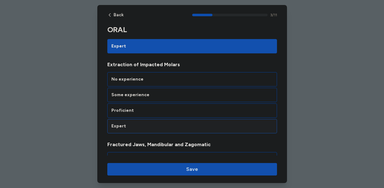
scroll to position [309, 0]
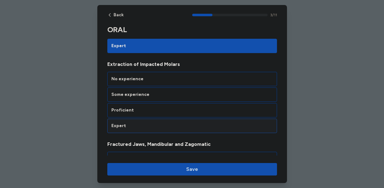
click at [178, 121] on div "Expert" at bounding box center [192, 125] width 170 height 14
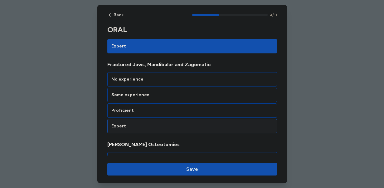
scroll to position [388, 0]
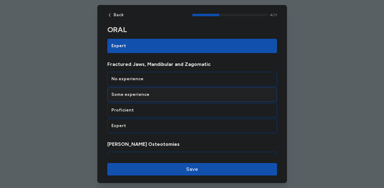
click at [185, 99] on div "Some experience" at bounding box center [192, 94] width 170 height 14
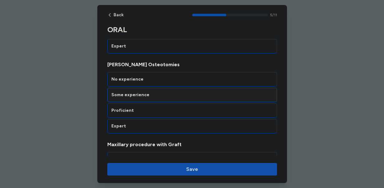
scroll to position [468, 0]
click at [184, 96] on div "Some experience" at bounding box center [192, 94] width 162 height 6
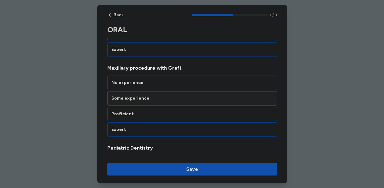
scroll to position [545, 0]
click at [185, 105] on div "No experience Some experience Proficient Expert" at bounding box center [192, 105] width 170 height 61
click at [186, 98] on div "Some experience" at bounding box center [192, 98] width 162 height 6
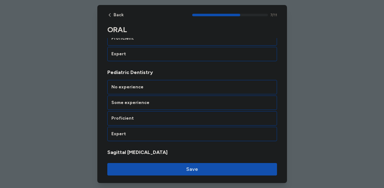
scroll to position [628, 0]
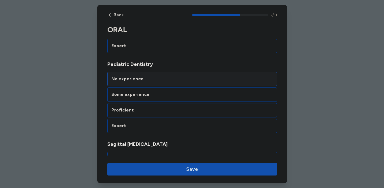
click at [178, 81] on div "No experience" at bounding box center [192, 79] width 162 height 6
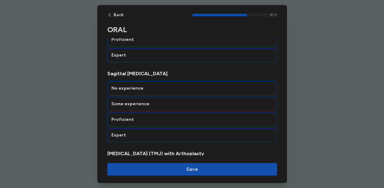
scroll to position [708, 0]
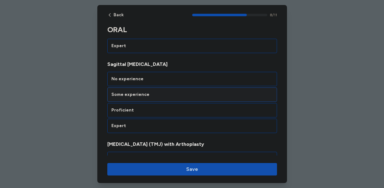
click at [176, 99] on div "Some experience" at bounding box center [192, 94] width 170 height 14
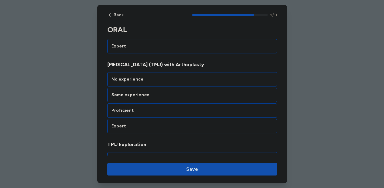
scroll to position [788, 0]
click at [174, 94] on div "Some experience" at bounding box center [192, 94] width 162 height 6
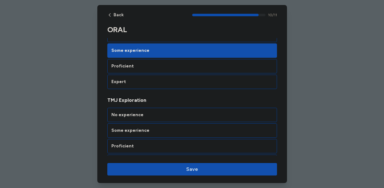
scroll to position [846, 0]
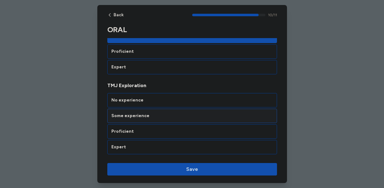
click at [164, 122] on div "Some experience" at bounding box center [192, 115] width 170 height 14
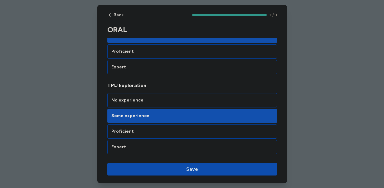
click at [168, 164] on button "Save" at bounding box center [192, 169] width 170 height 12
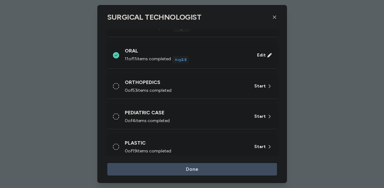
scroll to position [310, 0]
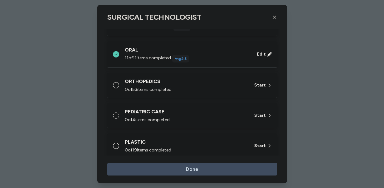
click at [189, 89] on div "0 of 53 items completed" at bounding box center [186, 89] width 122 height 6
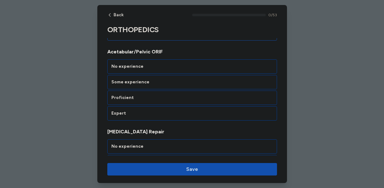
scroll to position [83, 0]
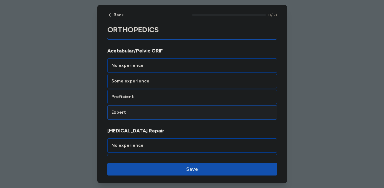
click at [172, 111] on div "Expert" at bounding box center [192, 112] width 162 height 6
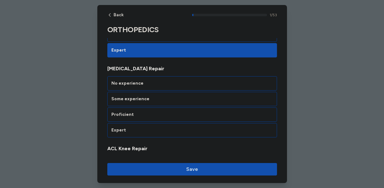
scroll to position [149, 0]
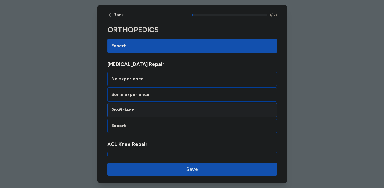
click at [182, 113] on div "Proficient" at bounding box center [192, 110] width 170 height 14
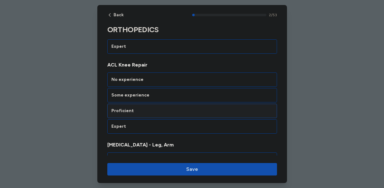
scroll to position [229, 0]
click at [191, 95] on div "Some experience" at bounding box center [192, 94] width 162 height 6
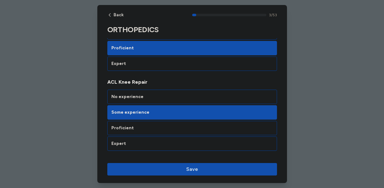
scroll to position [197, 0]
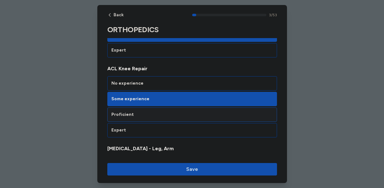
click at [188, 119] on div "Proficient" at bounding box center [192, 114] width 170 height 14
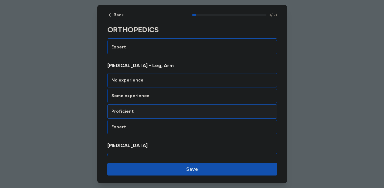
scroll to position [309, 0]
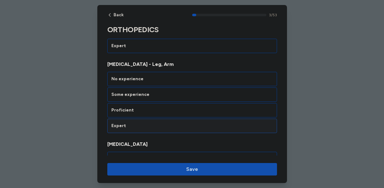
click at [188, 128] on div "Expert" at bounding box center [192, 126] width 162 height 6
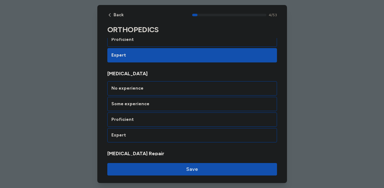
scroll to position [388, 0]
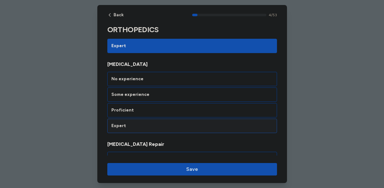
click at [186, 131] on div "Expert" at bounding box center [192, 125] width 170 height 14
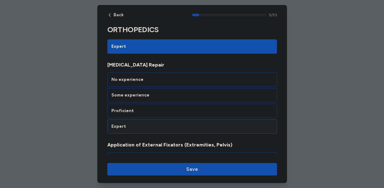
scroll to position [468, 0]
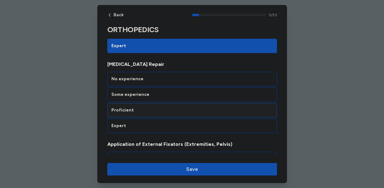
click at [189, 107] on div "Proficient" at bounding box center [192, 110] width 162 height 6
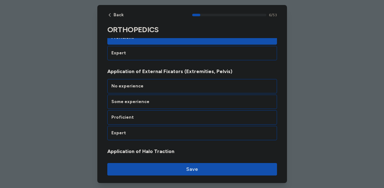
scroll to position [548, 0]
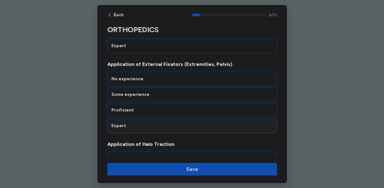
click at [180, 124] on div "Expert" at bounding box center [192, 126] width 162 height 6
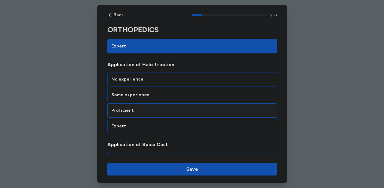
scroll to position [628, 0]
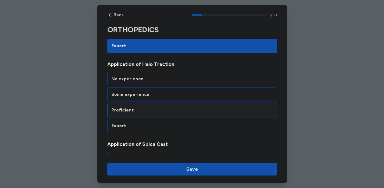
click at [180, 111] on div "Proficient" at bounding box center [192, 110] width 162 height 6
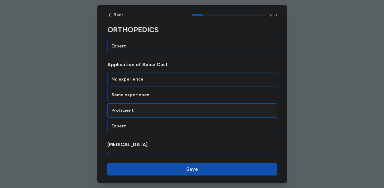
scroll to position [708, 0]
click at [182, 109] on div "Proficient" at bounding box center [192, 110] width 162 height 6
click at [190, 112] on div "Proficient" at bounding box center [192, 110] width 162 height 6
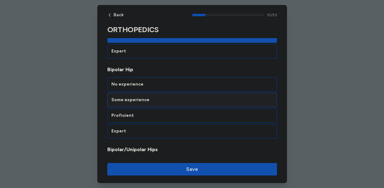
scroll to position [856, 0]
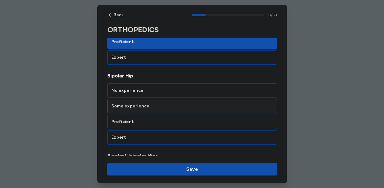
click at [172, 106] on div "Some experience" at bounding box center [192, 106] width 162 height 6
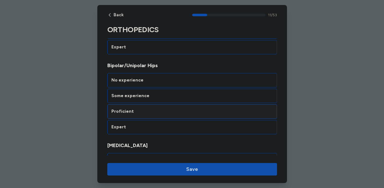
scroll to position [947, 0]
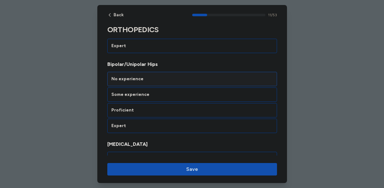
click at [183, 82] on div "No experience" at bounding box center [192, 79] width 162 height 6
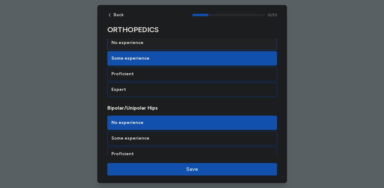
click at [184, 46] on div "No experience" at bounding box center [192, 43] width 170 height 14
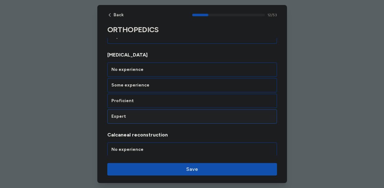
click at [157, 117] on div "Expert" at bounding box center [192, 116] width 162 height 6
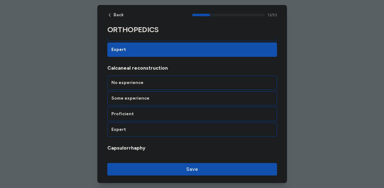
scroll to position [1107, 0]
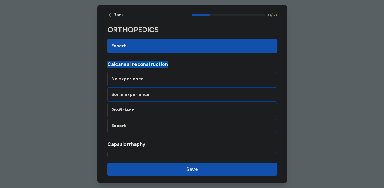
drag, startPoint x: 169, startPoint y: 66, endPoint x: 105, endPoint y: 65, distance: 63.9
click at [149, 96] on div "Some experience" at bounding box center [192, 94] width 162 height 6
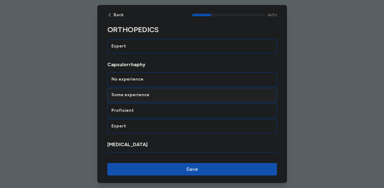
scroll to position [1187, 0]
click at [170, 94] on div "Some experience" at bounding box center [192, 94] width 162 height 6
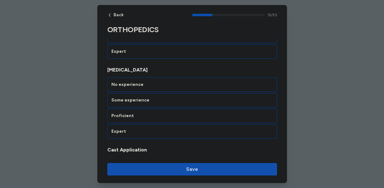
scroll to position [1266, 0]
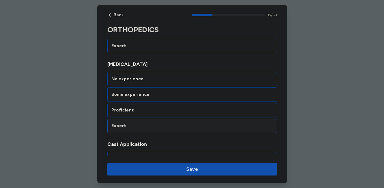
click at [163, 122] on div "Expert" at bounding box center [192, 125] width 170 height 14
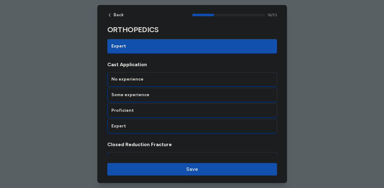
scroll to position [1346, 0]
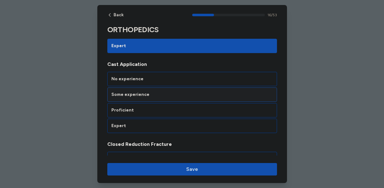
click at [171, 98] on div "Some experience" at bounding box center [192, 94] width 170 height 14
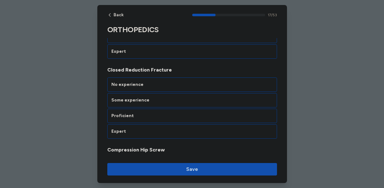
scroll to position [1426, 0]
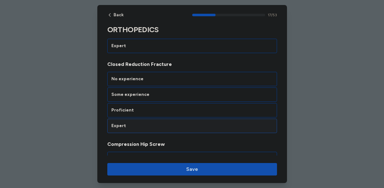
click at [171, 127] on div "Expert" at bounding box center [192, 126] width 162 height 6
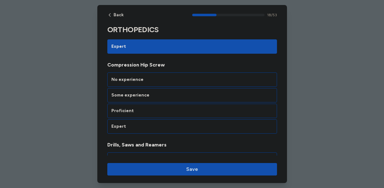
scroll to position [1506, 0]
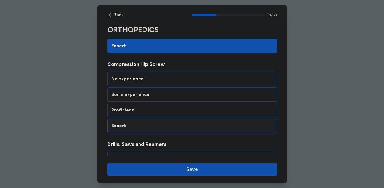
click at [174, 123] on div "Expert" at bounding box center [192, 126] width 162 height 6
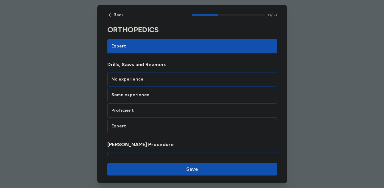
scroll to position [1586, 0]
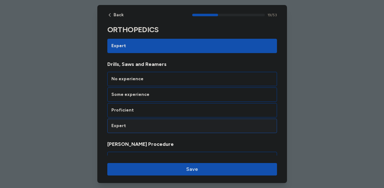
click at [166, 128] on div "Expert" at bounding box center [192, 126] width 162 height 6
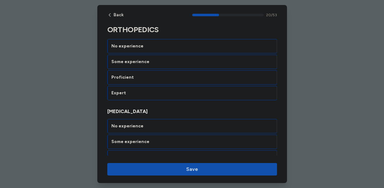
scroll to position [1699, 0]
click at [178, 75] on div "Proficient" at bounding box center [192, 77] width 162 height 6
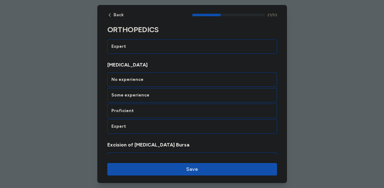
scroll to position [1745, 0]
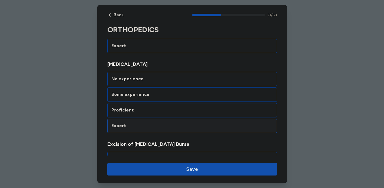
click at [173, 123] on div "Expert" at bounding box center [192, 126] width 162 height 6
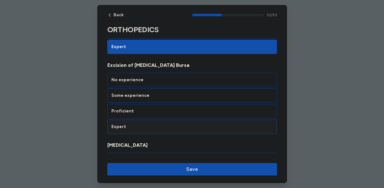
scroll to position [1825, 0]
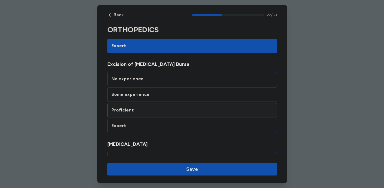
click at [177, 114] on div "Proficient" at bounding box center [192, 110] width 170 height 14
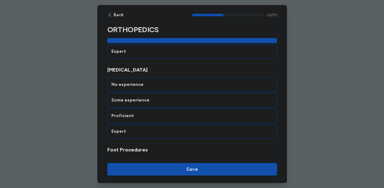
scroll to position [1905, 0]
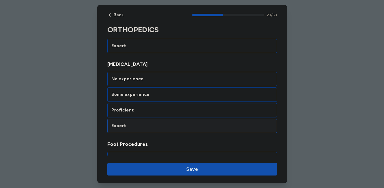
click at [171, 127] on div "Expert" at bounding box center [192, 126] width 162 height 6
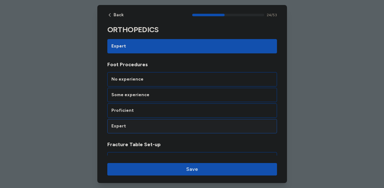
scroll to position [1985, 0]
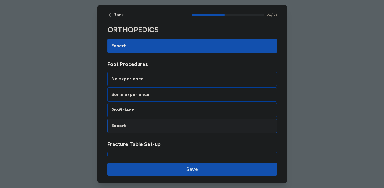
click at [178, 126] on div "Expert" at bounding box center [192, 126] width 162 height 6
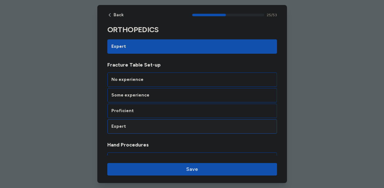
scroll to position [2065, 0]
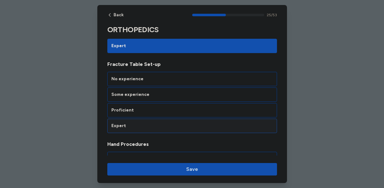
click at [180, 128] on div "Expert" at bounding box center [192, 126] width 162 height 6
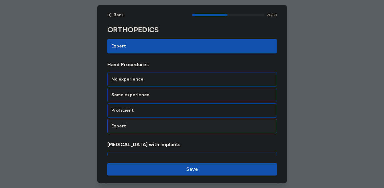
scroll to position [2144, 0]
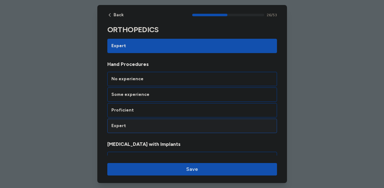
click at [185, 128] on div "Expert" at bounding box center [192, 126] width 162 height 6
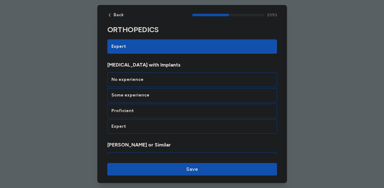
scroll to position [2224, 0]
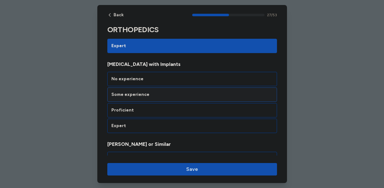
click at [190, 100] on div "Some experience" at bounding box center [192, 94] width 170 height 14
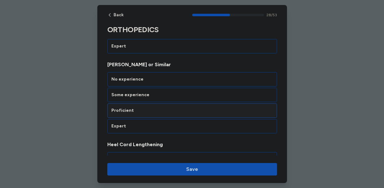
scroll to position [2304, 0]
click at [187, 111] on div "Proficient" at bounding box center [192, 110] width 162 height 6
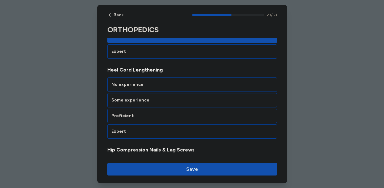
scroll to position [2384, 0]
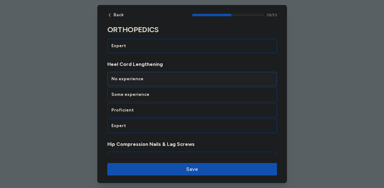
click at [186, 80] on div "No experience" at bounding box center [192, 79] width 162 height 6
click at [177, 126] on div "Expert" at bounding box center [192, 126] width 162 height 6
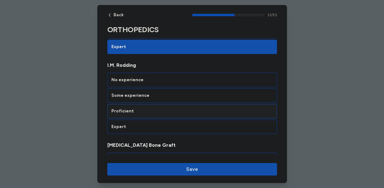
scroll to position [2543, 0]
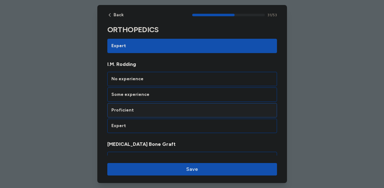
click at [187, 110] on div "Proficient" at bounding box center [192, 110] width 162 height 6
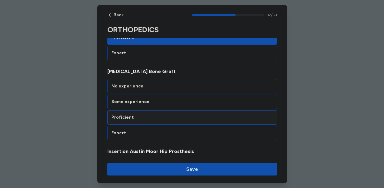
scroll to position [2623, 0]
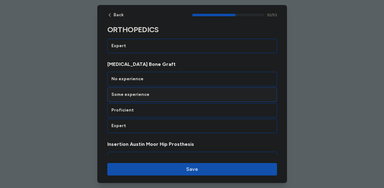
click at [186, 97] on div "Some experience" at bounding box center [192, 94] width 162 height 6
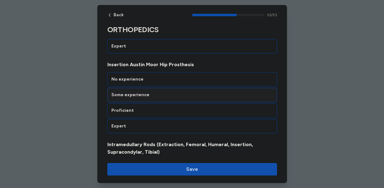
scroll to position [2703, 0]
click at [189, 79] on div "No experience" at bounding box center [192, 79] width 162 height 6
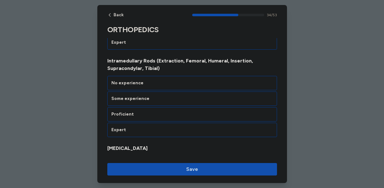
scroll to position [2787, 0]
click at [177, 129] on div "Expert" at bounding box center [192, 129] width 162 height 6
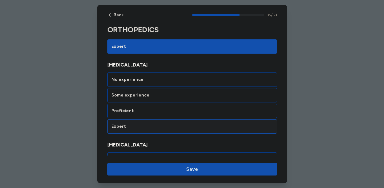
scroll to position [2870, 0]
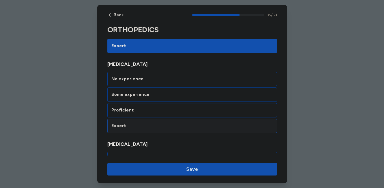
click at [191, 128] on div "Expert" at bounding box center [192, 126] width 162 height 6
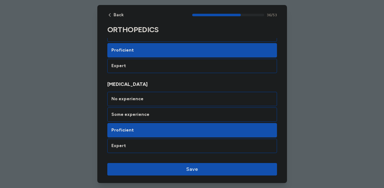
scroll to position [768, 0]
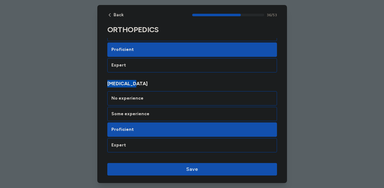
drag, startPoint x: 138, startPoint y: 84, endPoint x: 106, endPoint y: 83, distance: 32.1
click at [157, 144] on div "Expert" at bounding box center [192, 145] width 162 height 6
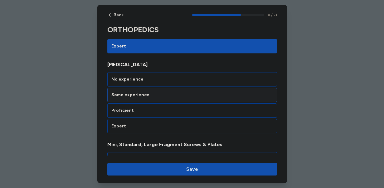
scroll to position [2950, 0]
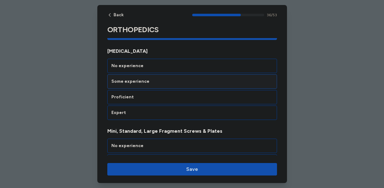
click at [203, 82] on div "Some experience" at bounding box center [192, 81] width 162 height 6
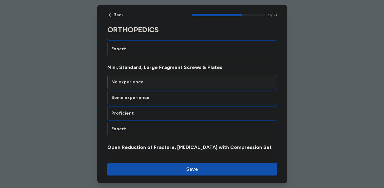
scroll to position [3030, 0]
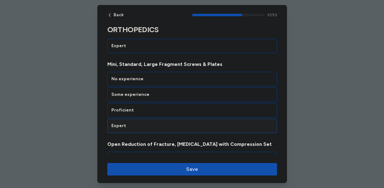
click at [201, 120] on div "Expert" at bounding box center [192, 125] width 170 height 14
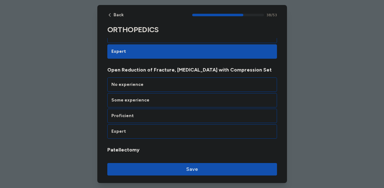
scroll to position [3110, 0]
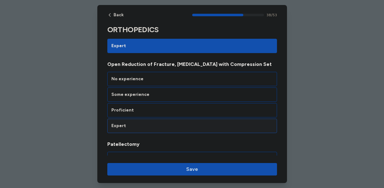
click at [207, 130] on div "Expert" at bounding box center [192, 125] width 170 height 14
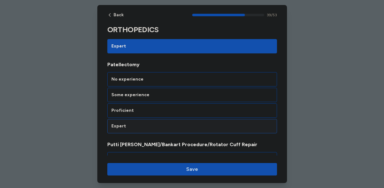
scroll to position [3190, 0]
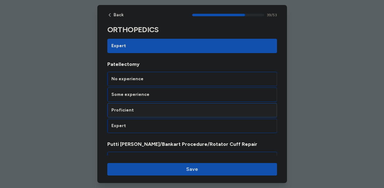
click at [196, 109] on div "Proficient" at bounding box center [192, 110] width 162 height 6
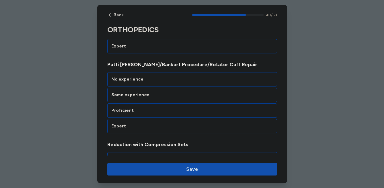
scroll to position [3269, 0]
click at [201, 113] on div "Proficient" at bounding box center [192, 110] width 170 height 14
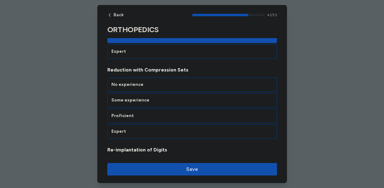
scroll to position [3349, 0]
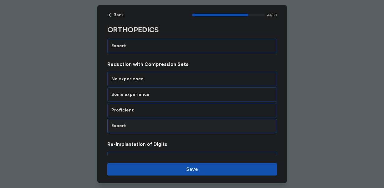
click at [203, 129] on div "Expert" at bounding box center [192, 125] width 170 height 14
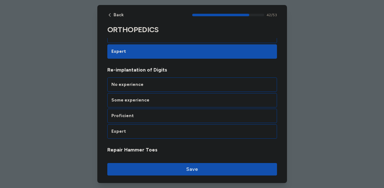
scroll to position [3429, 0]
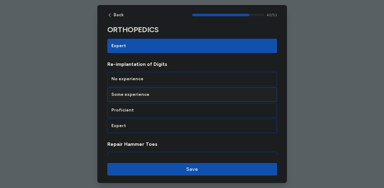
click at [201, 95] on div "Some experience" at bounding box center [192, 94] width 162 height 6
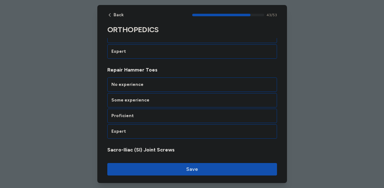
scroll to position [3509, 0]
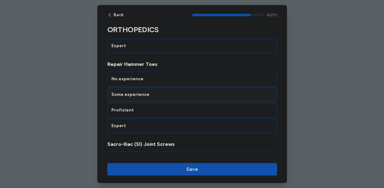
click at [200, 96] on div "Some experience" at bounding box center [192, 94] width 162 height 6
click at [193, 79] on div "No experience" at bounding box center [192, 79] width 162 height 6
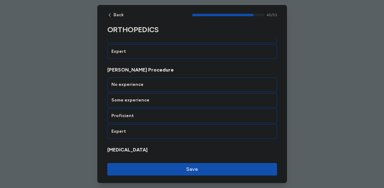
scroll to position [3668, 0]
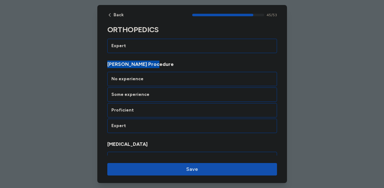
drag, startPoint x: 157, startPoint y: 65, endPoint x: 102, endPoint y: 62, distance: 55.3
click at [173, 83] on div "No experience" at bounding box center [192, 79] width 170 height 14
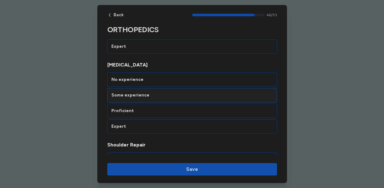
scroll to position [3748, 0]
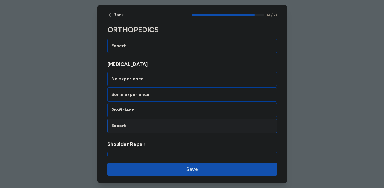
click at [177, 128] on div "Expert" at bounding box center [192, 126] width 162 height 6
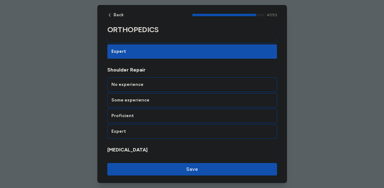
scroll to position [3828, 0]
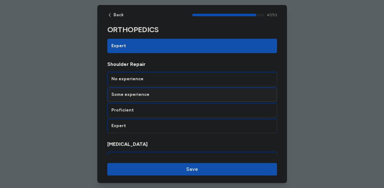
click at [174, 93] on div "Some experience" at bounding box center [192, 94] width 162 height 6
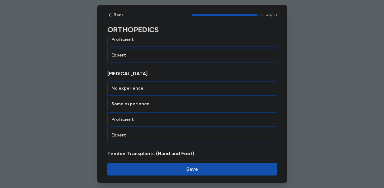
scroll to position [3908, 0]
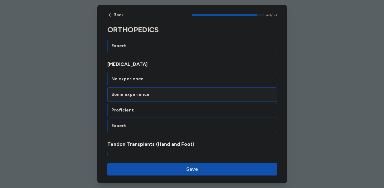
click at [173, 95] on div "Some experience" at bounding box center [192, 94] width 162 height 6
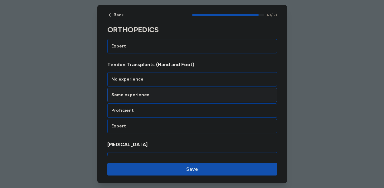
scroll to position [3988, 0]
click at [180, 98] on div "Some experience" at bounding box center [192, 94] width 170 height 14
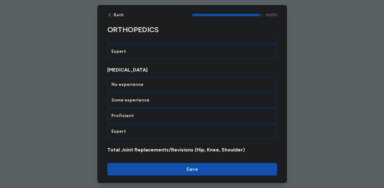
scroll to position [4067, 0]
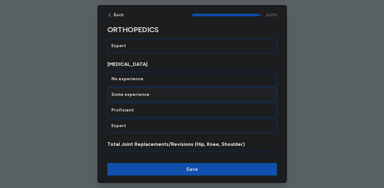
click at [175, 95] on div "Some experience" at bounding box center [192, 94] width 162 height 6
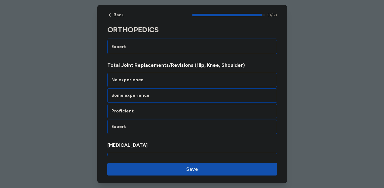
scroll to position [4147, 0]
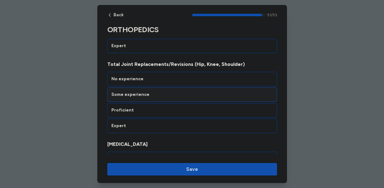
click at [180, 94] on div "Some experience" at bounding box center [192, 94] width 162 height 6
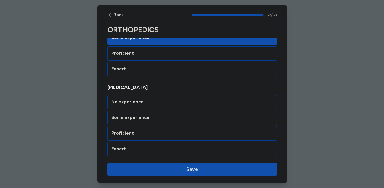
scroll to position [4206, 0]
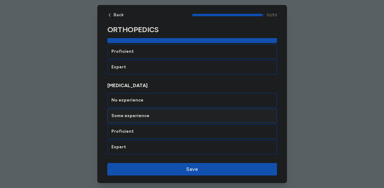
click at [182, 110] on div "Some experience" at bounding box center [192, 115] width 170 height 14
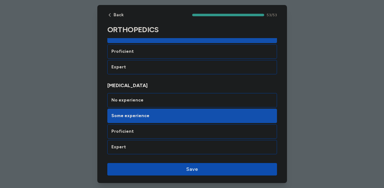
click at [179, 166] on span "Save" at bounding box center [192, 168] width 160 height 7
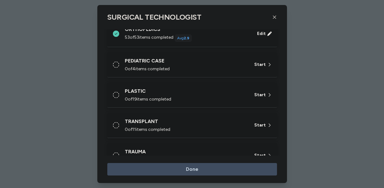
scroll to position [362, 0]
click at [194, 63] on div "PEDIATRIC CASE" at bounding box center [186, 59] width 122 height 7
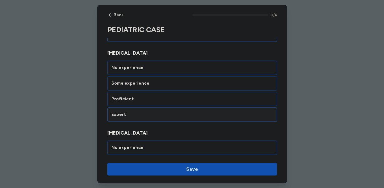
click at [165, 116] on div "Expert" at bounding box center [192, 114] width 162 height 6
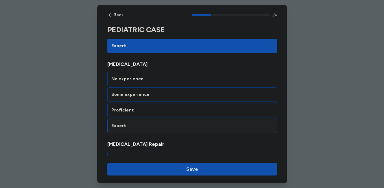
click at [162, 123] on div "Expert" at bounding box center [192, 126] width 162 height 6
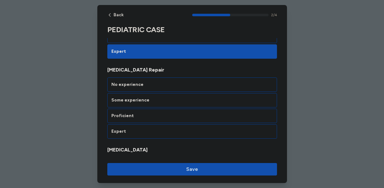
scroll to position [229, 0]
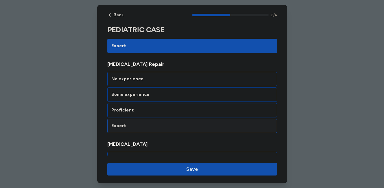
click at [161, 126] on div "Expert" at bounding box center [192, 126] width 162 height 6
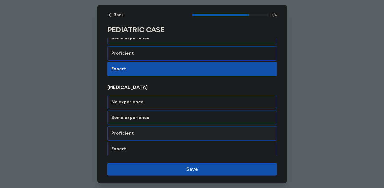
scroll to position [287, 0]
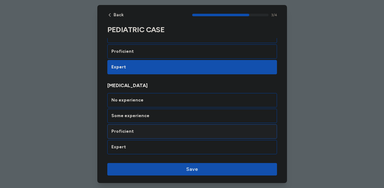
click at [165, 130] on div "Proficient" at bounding box center [192, 131] width 162 height 6
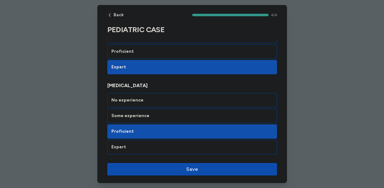
click at [170, 169] on span "Save" at bounding box center [192, 168] width 160 height 7
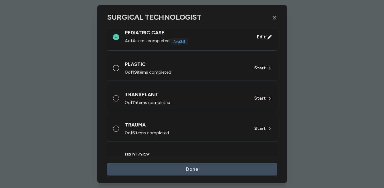
scroll to position [391, 0]
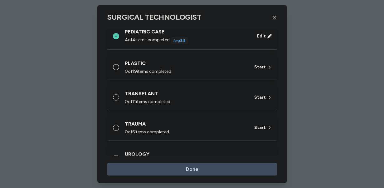
click at [200, 69] on div "0 of 19 items completed" at bounding box center [186, 71] width 122 height 6
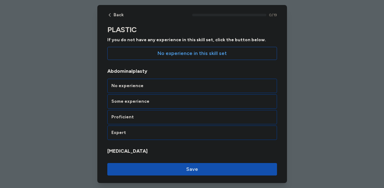
scroll to position [63, 0]
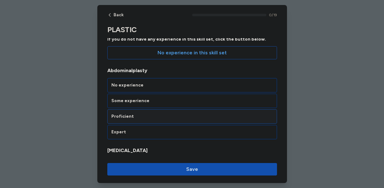
click at [148, 118] on div "Proficient" at bounding box center [192, 116] width 162 height 6
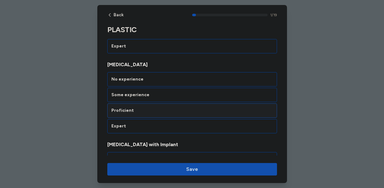
scroll to position [149, 0]
click at [153, 113] on div "Proficient" at bounding box center [192, 110] width 162 height 6
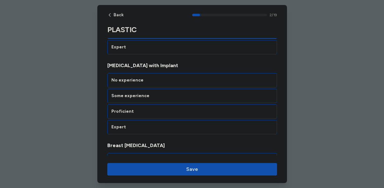
scroll to position [229, 0]
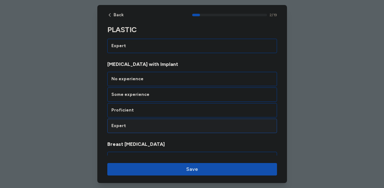
click at [158, 125] on div "Expert" at bounding box center [192, 126] width 162 height 6
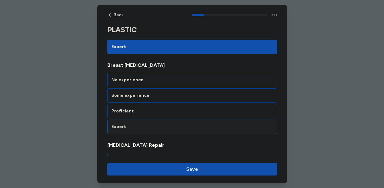
scroll to position [309, 0]
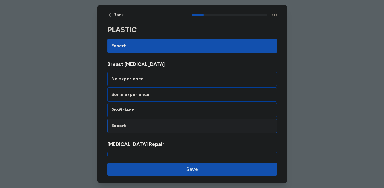
click at [162, 128] on div "Expert" at bounding box center [192, 126] width 162 height 6
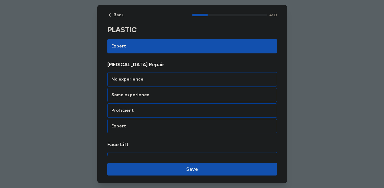
scroll to position [388, 0]
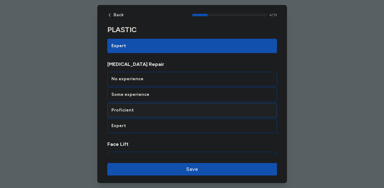
click at [162, 112] on div "Proficient" at bounding box center [192, 110] width 162 height 6
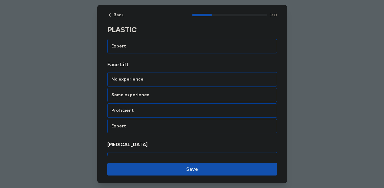
scroll to position [468, 0]
click at [160, 126] on div "Expert" at bounding box center [192, 126] width 162 height 6
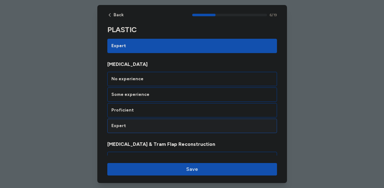
click at [160, 126] on div "Expert" at bounding box center [192, 126] width 162 height 6
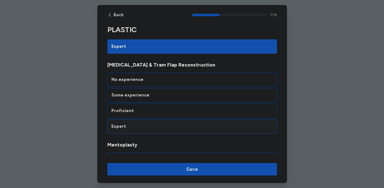
scroll to position [628, 0]
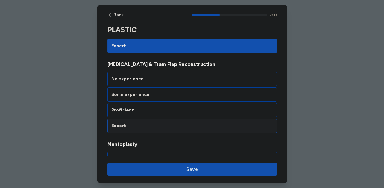
click at [161, 130] on div "Expert" at bounding box center [192, 125] width 170 height 14
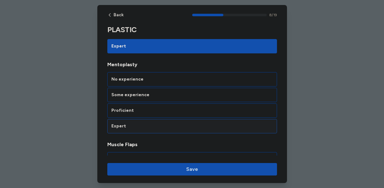
scroll to position [708, 0]
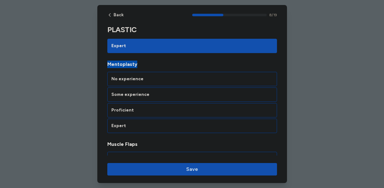
drag, startPoint x: 142, startPoint y: 62, endPoint x: 102, endPoint y: 64, distance: 39.3
click at [102, 64] on div "PLASTIC Rate your ability as accurately as possible for each skill below. 1. No…" at bounding box center [192, 124] width 190 height 1615
click at [152, 94] on div "Some experience" at bounding box center [192, 94] width 162 height 6
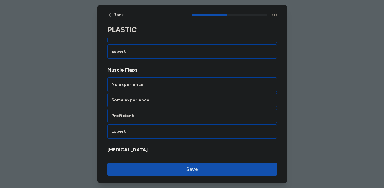
scroll to position [788, 0]
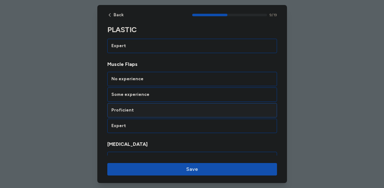
click at [154, 113] on div "Proficient" at bounding box center [192, 110] width 170 height 14
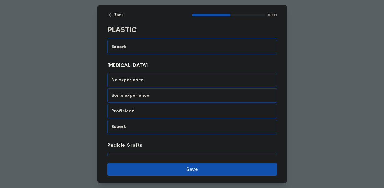
scroll to position [867, 0]
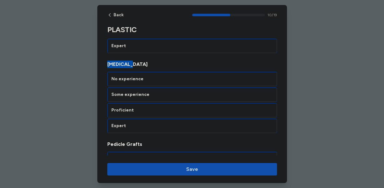
drag, startPoint x: 132, startPoint y: 65, endPoint x: 104, endPoint y: 65, distance: 28.1
click at [137, 94] on div "Some experience" at bounding box center [192, 94] width 162 height 6
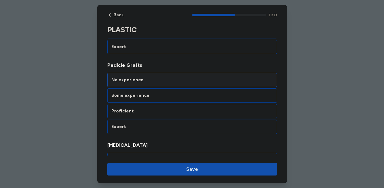
scroll to position [947, 0]
click at [166, 96] on div "Some experience" at bounding box center [192, 94] width 162 height 6
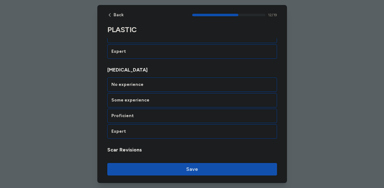
scroll to position [1027, 0]
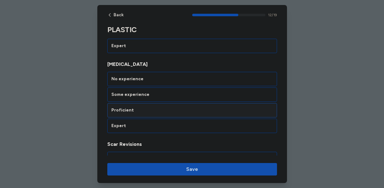
click at [162, 108] on div "Proficient" at bounding box center [192, 110] width 162 height 6
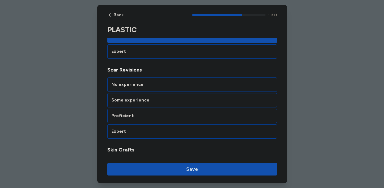
scroll to position [1107, 0]
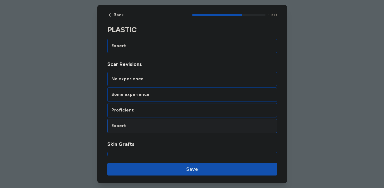
click at [167, 129] on div "Expert" at bounding box center [192, 125] width 170 height 14
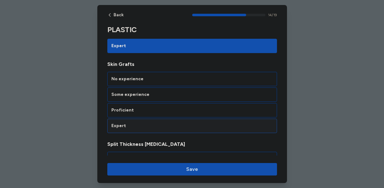
click at [169, 128] on div "Expert" at bounding box center [192, 126] width 162 height 6
click at [169, 129] on div "Expert" at bounding box center [192, 125] width 170 height 14
click at [167, 132] on div "Expert" at bounding box center [192, 125] width 170 height 14
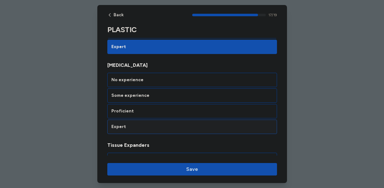
scroll to position [1426, 0]
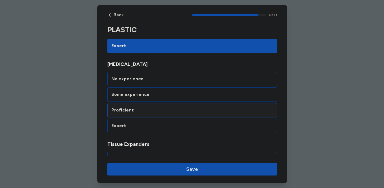
click at [168, 112] on div "Proficient" at bounding box center [192, 110] width 162 height 6
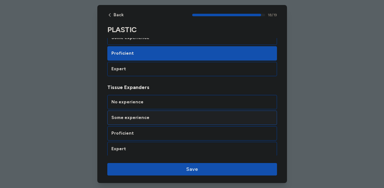
scroll to position [1485, 0]
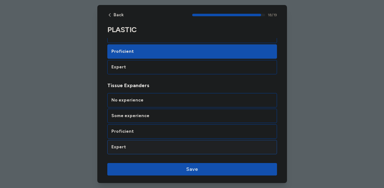
click at [169, 152] on div "Expert" at bounding box center [192, 147] width 170 height 14
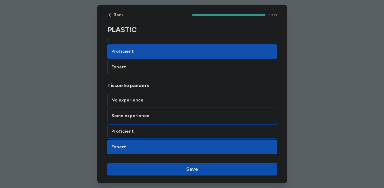
click at [179, 168] on span "Save" at bounding box center [192, 168] width 160 height 7
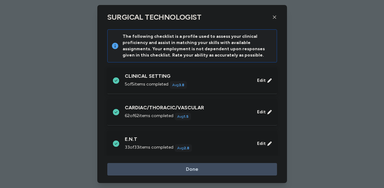
scroll to position [391, 0]
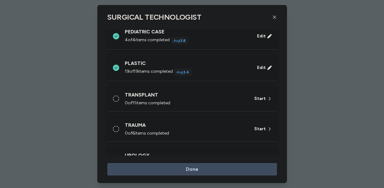
click at [177, 99] on div "TRANSPLANT 0 of 11 items completed" at bounding box center [186, 98] width 122 height 15
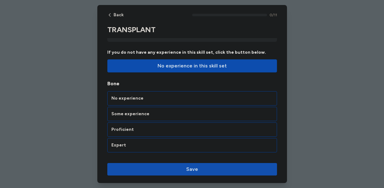
scroll to position [70, 0]
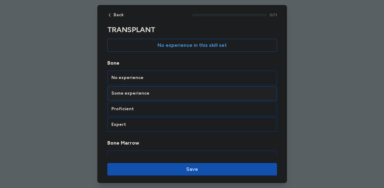
click at [175, 97] on div "Some experience" at bounding box center [192, 93] width 170 height 14
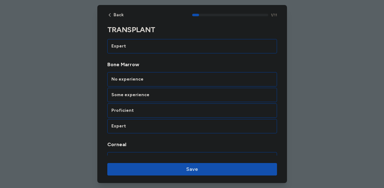
scroll to position [149, 0]
click at [176, 81] on div "No experience" at bounding box center [192, 79] width 162 height 6
click at [176, 82] on div "No experience" at bounding box center [192, 79] width 170 height 14
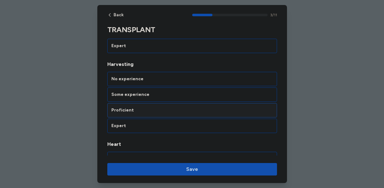
click at [165, 111] on div "Proficient" at bounding box center [192, 110] width 162 height 6
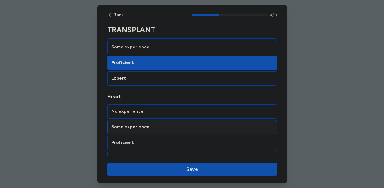
scroll to position [354, 0]
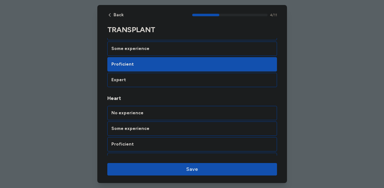
click at [164, 120] on div "No experience Some experience Proficient Expert" at bounding box center [192, 136] width 170 height 61
click at [165, 113] on div "No experience" at bounding box center [192, 113] width 162 height 6
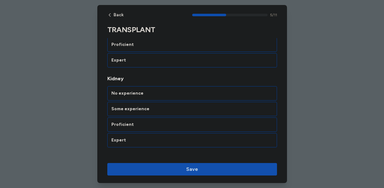
scroll to position [468, 0]
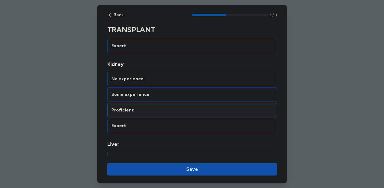
click at [153, 110] on div "Proficient" at bounding box center [192, 110] width 162 height 6
click at [158, 96] on div "Some experience" at bounding box center [192, 94] width 162 height 6
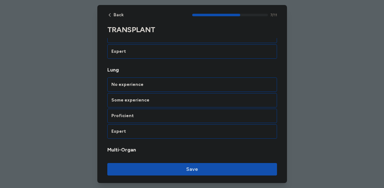
scroll to position [628, 0]
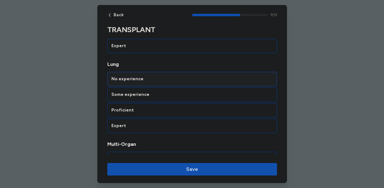
click at [160, 82] on div "No experience" at bounding box center [192, 79] width 170 height 14
click at [160, 95] on div "Some experience" at bounding box center [192, 94] width 162 height 6
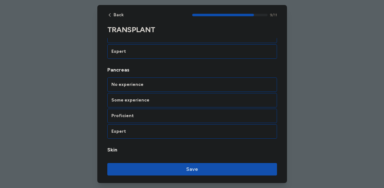
scroll to position [788, 0]
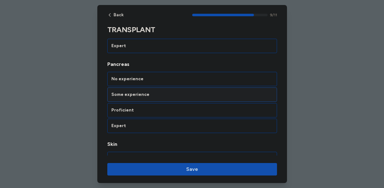
click at [155, 97] on div "Some experience" at bounding box center [192, 94] width 162 height 6
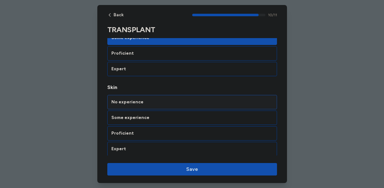
scroll to position [846, 0]
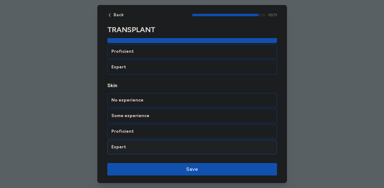
click at [143, 145] on div "Expert" at bounding box center [192, 147] width 162 height 6
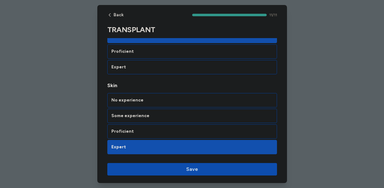
click at [166, 167] on span "Save" at bounding box center [192, 168] width 160 height 7
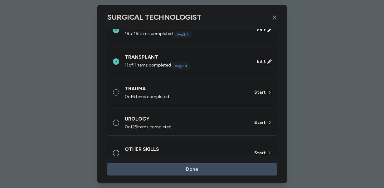
scroll to position [433, 0]
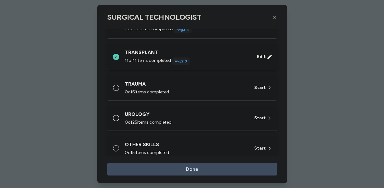
click at [181, 88] on div "TRAUMA 0 of 6 items completed" at bounding box center [186, 87] width 122 height 15
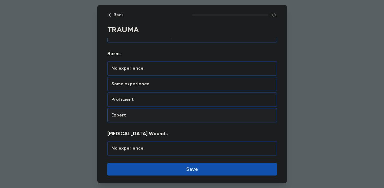
click at [154, 115] on div "Expert" at bounding box center [192, 115] width 162 height 6
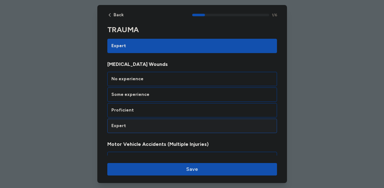
click at [151, 123] on div "Expert" at bounding box center [192, 126] width 162 height 6
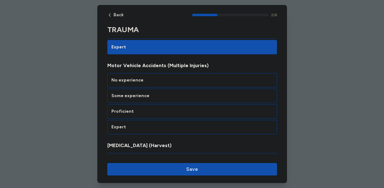
scroll to position [229, 0]
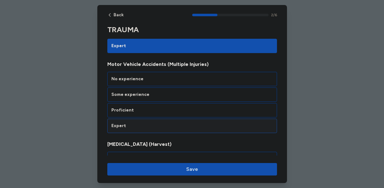
click at [151, 124] on div "Expert" at bounding box center [192, 126] width 162 height 6
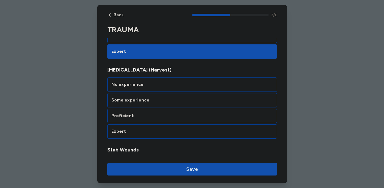
scroll to position [309, 0]
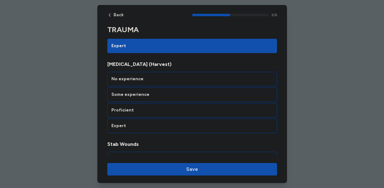
click at [151, 124] on div "Expert" at bounding box center [192, 126] width 162 height 6
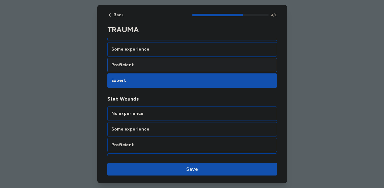
click at [155, 62] on div "Proficient" at bounding box center [192, 65] width 162 height 6
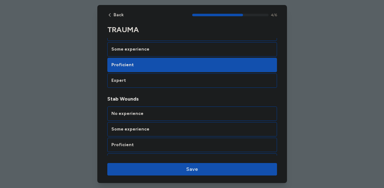
scroll to position [388, 0]
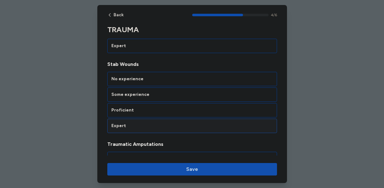
click at [150, 123] on div "Expert" at bounding box center [192, 126] width 162 height 6
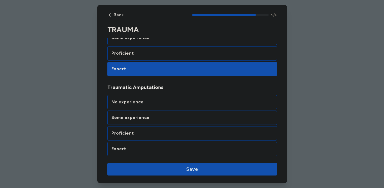
scroll to position [447, 0]
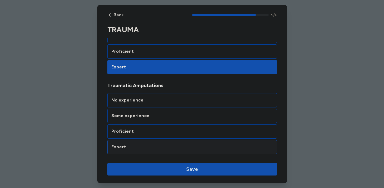
click at [147, 145] on div "Expert" at bounding box center [192, 147] width 162 height 6
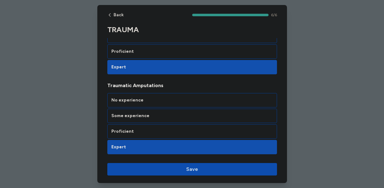
click at [195, 171] on span "Save" at bounding box center [192, 168] width 12 height 7
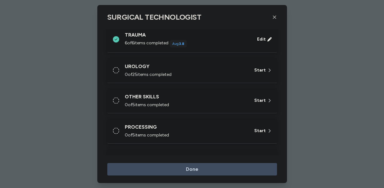
scroll to position [485, 0]
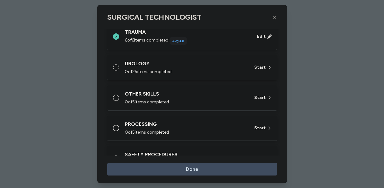
click at [199, 68] on div "UROLOGY 0 of 25 items completed" at bounding box center [186, 67] width 122 height 15
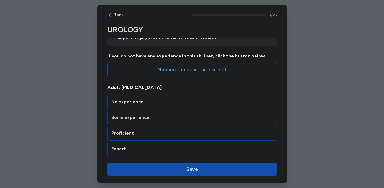
scroll to position [47, 0]
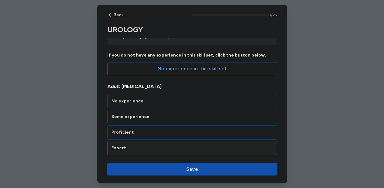
click at [170, 148] on div "Expert" at bounding box center [192, 148] width 162 height 6
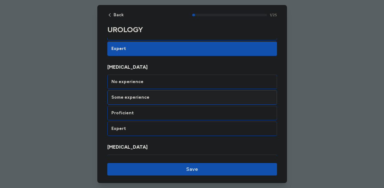
scroll to position [149, 0]
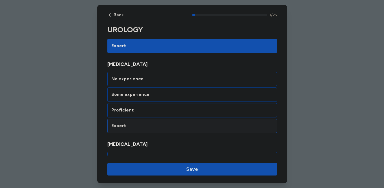
click at [182, 126] on div "Expert" at bounding box center [192, 126] width 162 height 6
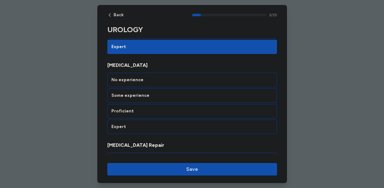
scroll to position [309, 0]
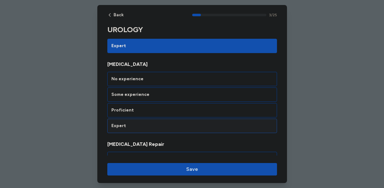
click at [182, 126] on div "Expert" at bounding box center [192, 126] width 162 height 6
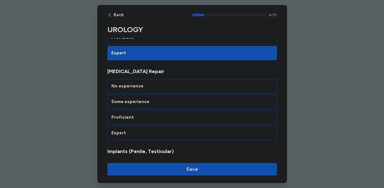
scroll to position [388, 0]
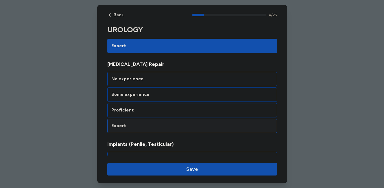
click at [178, 124] on div "Expert" at bounding box center [192, 126] width 162 height 6
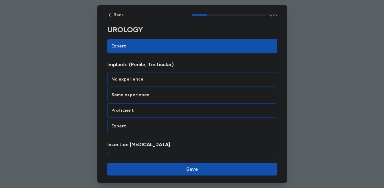
scroll to position [468, 0]
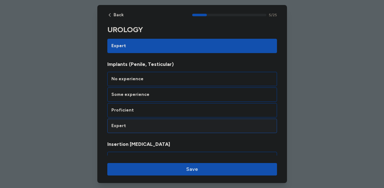
click at [179, 123] on div "Expert" at bounding box center [192, 126] width 162 height 6
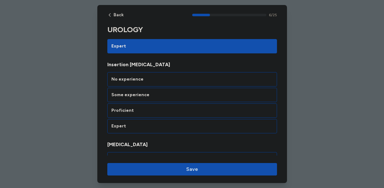
scroll to position [548, 0]
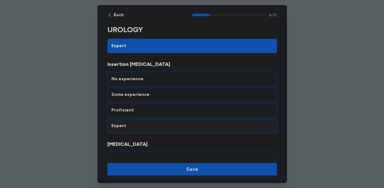
click at [178, 127] on div "Expert" at bounding box center [192, 126] width 162 height 6
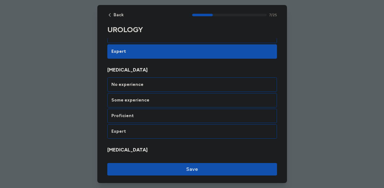
scroll to position [628, 0]
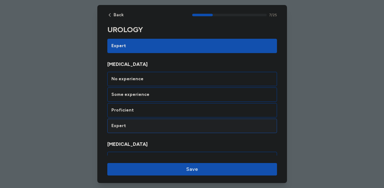
click at [178, 124] on div "Expert" at bounding box center [192, 126] width 162 height 6
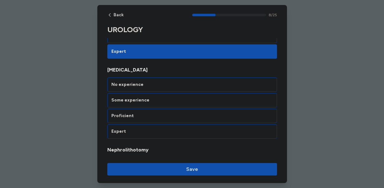
scroll to position [708, 0]
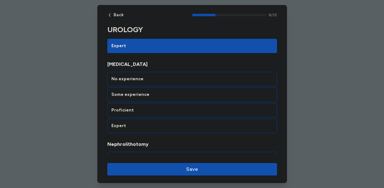
click at [178, 124] on div "Expert" at bounding box center [192, 126] width 162 height 6
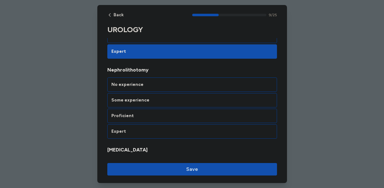
scroll to position [788, 0]
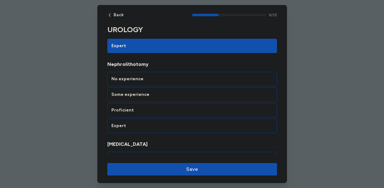
click at [178, 124] on div "Expert" at bounding box center [192, 126] width 162 height 6
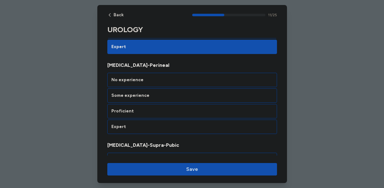
scroll to position [947, 0]
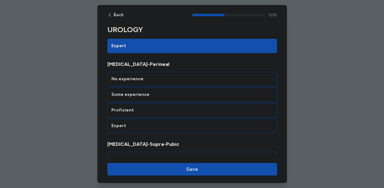
click at [178, 124] on div "Expert" at bounding box center [192, 126] width 162 height 6
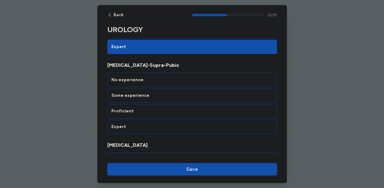
scroll to position [1027, 0]
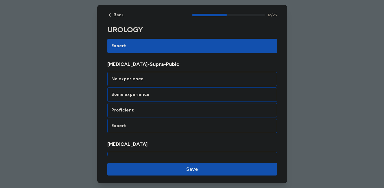
click at [178, 124] on div "Expert" at bounding box center [192, 126] width 162 height 6
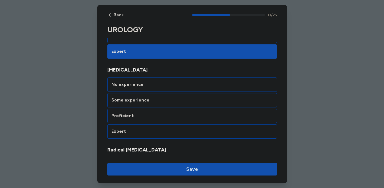
scroll to position [1107, 0]
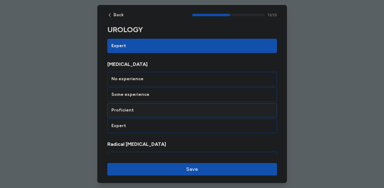
click at [176, 112] on div "Proficient" at bounding box center [192, 110] width 162 height 6
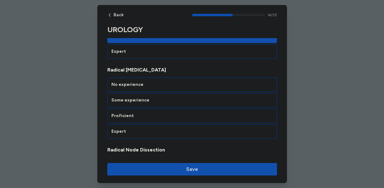
scroll to position [1187, 0]
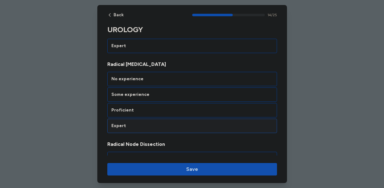
click at [179, 129] on div "Expert" at bounding box center [192, 125] width 170 height 14
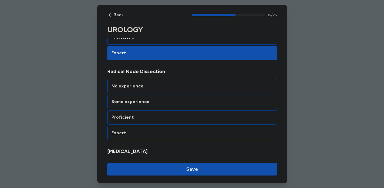
scroll to position [1266, 0]
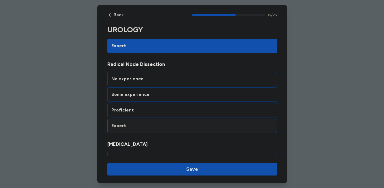
click at [179, 128] on div "Expert" at bounding box center [192, 126] width 162 height 6
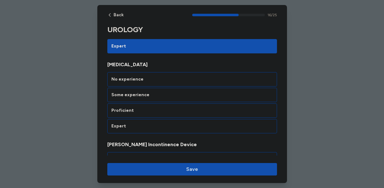
scroll to position [1346, 0]
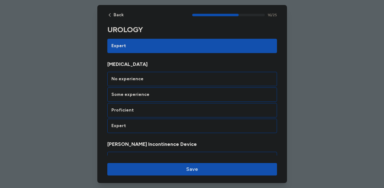
click at [179, 128] on div "Expert" at bounding box center [192, 126] width 162 height 6
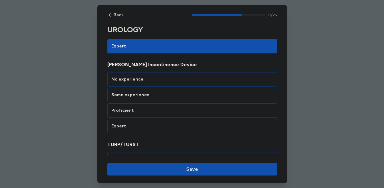
scroll to position [1426, 0]
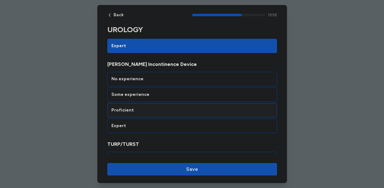
click at [173, 108] on div "Proficient" at bounding box center [192, 110] width 162 height 6
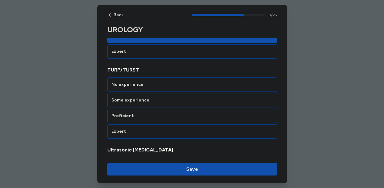
scroll to position [1506, 0]
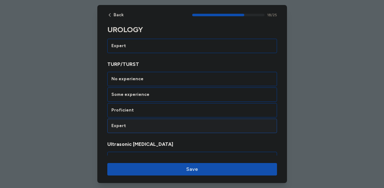
click at [176, 127] on div "Expert" at bounding box center [192, 126] width 162 height 6
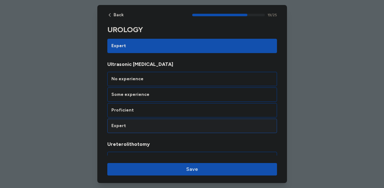
click at [176, 127] on div "Expert" at bounding box center [192, 126] width 162 height 6
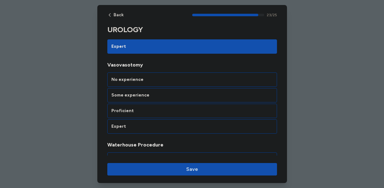
scroll to position [1905, 0]
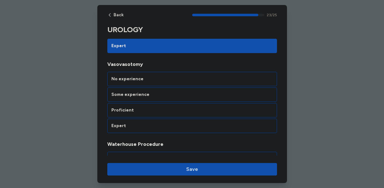
click at [176, 127] on div "Expert" at bounding box center [192, 126] width 162 height 6
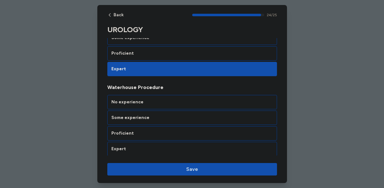
scroll to position [1964, 0]
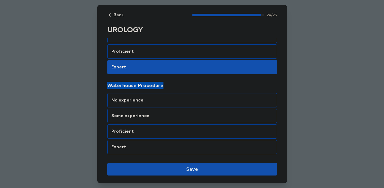
drag, startPoint x: 165, startPoint y: 86, endPoint x: 99, endPoint y: 86, distance: 65.5
click at [152, 114] on div "Some experience" at bounding box center [192, 116] width 162 height 6
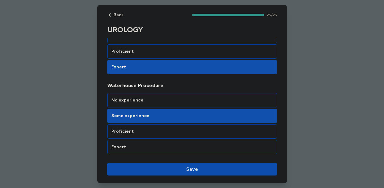
click at [177, 168] on span "Save" at bounding box center [192, 168] width 160 height 7
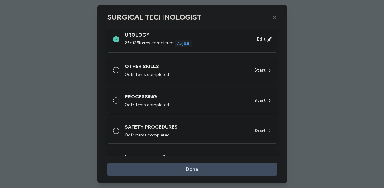
scroll to position [516, 0]
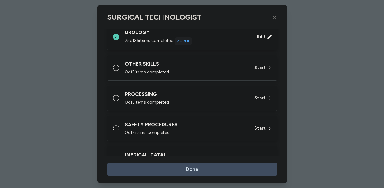
click at [214, 73] on div "0 of 5 items completed" at bounding box center [186, 72] width 122 height 6
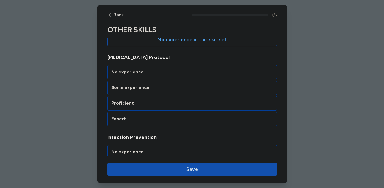
scroll to position [78, 0]
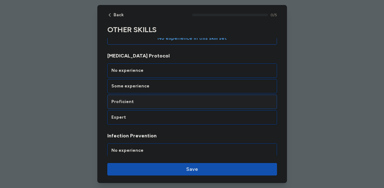
click at [208, 101] on div "Proficient" at bounding box center [192, 102] width 162 height 6
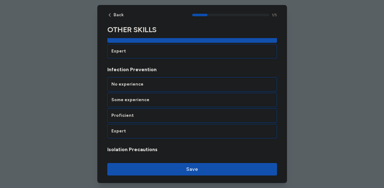
scroll to position [149, 0]
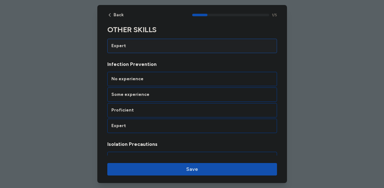
click at [195, 50] on div "Expert" at bounding box center [192, 46] width 170 height 14
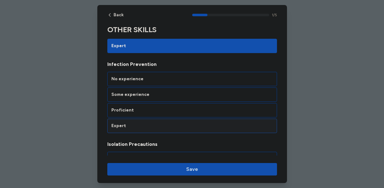
click at [182, 125] on div "Expert" at bounding box center [192, 126] width 162 height 6
click at [184, 128] on div "Expert" at bounding box center [192, 126] width 162 height 6
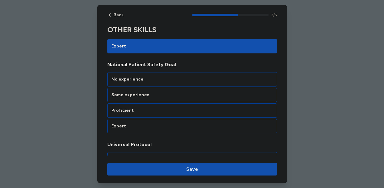
scroll to position [309, 0]
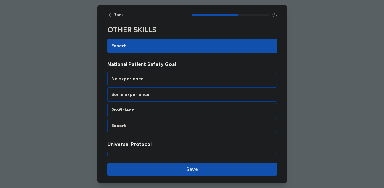
click at [184, 128] on div "Expert" at bounding box center [192, 126] width 162 height 6
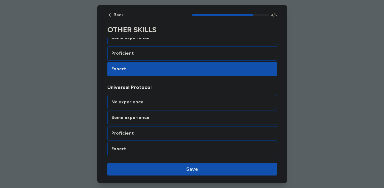
scroll to position [367, 0]
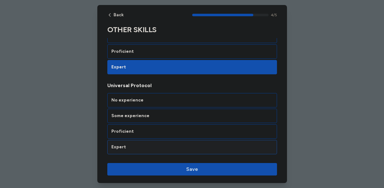
click at [176, 148] on div "Expert" at bounding box center [192, 147] width 162 height 6
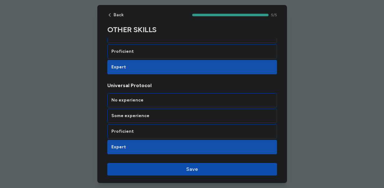
click at [181, 171] on span "Save" at bounding box center [192, 168] width 160 height 7
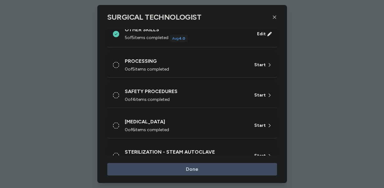
scroll to position [551, 0]
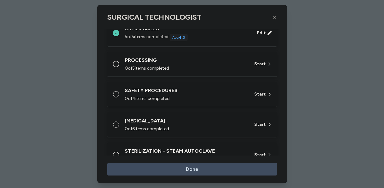
click at [194, 65] on div "PROCESSING 0 of 5 items completed" at bounding box center [186, 63] width 122 height 15
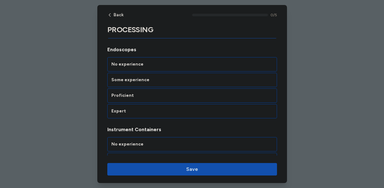
scroll to position [84, 0]
click at [199, 95] on div "Proficient" at bounding box center [192, 95] width 162 height 6
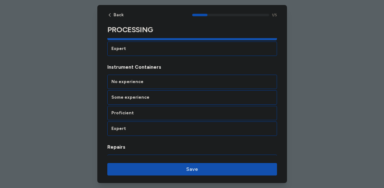
scroll to position [149, 0]
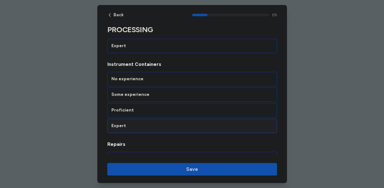
click at [195, 123] on div "Expert" at bounding box center [192, 126] width 162 height 6
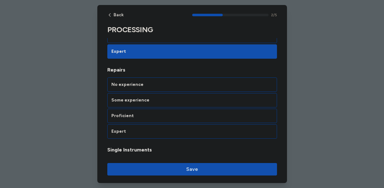
scroll to position [229, 0]
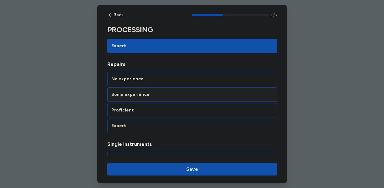
click at [197, 94] on div "Some experience" at bounding box center [192, 94] width 162 height 6
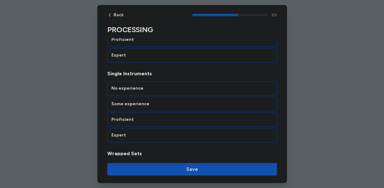
scroll to position [309, 0]
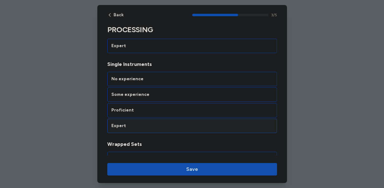
click at [200, 128] on div "Expert" at bounding box center [192, 126] width 162 height 6
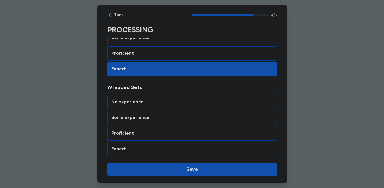
scroll to position [367, 0]
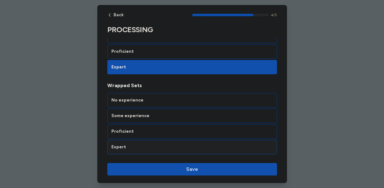
click at [189, 151] on div "Expert" at bounding box center [192, 147] width 170 height 14
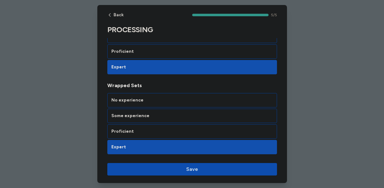
click at [195, 171] on span "Save" at bounding box center [192, 168] width 12 height 7
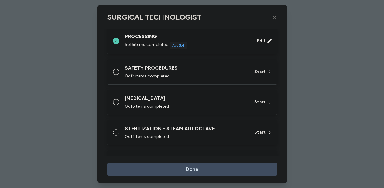
scroll to position [576, 0]
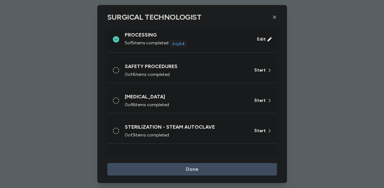
click at [195, 72] on div "0 of 4 items completed" at bounding box center [186, 74] width 122 height 6
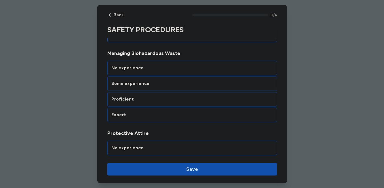
scroll to position [84, 0]
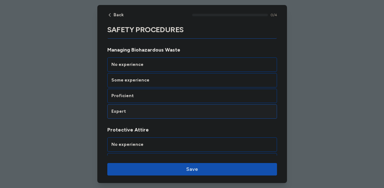
click at [169, 107] on div "Expert" at bounding box center [192, 111] width 170 height 14
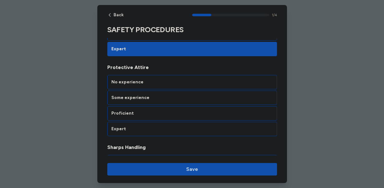
scroll to position [149, 0]
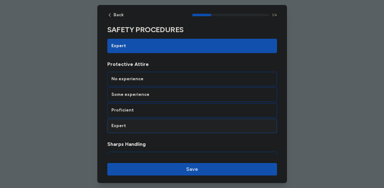
click at [178, 126] on div "Expert" at bounding box center [192, 126] width 162 height 6
click at [176, 122] on div "Expert" at bounding box center [192, 125] width 170 height 14
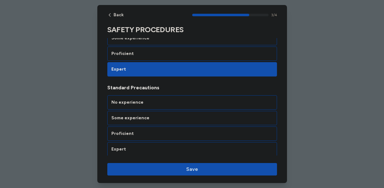
scroll to position [287, 0]
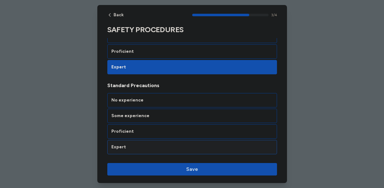
click at [164, 148] on div "Expert" at bounding box center [192, 147] width 162 height 6
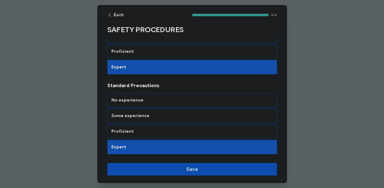
click at [180, 167] on span "Save" at bounding box center [192, 168] width 160 height 7
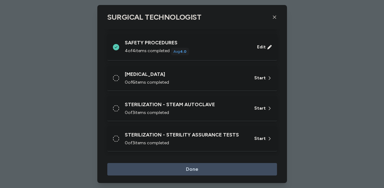
scroll to position [611, 0]
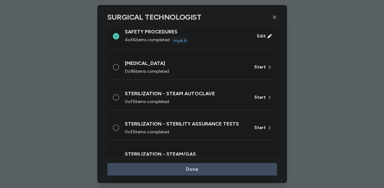
click at [197, 69] on div "0 of 6 items completed" at bounding box center [186, 71] width 122 height 6
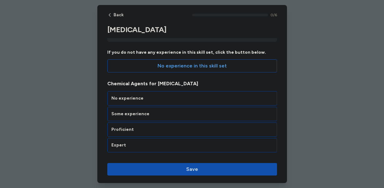
scroll to position [69, 0]
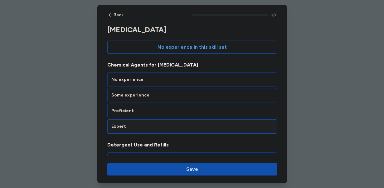
click at [157, 123] on div "Expert" at bounding box center [192, 126] width 162 height 6
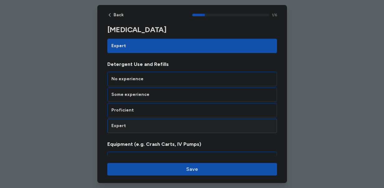
click at [159, 130] on div "Expert" at bounding box center [192, 125] width 170 height 14
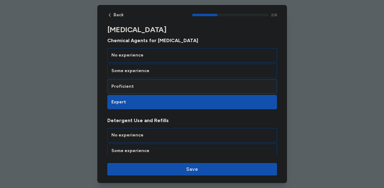
click at [155, 87] on div "Proficient" at bounding box center [192, 86] width 162 height 6
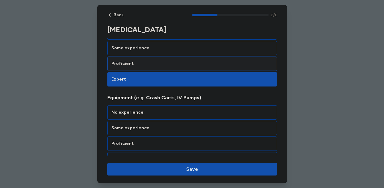
click at [147, 65] on div "Proficient" at bounding box center [192, 63] width 162 height 6
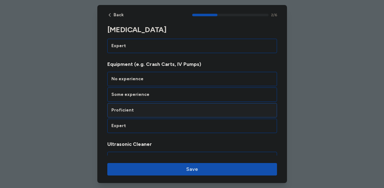
click at [138, 113] on div "Proficient" at bounding box center [192, 110] width 170 height 14
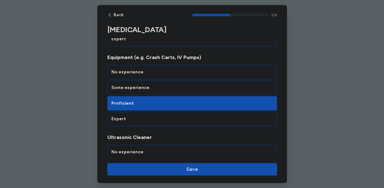
scroll to position [235, 0]
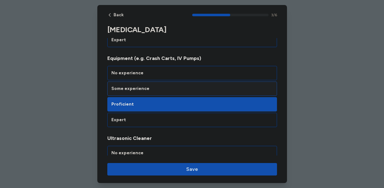
click at [155, 85] on div "Some experience" at bounding box center [192, 88] width 162 height 6
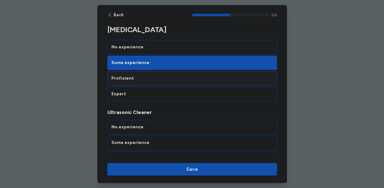
click at [150, 78] on div "Proficient" at bounding box center [192, 78] width 162 height 6
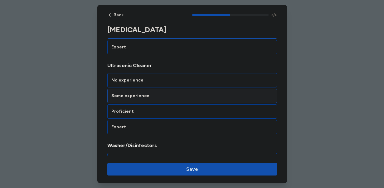
scroll to position [309, 0]
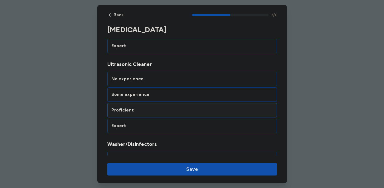
click at [164, 109] on div "Proficient" at bounding box center [192, 110] width 162 height 6
click at [160, 114] on div "Proficient" at bounding box center [192, 110] width 170 height 14
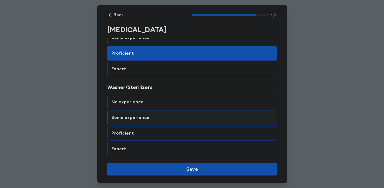
scroll to position [447, 0]
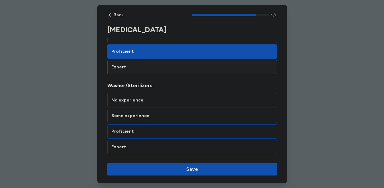
click at [162, 65] on div "Expert" at bounding box center [192, 67] width 162 height 6
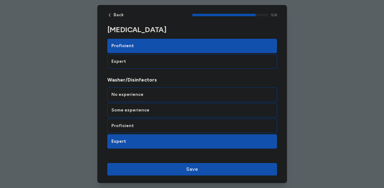
click at [161, 64] on div "Expert" at bounding box center [192, 61] width 162 height 6
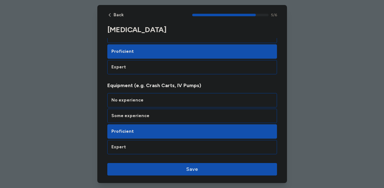
scroll to position [203, 0]
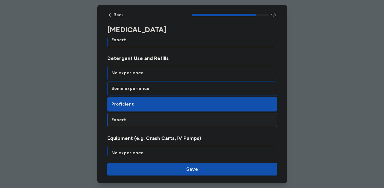
click at [143, 117] on div "Expert" at bounding box center [192, 120] width 162 height 6
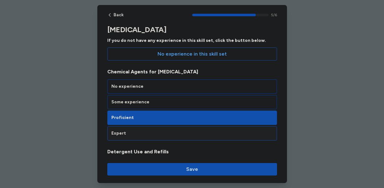
click at [133, 136] on div "Expert" at bounding box center [192, 133] width 162 height 6
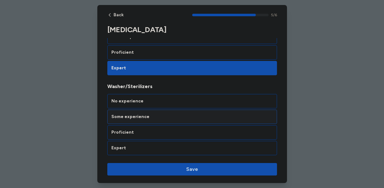
scroll to position [447, 0]
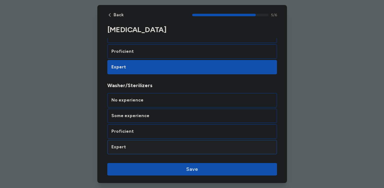
click at [141, 148] on div "Expert" at bounding box center [192, 147] width 162 height 6
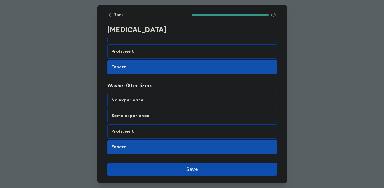
click at [147, 174] on button "Save" at bounding box center [192, 169] width 170 height 12
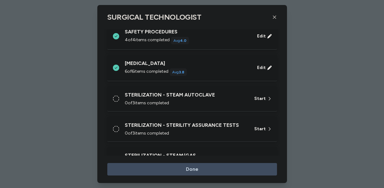
scroll to position [632, 0]
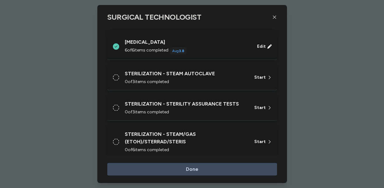
click at [205, 76] on div "STERILIZATION - STEAM AUTOCLAVE" at bounding box center [186, 73] width 122 height 7
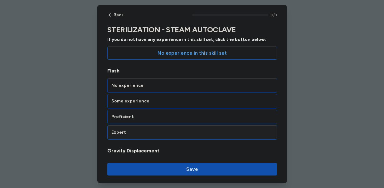
click at [170, 129] on div "Expert" at bounding box center [192, 132] width 162 height 6
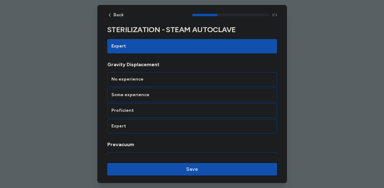
scroll to position [149, 0]
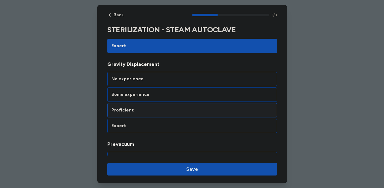
click at [170, 108] on div "Proficient" at bounding box center [192, 110] width 162 height 6
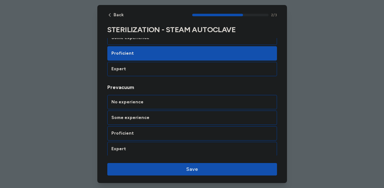
scroll to position [208, 0]
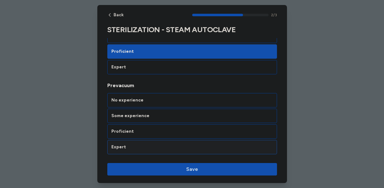
click at [162, 146] on div "Expert" at bounding box center [192, 147] width 162 height 6
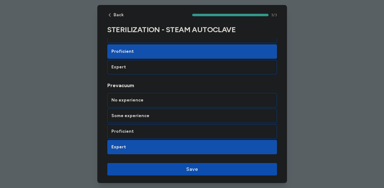
click at [171, 166] on span "Save" at bounding box center [192, 168] width 160 height 7
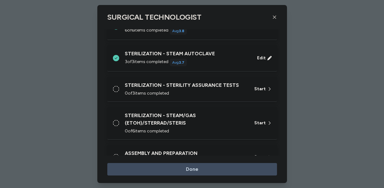
scroll to position [659, 0]
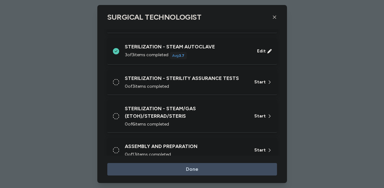
click at [190, 91] on div "STERILIZATION - STERILITY ASSURANCE TESTS 0 of 3 items completed Start" at bounding box center [192, 82] width 170 height 25
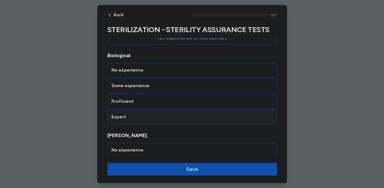
click at [181, 116] on div "Expert" at bounding box center [192, 117] width 162 height 6
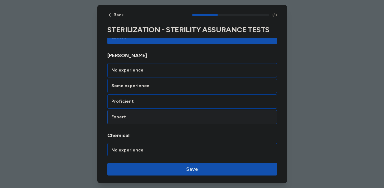
click at [181, 116] on div "Expert" at bounding box center [192, 117] width 162 height 6
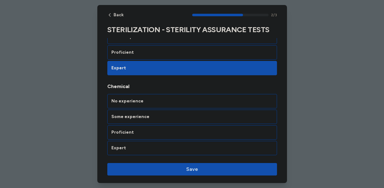
scroll to position [208, 0]
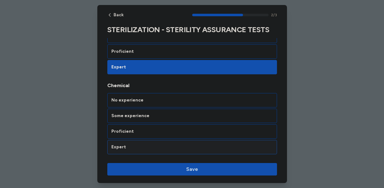
click at [171, 151] on div "Expert" at bounding box center [192, 147] width 170 height 14
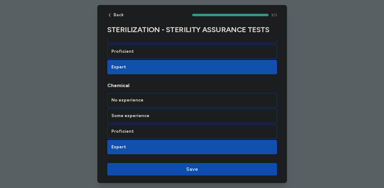
click at [182, 168] on span "Save" at bounding box center [192, 168] width 160 height 7
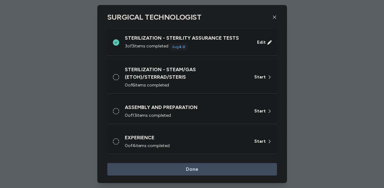
scroll to position [700, 0]
click at [198, 72] on div "STERILIZATION - STEAM/GAS (ETOH)/STERRAD/STERIS" at bounding box center [186, 72] width 122 height 15
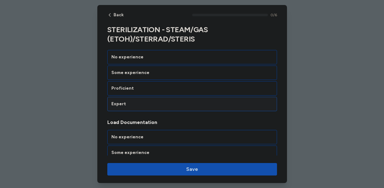
click at [151, 104] on div "Expert" at bounding box center [192, 104] width 162 height 6
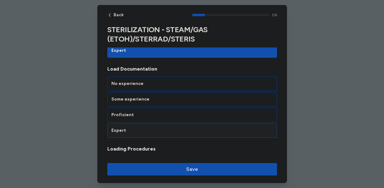
click at [146, 128] on div "Expert" at bounding box center [192, 130] width 162 height 6
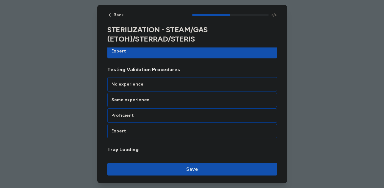
scroll to position [313, 0]
click at [146, 128] on div "Expert" at bounding box center [192, 130] width 162 height 6
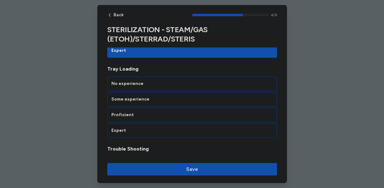
click at [146, 128] on div "Expert" at bounding box center [192, 130] width 162 height 6
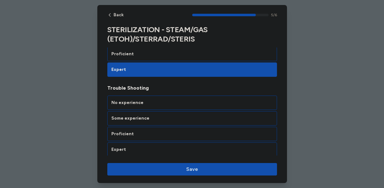
scroll to position [456, 0]
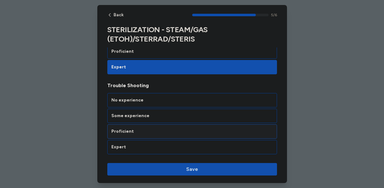
click at [145, 133] on div "Proficient" at bounding box center [192, 131] width 162 height 6
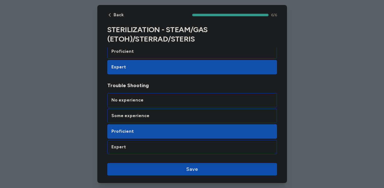
click at [155, 168] on span "Save" at bounding box center [192, 168] width 160 height 7
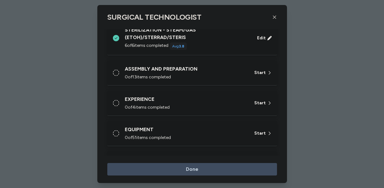
scroll to position [736, 0]
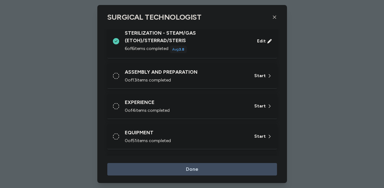
click at [201, 78] on div "0 of 13 items completed" at bounding box center [186, 80] width 122 height 6
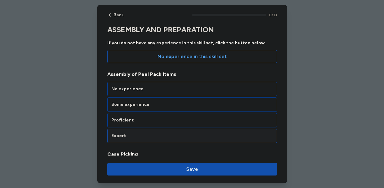
click at [156, 136] on div "Expert" at bounding box center [192, 136] width 162 height 6
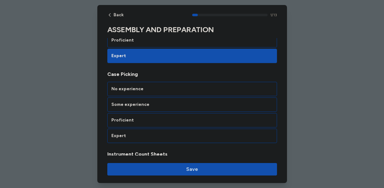
scroll to position [149, 0]
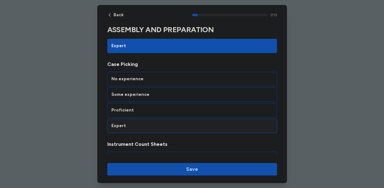
click at [158, 126] on div "Expert" at bounding box center [192, 126] width 162 height 6
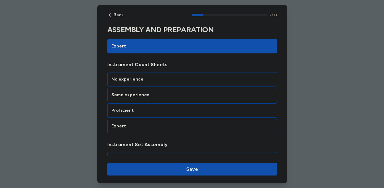
scroll to position [229, 0]
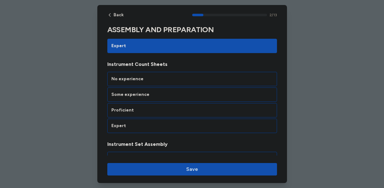
click at [158, 126] on div "Expert" at bounding box center [192, 126] width 162 height 6
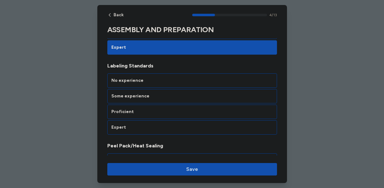
scroll to position [388, 0]
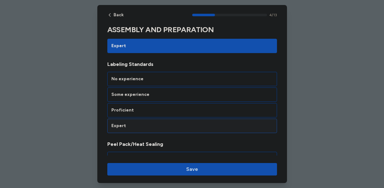
click at [159, 123] on div "Expert" at bounding box center [192, 126] width 162 height 6
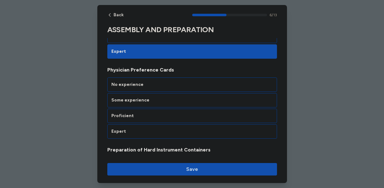
scroll to position [548, 0]
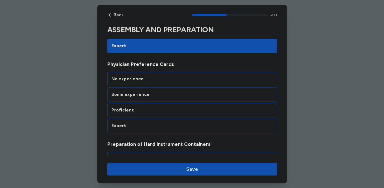
click at [159, 123] on div "Expert" at bounding box center [192, 126] width 162 height 6
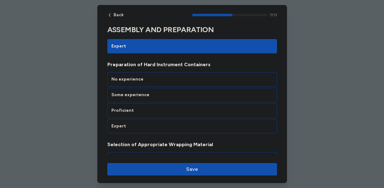
scroll to position [628, 0]
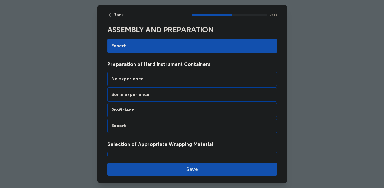
click at [159, 123] on div "Expert" at bounding box center [192, 126] width 162 height 6
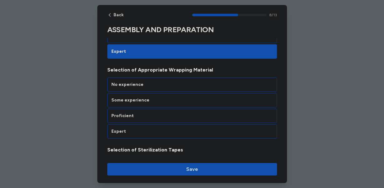
scroll to position [708, 0]
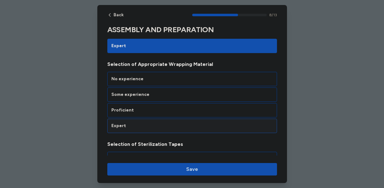
click at [159, 123] on div "Expert" at bounding box center [192, 126] width 162 height 6
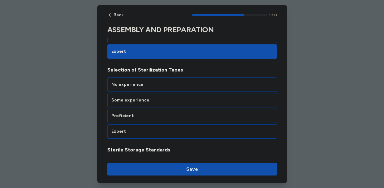
scroll to position [788, 0]
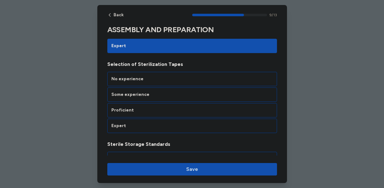
click at [159, 123] on div "Expert" at bounding box center [192, 126] width 162 height 6
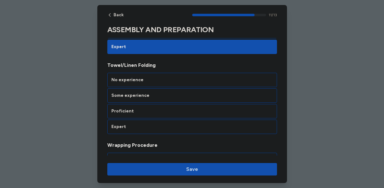
scroll to position [947, 0]
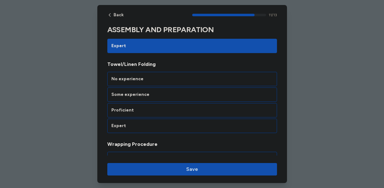
click at [159, 123] on div "Expert" at bounding box center [192, 126] width 162 height 6
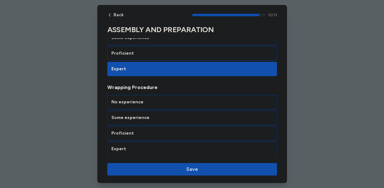
scroll to position [1006, 0]
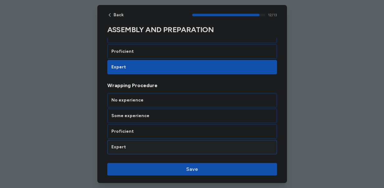
click at [152, 150] on div "Expert" at bounding box center [192, 147] width 170 height 14
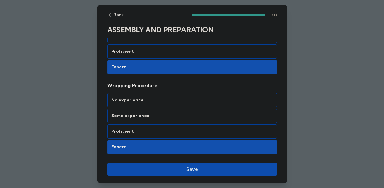
click at [168, 172] on span "Save" at bounding box center [192, 168] width 160 height 7
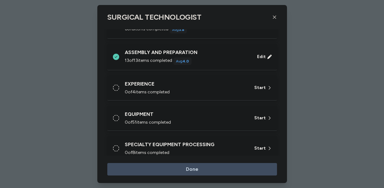
scroll to position [763, 0]
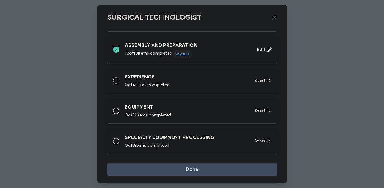
click at [175, 80] on div "EXPERIENCE 0 of 4 items completed" at bounding box center [186, 80] width 122 height 15
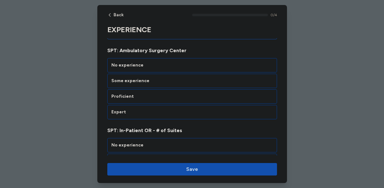
scroll to position [85, 0]
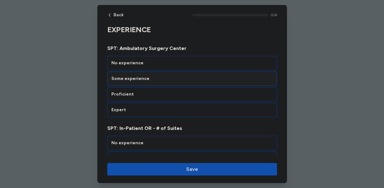
click at [187, 81] on div "Some experience" at bounding box center [192, 78] width 162 height 6
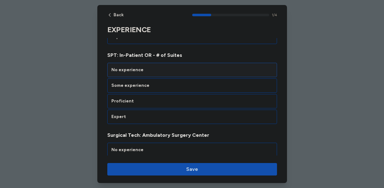
scroll to position [156, 0]
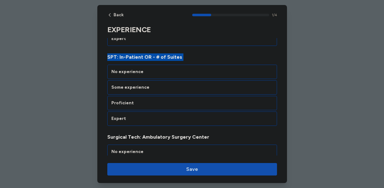
drag, startPoint x: 106, startPoint y: 57, endPoint x: 172, endPoint y: 60, distance: 66.2
click at [172, 61] on div "EXPERIENCE Rate your ability as accurately as possible for each skill below. 1.…" at bounding box center [192, 78] width 190 height 418
click at [242, 55] on span "SPT: In-Patient OR - # of Suites" at bounding box center [192, 56] width 170 height 7
click at [163, 115] on div "Expert" at bounding box center [192, 118] width 162 height 6
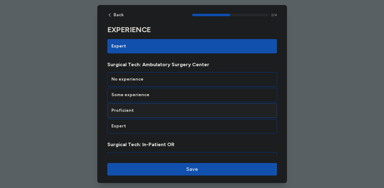
scroll to position [229, 0]
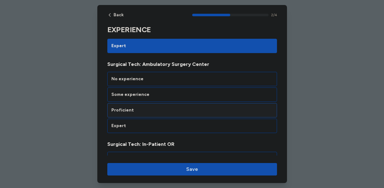
click at [202, 110] on div "Proficient" at bounding box center [192, 110] width 162 height 6
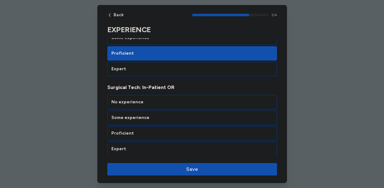
scroll to position [287, 0]
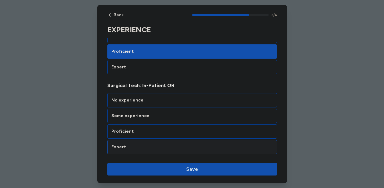
click at [192, 147] on div "Expert" at bounding box center [192, 147] width 162 height 6
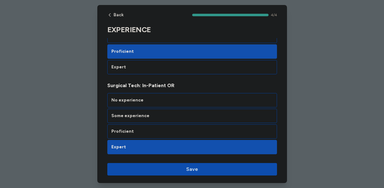
click at [192, 171] on span "Save" at bounding box center [192, 168] width 12 height 7
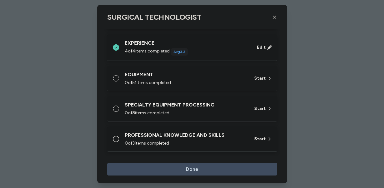
scroll to position [797, 0]
click at [195, 77] on div "EQUIPMENT" at bounding box center [186, 73] width 122 height 7
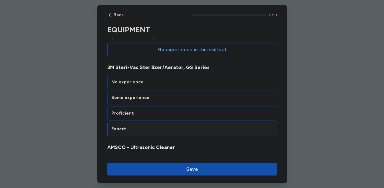
scroll to position [29, 0]
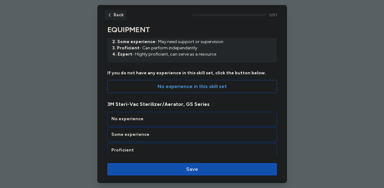
click at [116, 13] on span "Back" at bounding box center [118, 15] width 10 height 4
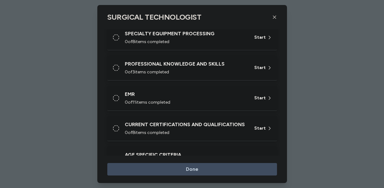
scroll to position [890, 0]
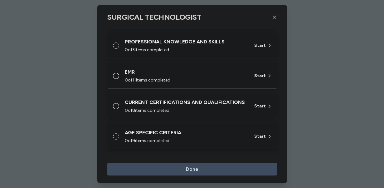
click at [162, 133] on div "AGE SPECIFIC CRITERIA" at bounding box center [186, 132] width 122 height 7
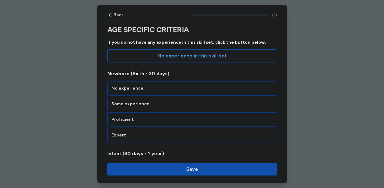
scroll to position [62, 0]
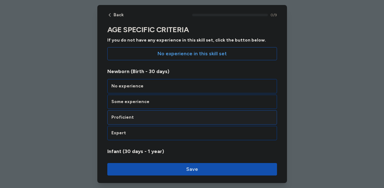
click at [176, 120] on div "Proficient" at bounding box center [192, 117] width 170 height 14
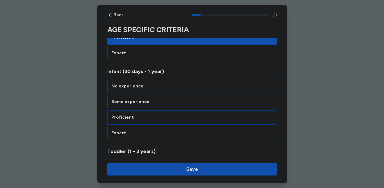
scroll to position [149, 0]
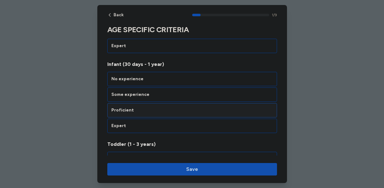
click at [176, 113] on div "Proficient" at bounding box center [192, 110] width 162 height 6
click at [176, 112] on div "Proficient" at bounding box center [192, 110] width 162 height 6
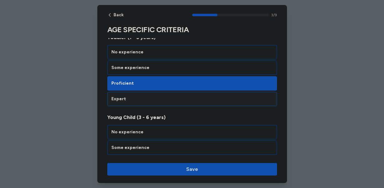
click at [177, 102] on div "Expert" at bounding box center [192, 99] width 162 height 6
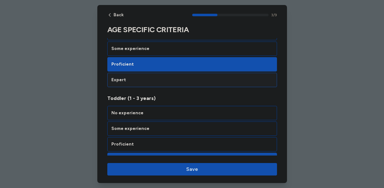
click at [177, 78] on div "Expert" at bounding box center [192, 80] width 162 height 6
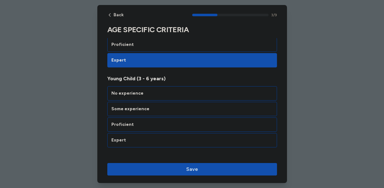
scroll to position [309, 0]
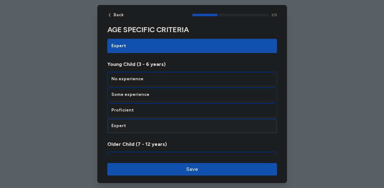
click at [176, 126] on div "Expert" at bounding box center [192, 126] width 162 height 6
click at [174, 130] on div "Expert" at bounding box center [192, 125] width 170 height 14
click at [173, 128] on div "Expert" at bounding box center [192, 126] width 162 height 6
click at [172, 128] on div "Expert" at bounding box center [192, 126] width 162 height 6
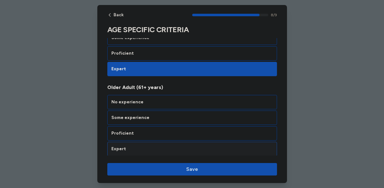
scroll to position [687, 0]
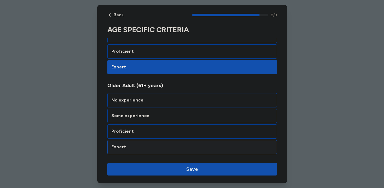
click at [171, 143] on div "Expert" at bounding box center [192, 147] width 170 height 14
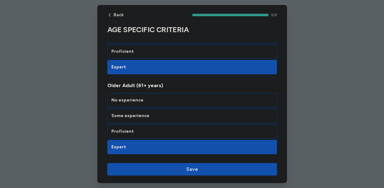
click at [175, 162] on div "Back 9 / 9 AGE SPECIFIC CRITERIA Rate your ability as accurately as possible fo…" at bounding box center [192, 94] width 190 height 178
click at [178, 168] on span "Save" at bounding box center [192, 168] width 160 height 7
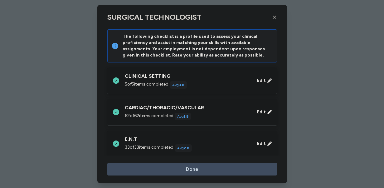
scroll to position [890, 0]
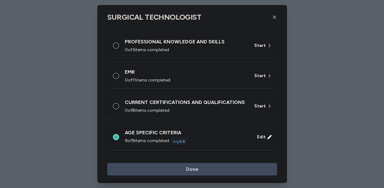
click at [168, 100] on div "CURRENT CERTIFICATIONS AND QUALIFICATIONS" at bounding box center [186, 102] width 122 height 7
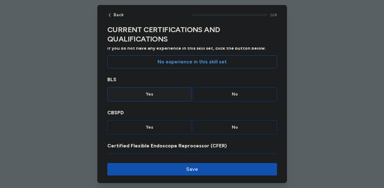
click at [171, 90] on div "Yes" at bounding box center [149, 94] width 84 height 14
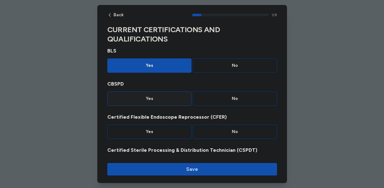
scroll to position [56, 0]
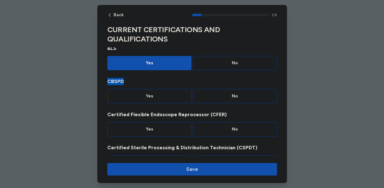
drag, startPoint x: 133, startPoint y: 84, endPoint x: 102, endPoint y: 83, distance: 30.6
click at [102, 83] on div "CURRENT CERTIFICATIONS AND QUALIFICATIONS Please indicate whether you have expe…" at bounding box center [192, 136] width 190 height 334
click at [227, 98] on div "No" at bounding box center [235, 96] width 76 height 6
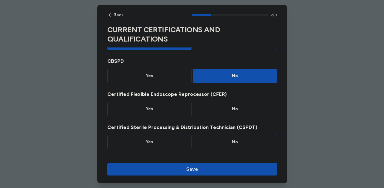
scroll to position [78, 0]
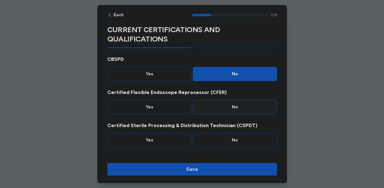
click at [236, 107] on div "No" at bounding box center [235, 107] width 76 height 6
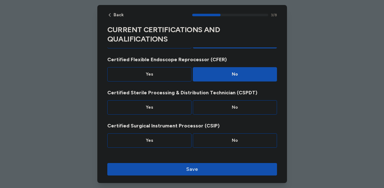
scroll to position [111, 0]
click at [239, 105] on div "No" at bounding box center [235, 107] width 76 height 6
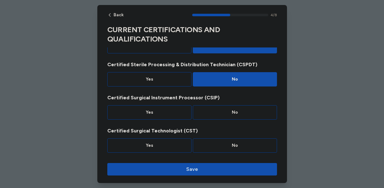
scroll to position [144, 0]
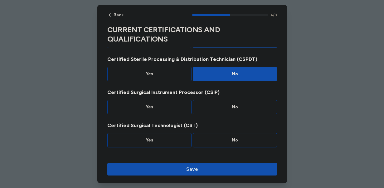
click at [239, 105] on div "No" at bounding box center [235, 107] width 76 height 6
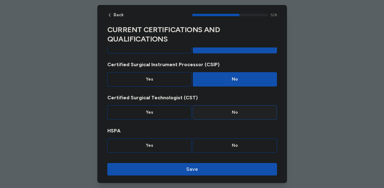
scroll to position [177, 0]
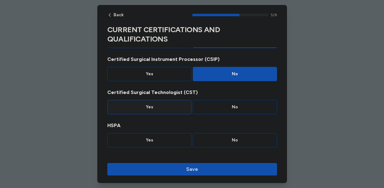
click at [165, 107] on div "Yes" at bounding box center [149, 107] width 76 height 6
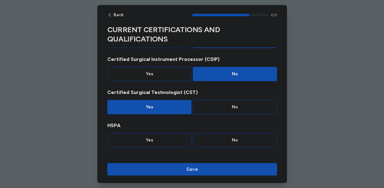
scroll to position [203, 0]
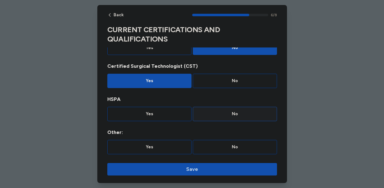
click at [216, 116] on div "No" at bounding box center [235, 114] width 76 height 6
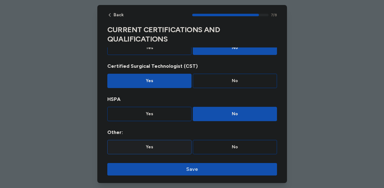
click at [178, 141] on div "Yes" at bounding box center [149, 147] width 84 height 14
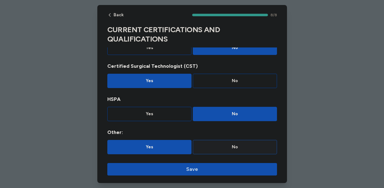
click at [216, 147] on div "No" at bounding box center [235, 147] width 76 height 6
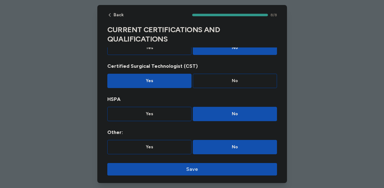
scroll to position [0, 0]
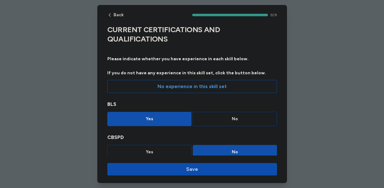
click at [202, 168] on span "Save" at bounding box center [192, 168] width 160 height 7
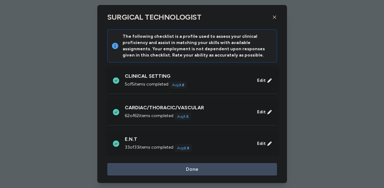
scroll to position [890, 0]
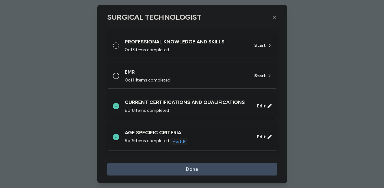
click at [205, 70] on div "EMR" at bounding box center [186, 71] width 122 height 7
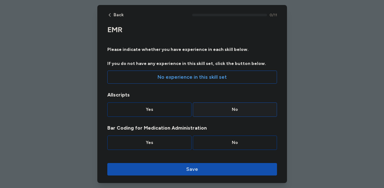
click at [226, 106] on div "No" at bounding box center [235, 109] width 84 height 14
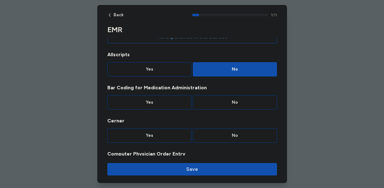
click at [226, 106] on div "No" at bounding box center [235, 102] width 84 height 14
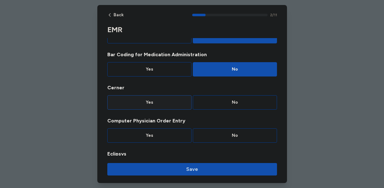
click at [151, 109] on div "Yes" at bounding box center [149, 102] width 84 height 14
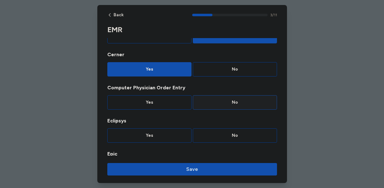
click at [212, 102] on div "No" at bounding box center [235, 102] width 76 height 6
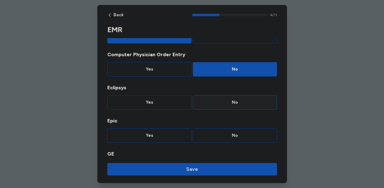
click at [212, 104] on div "No" at bounding box center [235, 102] width 76 height 6
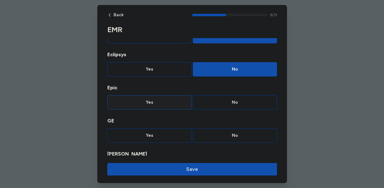
click at [171, 105] on div "Yes" at bounding box center [149, 102] width 76 height 6
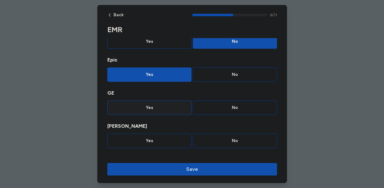
scroll to position [205, 0]
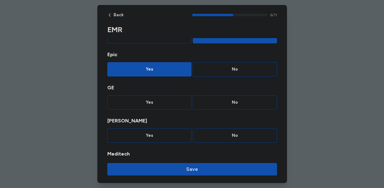
click at [226, 116] on div "EMR Please indicate whether you have experience in each skill below. If you do …" at bounding box center [192, 30] width 170 height 422
click at [226, 100] on div "No" at bounding box center [235, 102] width 76 height 6
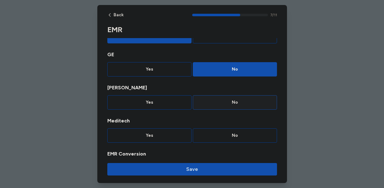
click at [224, 109] on div "No" at bounding box center [235, 102] width 84 height 14
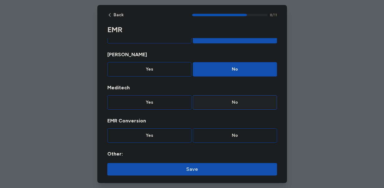
click at [224, 104] on div "No" at bounding box center [235, 102] width 76 height 6
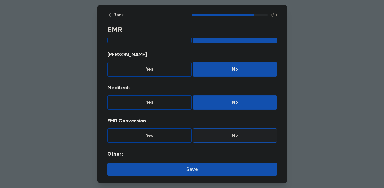
scroll to position [293, 0]
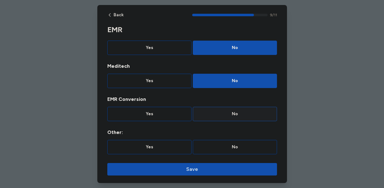
click at [224, 113] on div "No" at bounding box center [235, 114] width 76 height 6
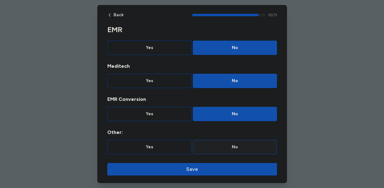
click at [229, 143] on div "No" at bounding box center [235, 147] width 84 height 14
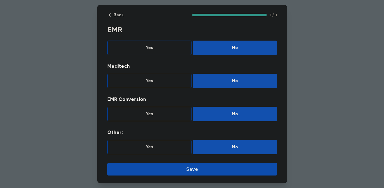
click at [216, 172] on span "Save" at bounding box center [192, 168] width 160 height 7
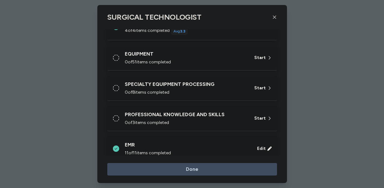
scroll to position [821, 0]
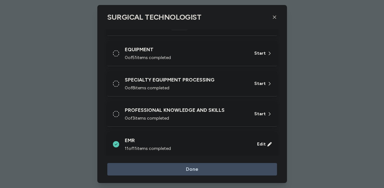
click at [196, 121] on div "0 of 3 items completed" at bounding box center [186, 118] width 122 height 6
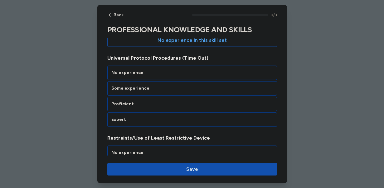
scroll to position [80, 0]
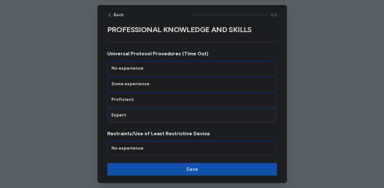
click at [216, 113] on div "Expert" at bounding box center [192, 115] width 162 height 6
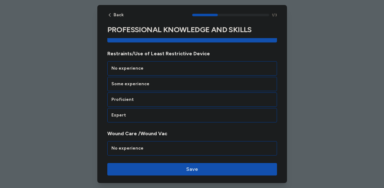
scroll to position [162, 0]
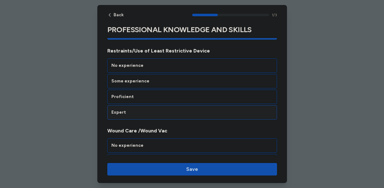
click at [213, 112] on div "Expert" at bounding box center [192, 112] width 162 height 6
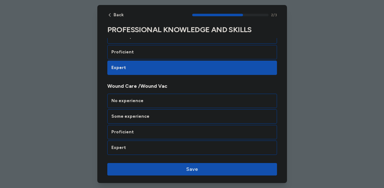
scroll to position [208, 0]
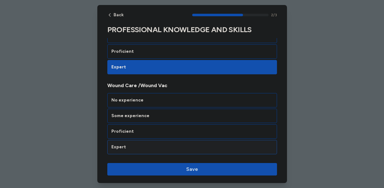
click at [193, 143] on div "Expert" at bounding box center [192, 147] width 170 height 14
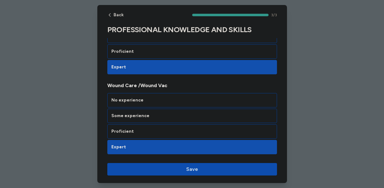
click at [191, 171] on span "Save" at bounding box center [192, 168] width 12 height 7
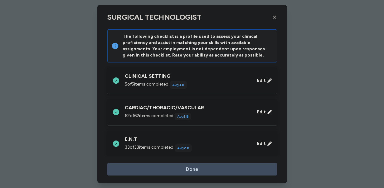
scroll to position [821, 0]
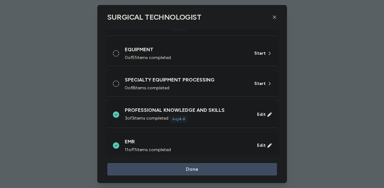
click at [186, 82] on div "SPECIALTY EQUIPMENT PROCESSING" at bounding box center [186, 79] width 122 height 7
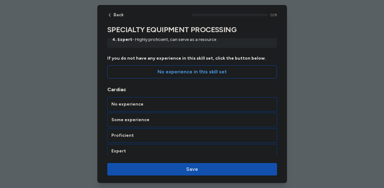
scroll to position [0, 0]
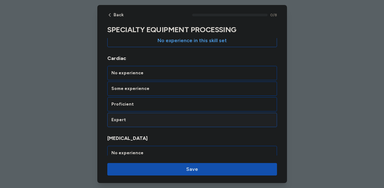
click at [191, 124] on div "Expert" at bounding box center [192, 120] width 170 height 14
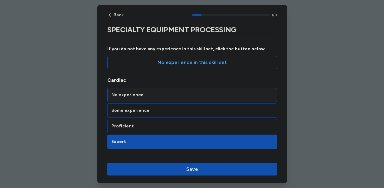
click at [192, 90] on div "No experience" at bounding box center [192, 95] width 170 height 14
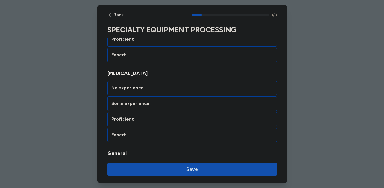
scroll to position [149, 0]
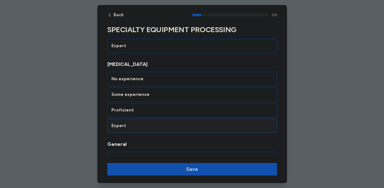
click at [182, 126] on div "Expert" at bounding box center [192, 126] width 162 height 6
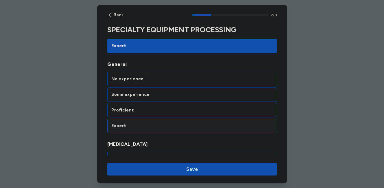
click at [181, 126] on div "Expert" at bounding box center [192, 126] width 162 height 6
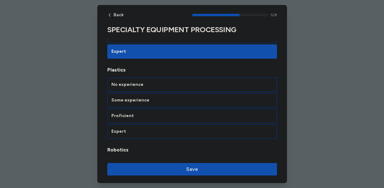
scroll to position [468, 0]
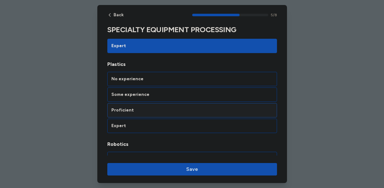
click at [182, 114] on div "Proficient" at bounding box center [192, 110] width 170 height 14
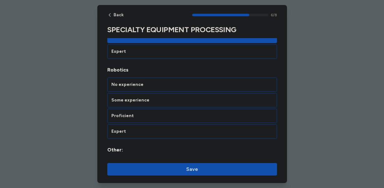
scroll to position [548, 0]
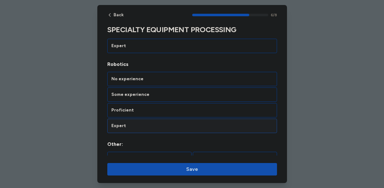
click at [180, 122] on div "Expert" at bounding box center [192, 125] width 170 height 14
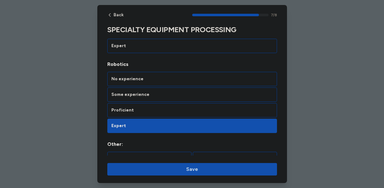
scroll to position [560, 0]
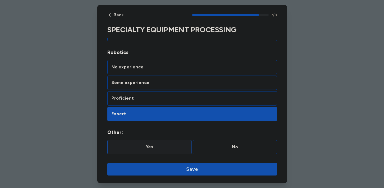
click at [166, 147] on div "Yes" at bounding box center [149, 147] width 76 height 6
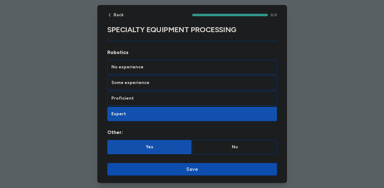
click at [181, 163] on button "Save" at bounding box center [192, 169] width 170 height 12
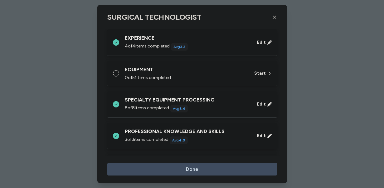
scroll to position [800, 0]
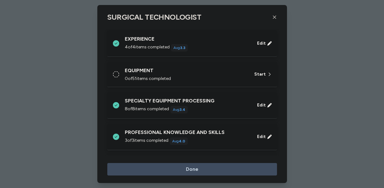
click at [200, 80] on div "0 of 51 items completed" at bounding box center [186, 78] width 122 height 6
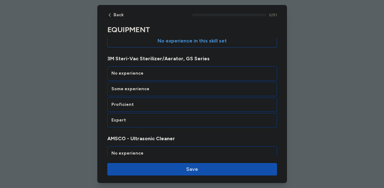
scroll to position [76, 0]
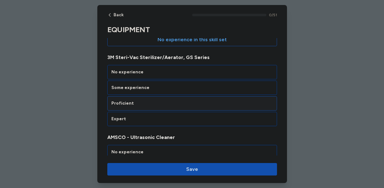
click at [168, 103] on div "Proficient" at bounding box center [192, 103] width 162 height 6
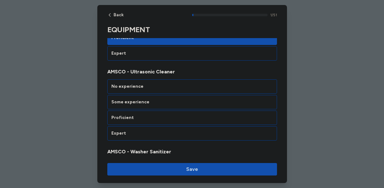
scroll to position [149, 0]
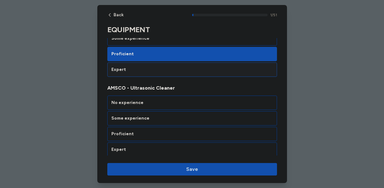
click at [176, 71] on div "Expert" at bounding box center [192, 69] width 162 height 6
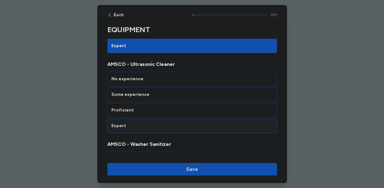
click at [153, 123] on div "Expert" at bounding box center [192, 126] width 162 height 6
click at [161, 123] on div "Expert" at bounding box center [192, 126] width 162 height 6
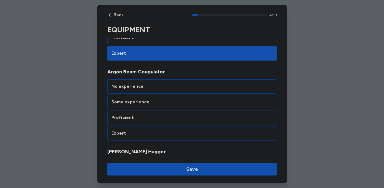
scroll to position [388, 0]
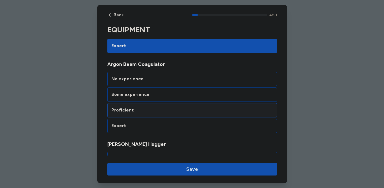
click at [171, 108] on div "Proficient" at bounding box center [192, 110] width 162 height 6
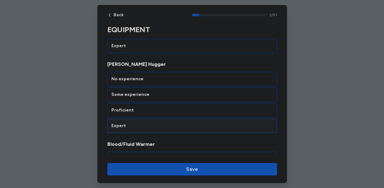
click at [170, 122] on div "Expert" at bounding box center [192, 125] width 170 height 14
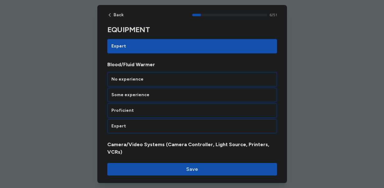
scroll to position [548, 0]
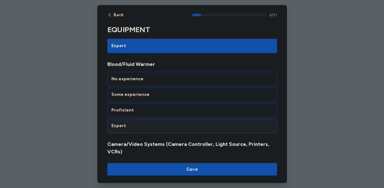
click at [168, 126] on div "Expert" at bounding box center [192, 126] width 162 height 6
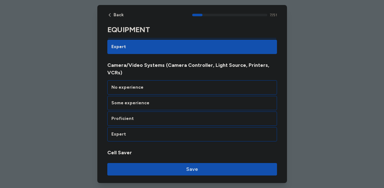
scroll to position [628, 0]
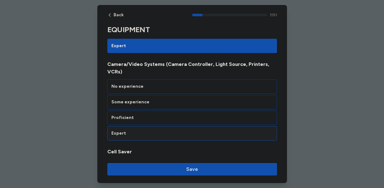
click at [168, 130] on div "Expert" at bounding box center [192, 133] width 170 height 14
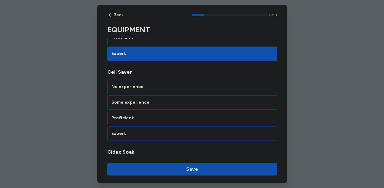
scroll to position [708, 0]
click at [176, 114] on div "Proficient" at bounding box center [192, 117] width 162 height 6
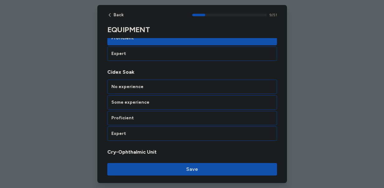
scroll to position [788, 0]
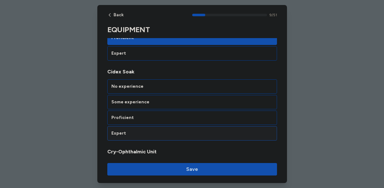
click at [164, 126] on div "Expert" at bounding box center [192, 133] width 170 height 14
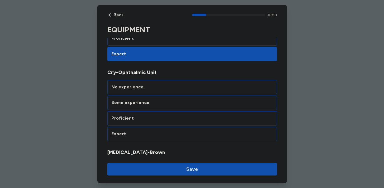
scroll to position [867, 0]
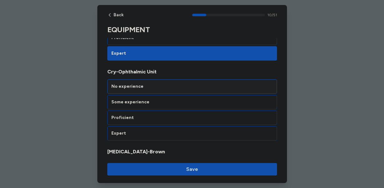
click at [175, 83] on div "No experience" at bounding box center [192, 86] width 162 height 6
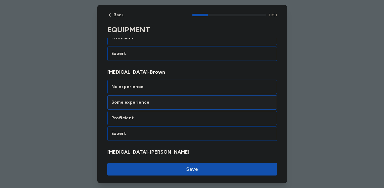
scroll to position [947, 0]
click at [158, 130] on div "Expert" at bounding box center [192, 133] width 162 height 6
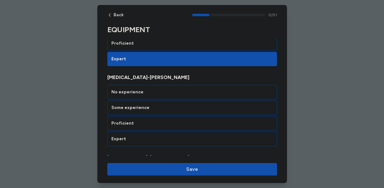
scroll to position [1027, 0]
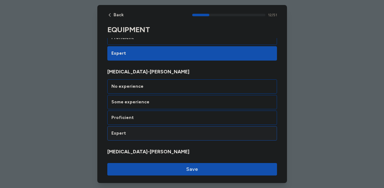
click at [161, 130] on div "Expert" at bounding box center [192, 133] width 170 height 14
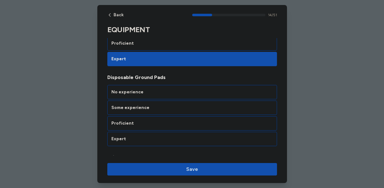
scroll to position [1187, 0]
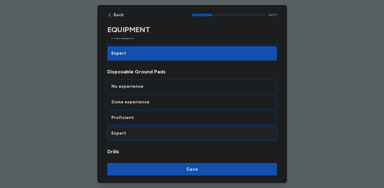
click at [162, 130] on div "Expert" at bounding box center [192, 133] width 162 height 6
click at [161, 130] on div "Expert" at bounding box center [192, 133] width 162 height 6
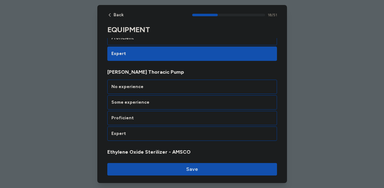
scroll to position [1506, 0]
click at [156, 99] on div "Some experience" at bounding box center [192, 102] width 162 height 6
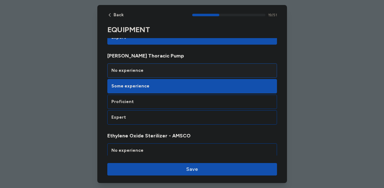
click at [159, 67] on div "No experience" at bounding box center [192, 70] width 162 height 6
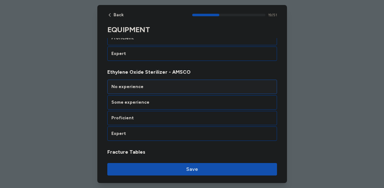
scroll to position [1586, 0]
click at [148, 130] on div "Expert" at bounding box center [192, 133] width 162 height 6
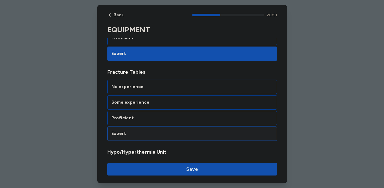
scroll to position [1666, 0]
click at [151, 126] on div "Expert" at bounding box center [192, 133] width 170 height 14
click at [155, 99] on div "Some experience" at bounding box center [192, 102] width 162 height 6
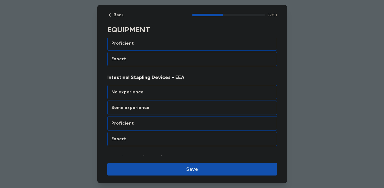
scroll to position [1825, 0]
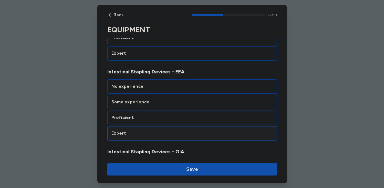
click at [162, 130] on div "Expert" at bounding box center [192, 133] width 162 height 6
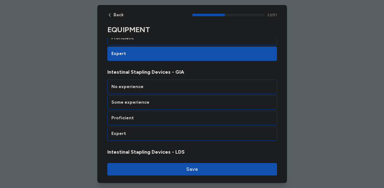
scroll to position [1905, 0]
click at [162, 130] on div "Expert" at bounding box center [192, 133] width 162 height 6
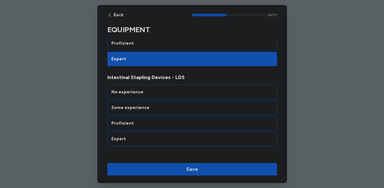
scroll to position [1985, 0]
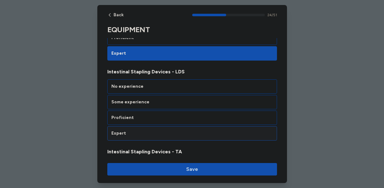
click at [161, 130] on div "Expert" at bounding box center [192, 133] width 162 height 6
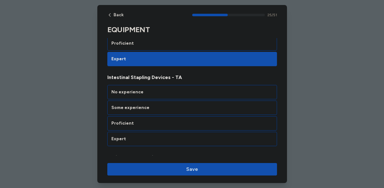
scroll to position [2065, 0]
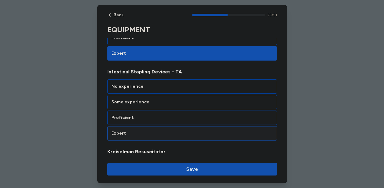
click at [161, 130] on div "Expert" at bounding box center [192, 133] width 162 height 6
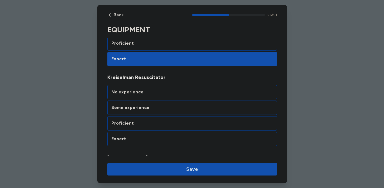
scroll to position [2144, 0]
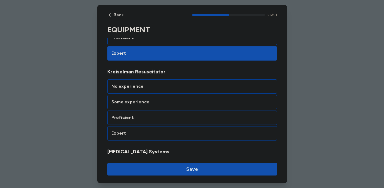
drag, startPoint x: 170, startPoint y: 60, endPoint x: 106, endPoint y: 58, distance: 63.6
drag, startPoint x: 165, startPoint y: 64, endPoint x: 106, endPoint y: 64, distance: 58.6
click at [154, 79] on div "No experience" at bounding box center [192, 86] width 170 height 14
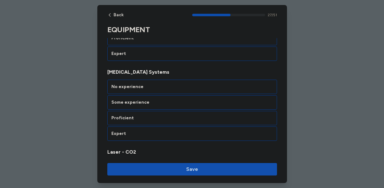
scroll to position [2224, 0]
click at [152, 130] on div "Expert" at bounding box center [192, 133] width 162 height 6
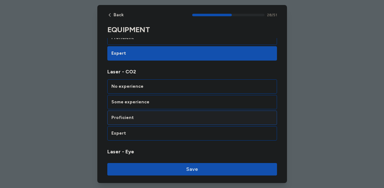
click at [157, 114] on div "Proficient" at bounding box center [192, 117] width 162 height 6
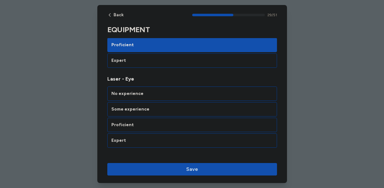
scroll to position [2384, 0]
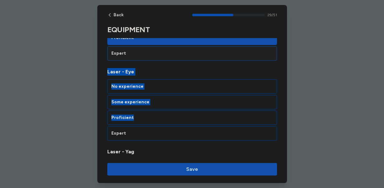
drag, startPoint x: 157, startPoint y: 108, endPoint x: 205, endPoint y: 52, distance: 73.6
click at [198, 68] on span "Laser - Eye" at bounding box center [192, 71] width 170 height 7
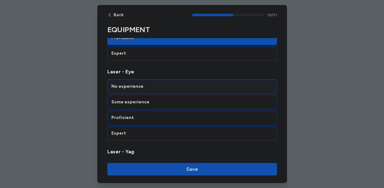
click at [183, 83] on div "No experience" at bounding box center [192, 86] width 162 height 6
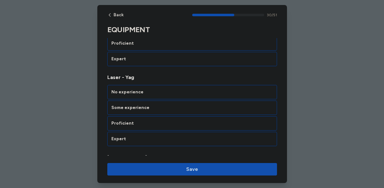
scroll to position [2464, 0]
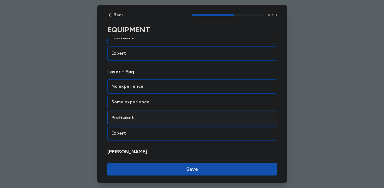
click at [181, 114] on div "Proficient" at bounding box center [192, 117] width 162 height 6
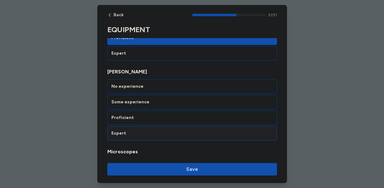
click at [175, 130] on div "Expert" at bounding box center [192, 133] width 162 height 6
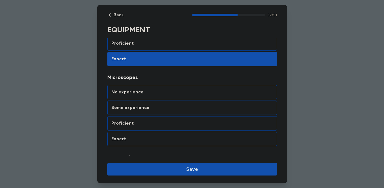
scroll to position [2623, 0]
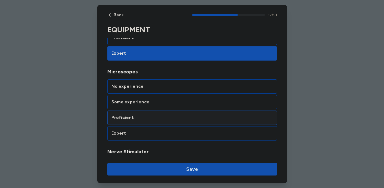
click at [174, 114] on div "Proficient" at bounding box center [192, 117] width 162 height 6
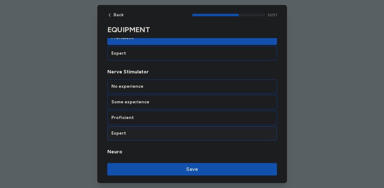
click at [171, 130] on div "Expert" at bounding box center [192, 133] width 162 height 6
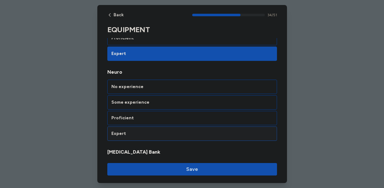
scroll to position [2783, 0]
click at [176, 98] on div "Some experience" at bounding box center [192, 102] width 170 height 14
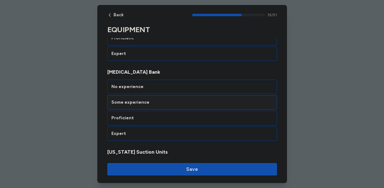
scroll to position [2863, 0]
click at [173, 99] on div "Some experience" at bounding box center [192, 102] width 162 height 6
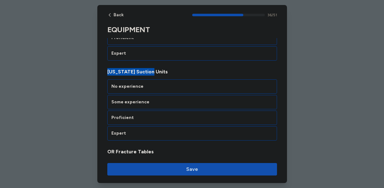
drag, startPoint x: 160, startPoint y: 66, endPoint x: 100, endPoint y: 66, distance: 59.9
click at [161, 130] on div "Expert" at bounding box center [192, 133] width 162 height 6
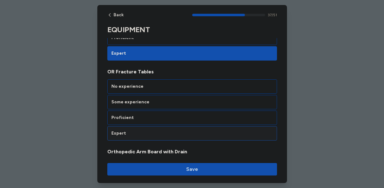
click at [170, 130] on div "Expert" at bounding box center [192, 133] width 162 height 6
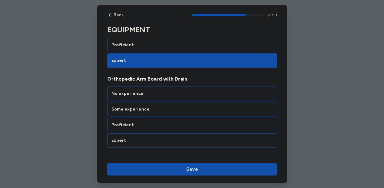
scroll to position [3102, 0]
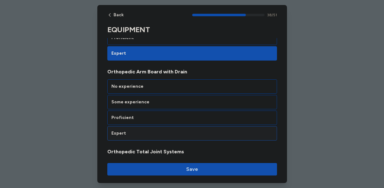
click at [175, 130] on div "Expert" at bounding box center [192, 133] width 162 height 6
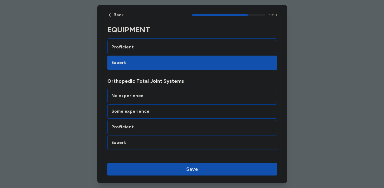
scroll to position [3182, 0]
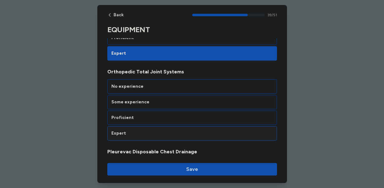
click at [176, 130] on div "Expert" at bounding box center [192, 133] width 162 height 6
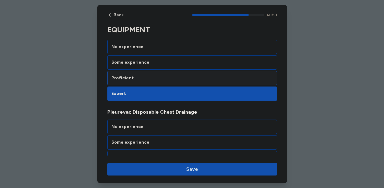
click at [191, 75] on div "Proficient" at bounding box center [192, 78] width 162 height 6
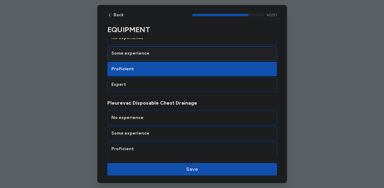
click at [195, 46] on div "Some experience" at bounding box center [192, 53] width 170 height 14
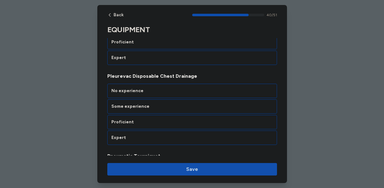
scroll to position [3262, 0]
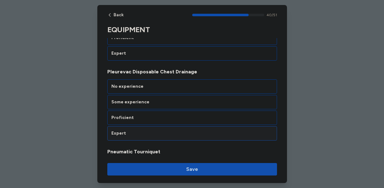
click at [181, 130] on div "Expert" at bounding box center [192, 133] width 162 height 6
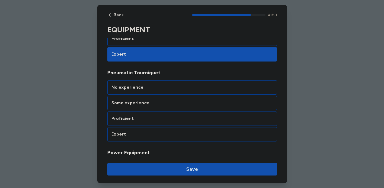
scroll to position [3342, 0]
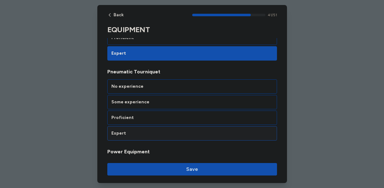
click at [180, 130] on div "Expert" at bounding box center [192, 133] width 162 height 6
click at [179, 129] on div "Expert" at bounding box center [192, 133] width 170 height 14
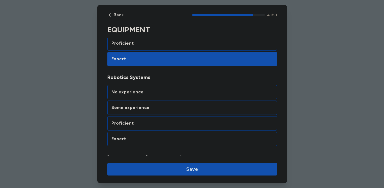
scroll to position [3501, 0]
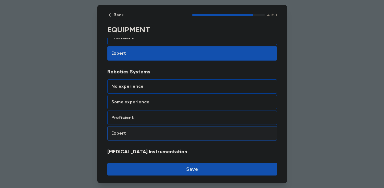
click at [179, 130] on div "Expert" at bounding box center [192, 133] width 162 height 6
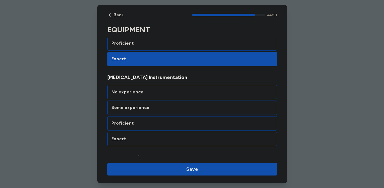
scroll to position [3581, 0]
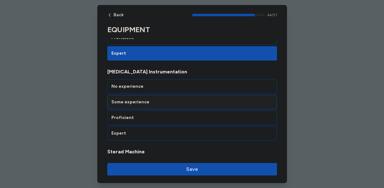
click at [174, 99] on div "Some experience" at bounding box center [192, 102] width 162 height 6
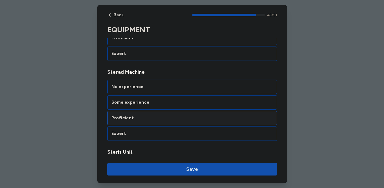
scroll to position [3661, 0]
click at [171, 130] on div "Expert" at bounding box center [192, 133] width 162 height 6
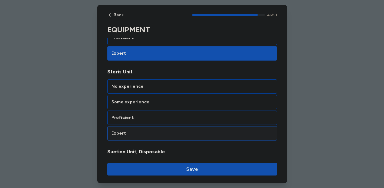
click at [168, 129] on div "Expert" at bounding box center [192, 133] width 170 height 14
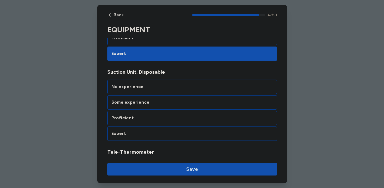
scroll to position [3821, 0]
click at [172, 130] on div "Expert" at bounding box center [192, 133] width 162 height 6
click at [181, 114] on div "Proficient" at bounding box center [192, 117] width 162 height 6
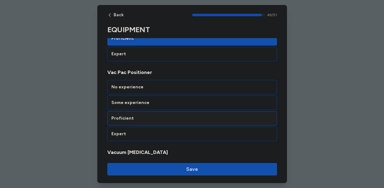
scroll to position [3980, 0]
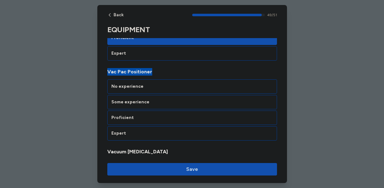
drag, startPoint x: 158, startPoint y: 63, endPoint x: 106, endPoint y: 64, distance: 52.4
click at [161, 130] on div "Expert" at bounding box center [192, 133] width 162 height 6
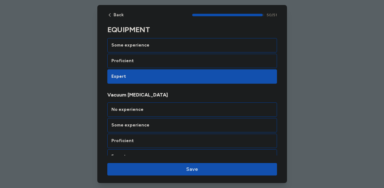
scroll to position [4039, 0]
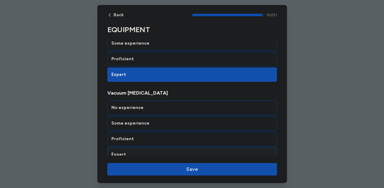
click at [191, 151] on div "Expert" at bounding box center [192, 154] width 162 height 6
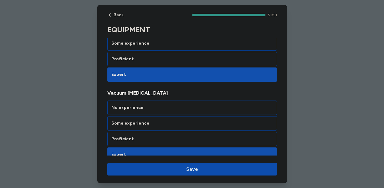
click at [191, 168] on span "Save" at bounding box center [192, 168] width 12 height 7
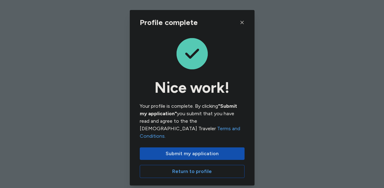
scroll to position [232, 0]
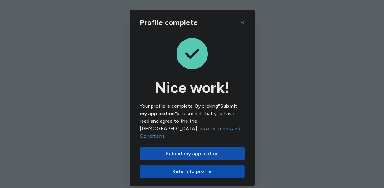
click at [215, 167] on span "Return to profile" at bounding box center [192, 170] width 94 height 7
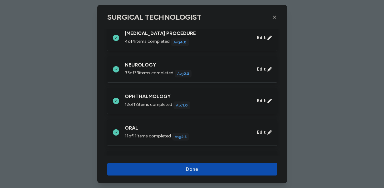
click at [208, 169] on span "Done" at bounding box center [192, 168] width 160 height 7
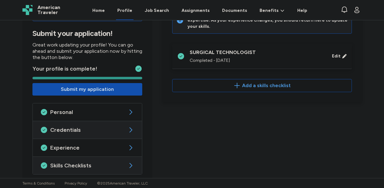
scroll to position [66, 0]
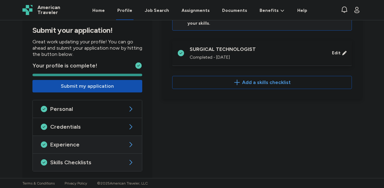
click at [112, 144] on span "Experience" at bounding box center [87, 144] width 74 height 7
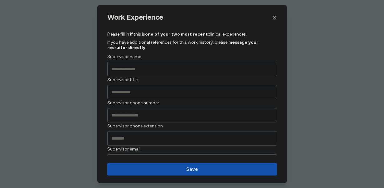
scroll to position [678, 0]
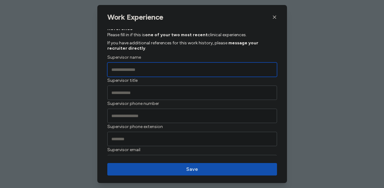
click at [166, 67] on input "Supervisor name" at bounding box center [192, 69] width 170 height 14
type input "******"
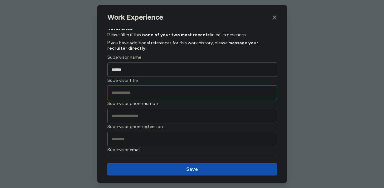
click at [164, 94] on input "Supervisor title" at bounding box center [192, 92] width 170 height 14
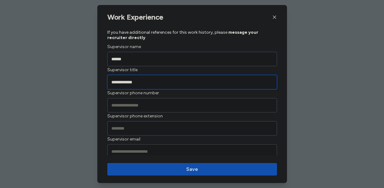
drag, startPoint x: 145, startPoint y: 83, endPoint x: 88, endPoint y: 82, distance: 57.4
click at [88, 82] on div "**********" at bounding box center [192, 94] width 384 height 188
type input "**********"
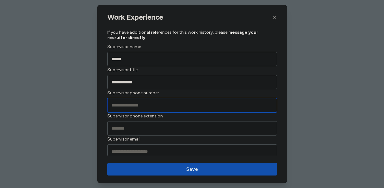
click at [123, 106] on input "Supervisor phone number" at bounding box center [192, 105] width 170 height 14
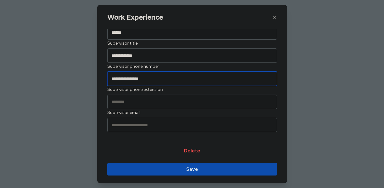
type input "**********"
click at [188, 170] on span "Save" at bounding box center [192, 168] width 12 height 7
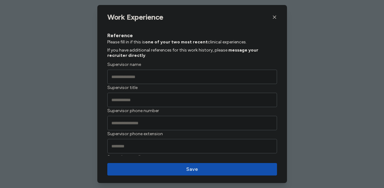
scroll to position [665, 0]
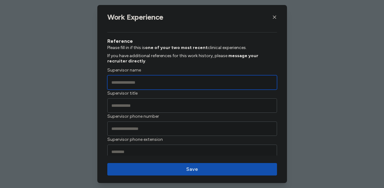
click at [174, 82] on input "Supervisor name" at bounding box center [192, 82] width 170 height 14
type input "*******"
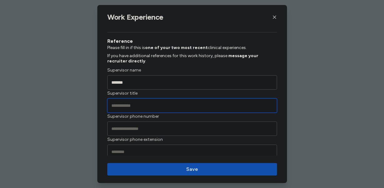
click at [162, 101] on input "Supervisor title" at bounding box center [192, 105] width 170 height 14
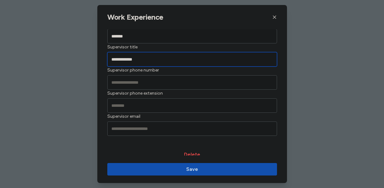
scroll to position [713, 0]
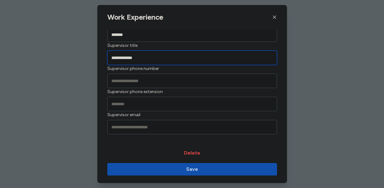
type input "**********"
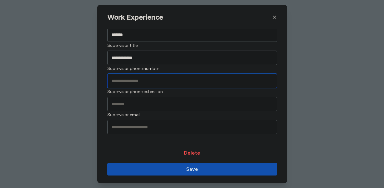
click at [120, 81] on input "Supervisor phone number" at bounding box center [192, 81] width 170 height 14
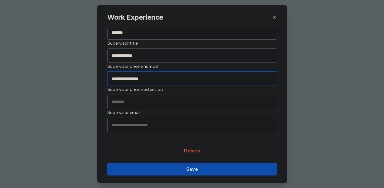
type input "**********"
click at [199, 169] on span "Save" at bounding box center [192, 168] width 160 height 7
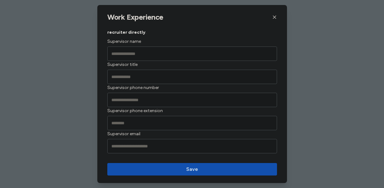
scroll to position [742, 0]
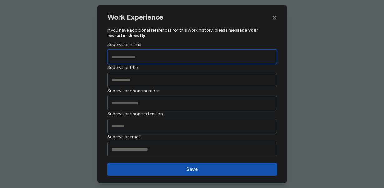
click at [189, 60] on input "Supervisor name" at bounding box center [192, 57] width 170 height 14
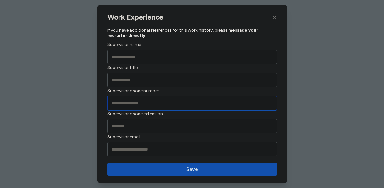
click at [120, 105] on input "Supervisor phone number" at bounding box center [192, 103] width 170 height 14
click at [121, 106] on input "Supervisor phone number" at bounding box center [192, 103] width 170 height 14
type input "**********"
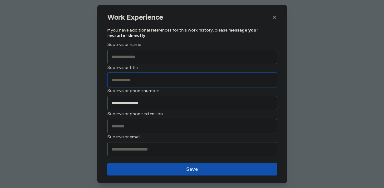
click at [163, 78] on input "Supervisor title" at bounding box center [192, 80] width 170 height 14
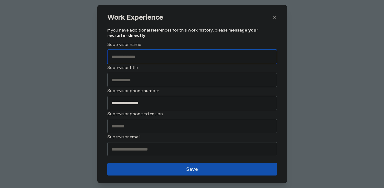
click at [172, 60] on input "Supervisor name" at bounding box center [192, 57] width 170 height 14
type input "**********"
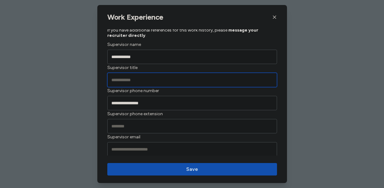
click at [158, 82] on input "Supervisor title" at bounding box center [192, 80] width 170 height 14
type input "**********"
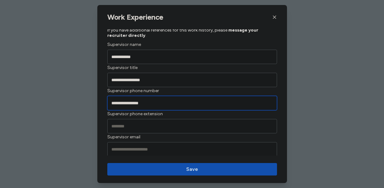
drag, startPoint x: 155, startPoint y: 102, endPoint x: 74, endPoint y: 99, distance: 81.1
click at [74, 99] on div "**********" at bounding box center [192, 94] width 384 height 188
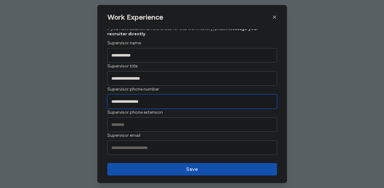
scroll to position [740, 0]
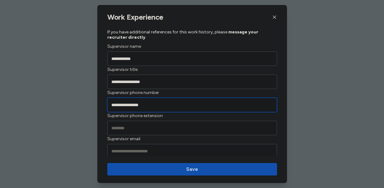
type input "**********"
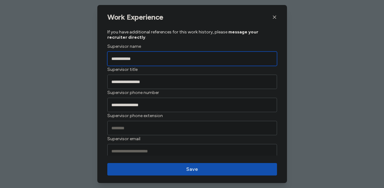
click at [181, 60] on input "**********" at bounding box center [192, 58] width 170 height 14
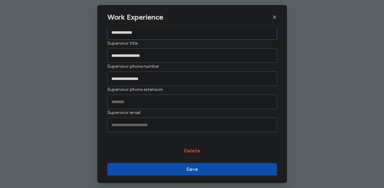
type input "**********"
click at [189, 168] on span "Save" at bounding box center [192, 168] width 12 height 7
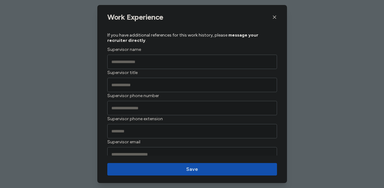
scroll to position [711, 0]
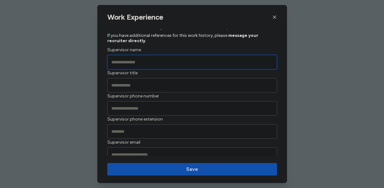
click at [166, 61] on input "Supervisor name" at bounding box center [192, 62] width 170 height 14
type input "*****"
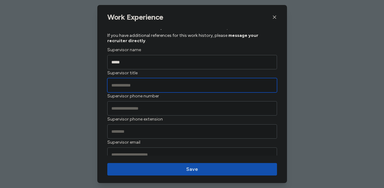
click at [162, 83] on input "Supervisor title" at bounding box center [192, 85] width 170 height 14
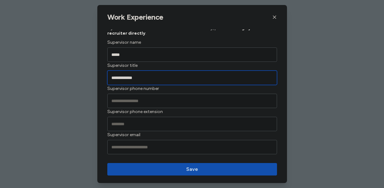
type input "**********"
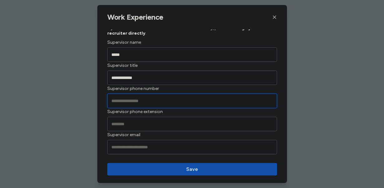
click at [159, 104] on input "Supervisor phone number" at bounding box center [192, 101] width 170 height 14
type input "**********"
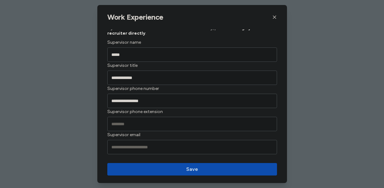
click at [166, 170] on span "Save" at bounding box center [192, 168] width 160 height 7
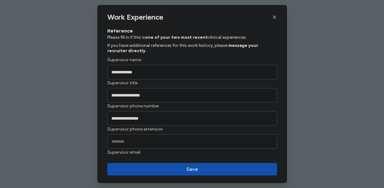
scroll to position [725, 0]
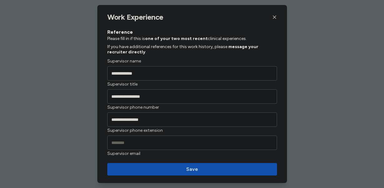
click at [274, 20] on button "button" at bounding box center [274, 16] width 5 height 9
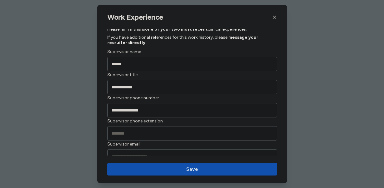
scroll to position [677, 0]
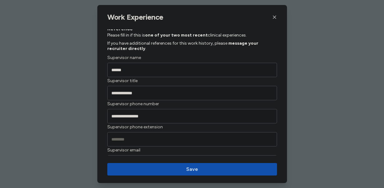
click at [274, 19] on icon "button" at bounding box center [274, 17] width 5 height 5
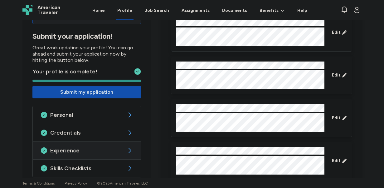
scroll to position [0, 0]
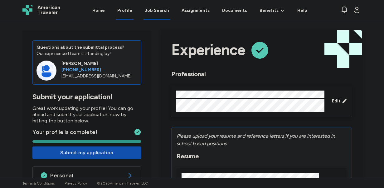
click at [158, 13] on div "Job Search" at bounding box center [157, 10] width 24 height 6
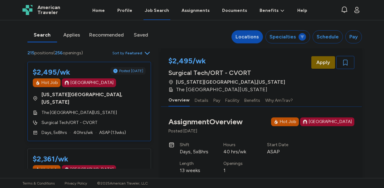
click at [254, 39] on div "Locations" at bounding box center [246, 36] width 23 height 7
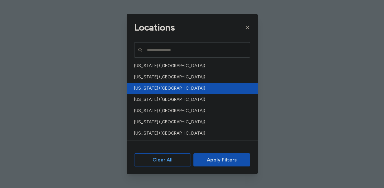
click at [149, 88] on span "[US_STATE] ([GEOGRAPHIC_DATA])" at bounding box center [190, 88] width 112 height 6
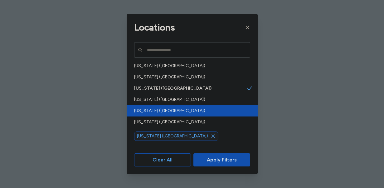
click at [154, 112] on span "[US_STATE] ([GEOGRAPHIC_DATA])" at bounding box center [190, 111] width 112 height 6
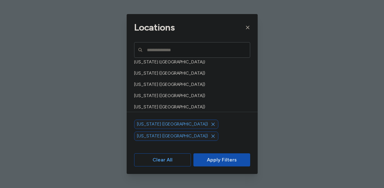
scroll to position [303, 0]
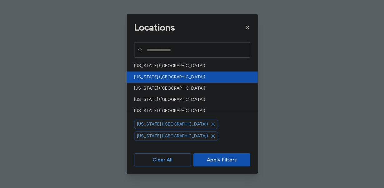
click at [152, 76] on span "[US_STATE] ([GEOGRAPHIC_DATA])" at bounding box center [190, 77] width 112 height 6
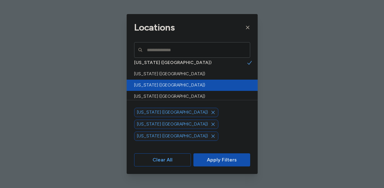
scroll to position [320, 0]
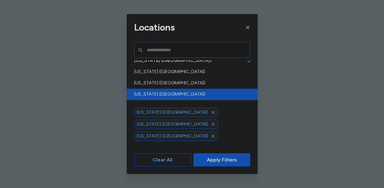
click at [161, 99] on div "[US_STATE] ([GEOGRAPHIC_DATA])" at bounding box center [192, 94] width 131 height 11
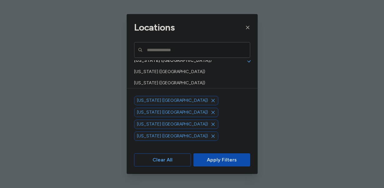
click at [227, 161] on span "Apply Filters" at bounding box center [222, 159] width 30 height 7
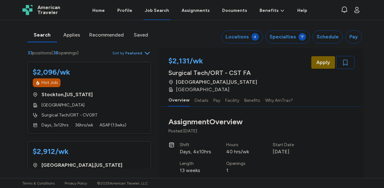
drag, startPoint x: 366, startPoint y: 97, endPoint x: 325, endPoint y: 93, distance: 41.9
click at [325, 93] on div "Search Applies Recommended Saved Locations 4 Specialties Schedule Pay 33 positi…" at bounding box center [192, 98] width 384 height 157
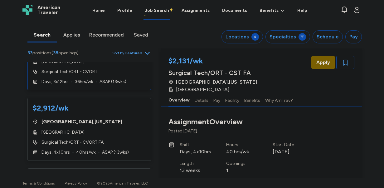
scroll to position [56, 0]
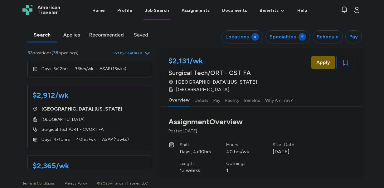
click at [111, 98] on div "$2,912/wk" at bounding box center [89, 95] width 113 height 10
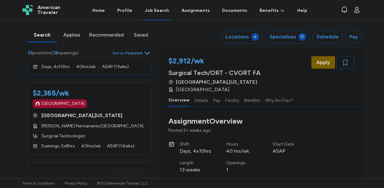
scroll to position [135, 0]
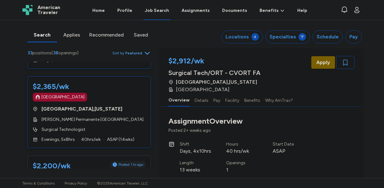
click at [130, 102] on div "$2,365/wk [GEOGRAPHIC_DATA] [GEOGRAPHIC_DATA] , [US_STATE] [PERSON_NAME] Perman…" at bounding box center [88, 112] width 123 height 72
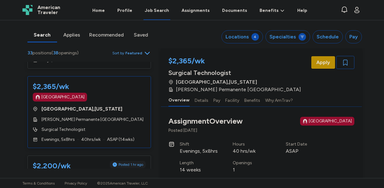
click at [322, 65] on span "Apply" at bounding box center [323, 62] width 14 height 7
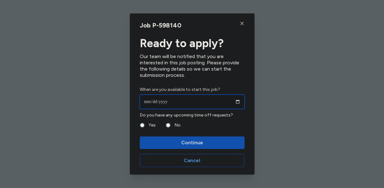
click at [237, 102] on input "date" at bounding box center [192, 101] width 105 height 14
type input "**********"
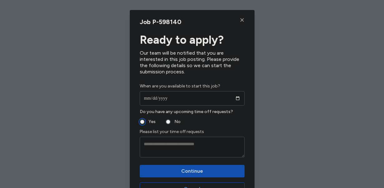
scroll to position [25, 0]
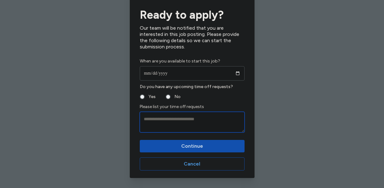
click at [179, 121] on textarea at bounding box center [192, 122] width 105 height 21
type textarea "**********"
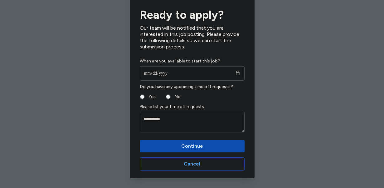
click at [198, 148] on span "Continue" at bounding box center [192, 145] width 22 height 7
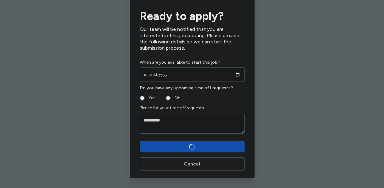
scroll to position [24, 0]
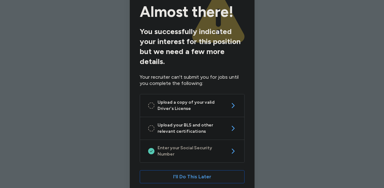
scroll to position [37, 0]
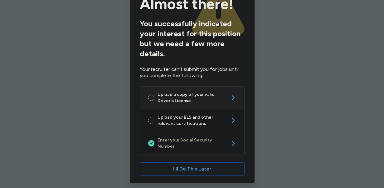
click at [217, 100] on span "Upload a copy of your valid Driver's License" at bounding box center [191, 97] width 69 height 12
click at [228, 118] on link "Upload your BLS and other relevant certifications" at bounding box center [192, 120] width 104 height 22
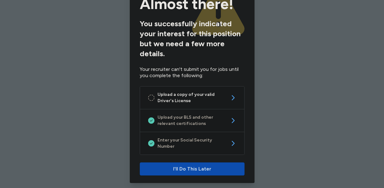
click at [202, 165] on span "I'll Do This Later" at bounding box center [192, 168] width 38 height 7
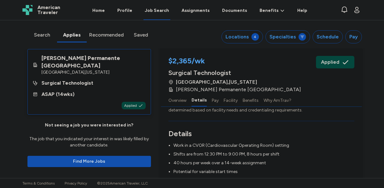
scroll to position [154, 0]
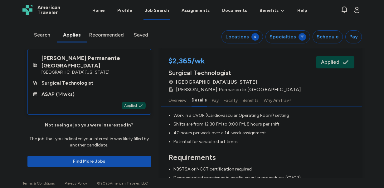
click at [43, 33] on div "Search" at bounding box center [42, 34] width 25 height 7
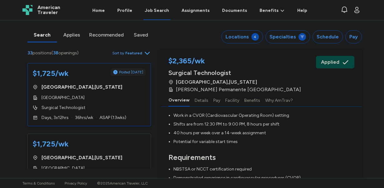
scroll to position [549, 0]
click at [131, 94] on div "[GEOGRAPHIC_DATA]" at bounding box center [89, 97] width 113 height 6
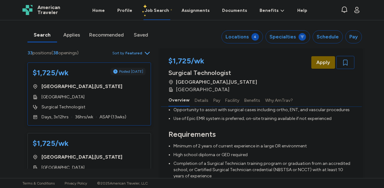
scroll to position [1, 0]
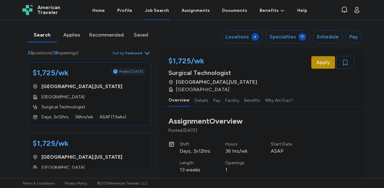
click at [322, 60] on span "Apply" at bounding box center [323, 62] width 14 height 7
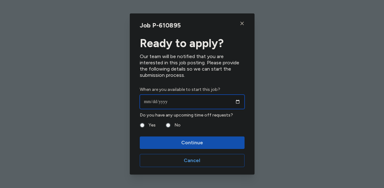
click at [238, 102] on input "date" at bounding box center [192, 101] width 105 height 14
type input "**********"
click at [144, 124] on div "Yes" at bounding box center [148, 124] width 16 height 7
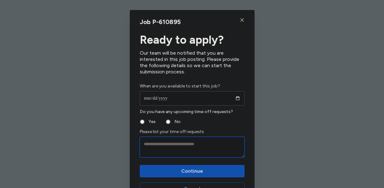
click at [163, 148] on textarea at bounding box center [192, 147] width 105 height 21
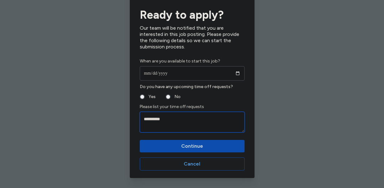
type textarea "**********"
click at [186, 143] on span "Continue" at bounding box center [192, 145] width 22 height 7
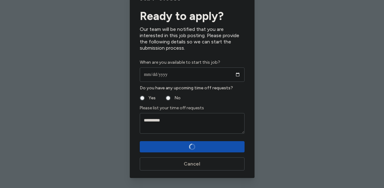
scroll to position [24, 0]
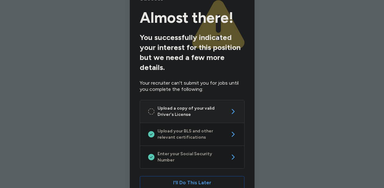
scroll to position [37, 0]
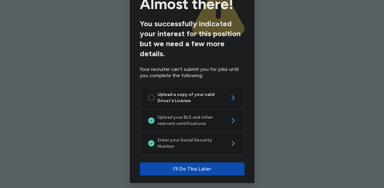
click at [202, 162] on button "I'll Do This Later" at bounding box center [192, 168] width 105 height 13
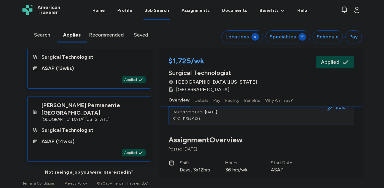
scroll to position [6, 0]
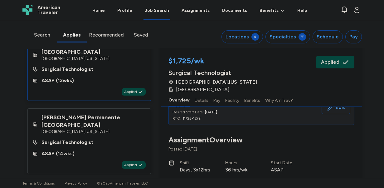
click at [48, 32] on div "Search" at bounding box center [42, 34] width 25 height 7
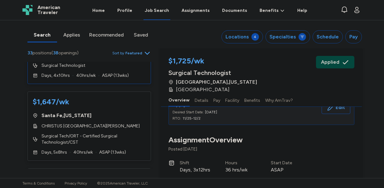
scroll to position [910, 0]
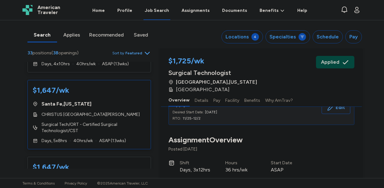
click at [125, 100] on div "[GEOGRAPHIC_DATA] , [US_STATE]" at bounding box center [89, 103] width 113 height 7
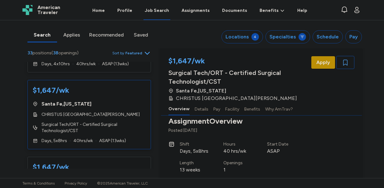
click at [320, 61] on span "Apply" at bounding box center [323, 62] width 14 height 7
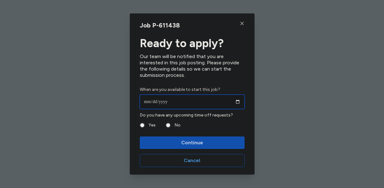
click at [235, 100] on input "date" at bounding box center [192, 101] width 105 height 14
type input "**********"
click at [147, 125] on label "Yes" at bounding box center [150, 124] width 11 height 7
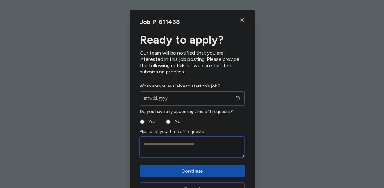
click at [155, 144] on textarea at bounding box center [192, 147] width 105 height 21
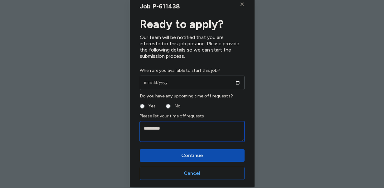
type textarea "**********"
click at [186, 156] on span "Continue" at bounding box center [192, 155] width 22 height 7
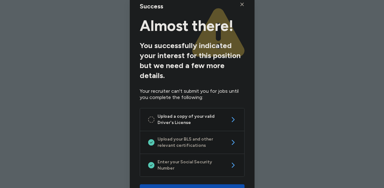
click at [206, 187] on span "I'll Do This Later" at bounding box center [192, 190] width 38 height 7
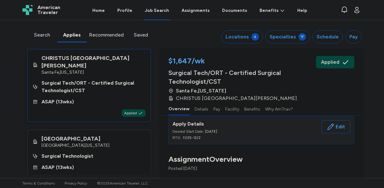
click at [44, 38] on div "Search" at bounding box center [42, 34] width 25 height 7
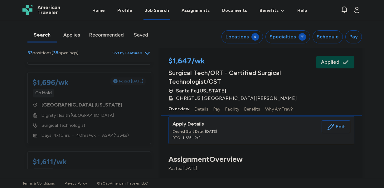
scroll to position [2453, 0]
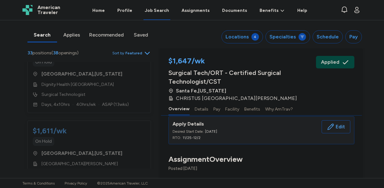
click at [44, 10] on span "American Traveler" at bounding box center [48, 10] width 23 height 10
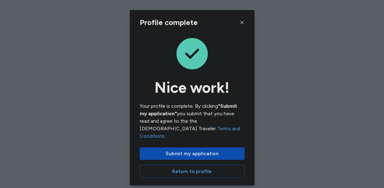
click at [222, 150] on span "Submit my application" at bounding box center [192, 153] width 95 height 7
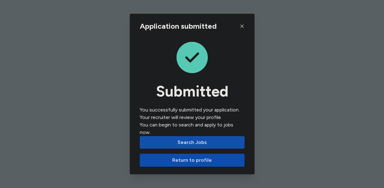
click at [217, 156] on span "Return to profile" at bounding box center [192, 159] width 94 height 7
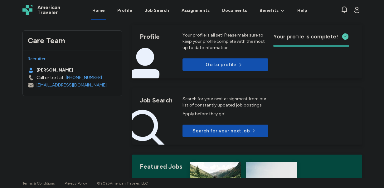
scroll to position [119, 0]
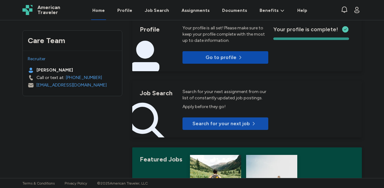
click at [219, 55] on p "Go to profile" at bounding box center [220, 57] width 31 height 7
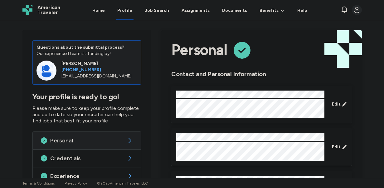
click at [360, 13] on icon "button" at bounding box center [356, 9] width 7 height 7
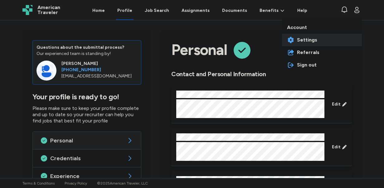
click at [308, 43] on span "Settings" at bounding box center [307, 39] width 20 height 7
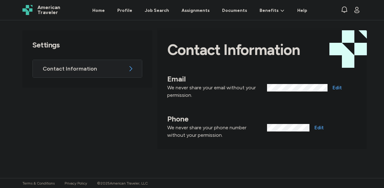
click at [117, 74] on div "Contact Information" at bounding box center [87, 68] width 109 height 17
click at [59, 68] on span "Contact Information" at bounding box center [84, 68] width 82 height 7
click at [105, 8] on link "Home" at bounding box center [98, 10] width 15 height 19
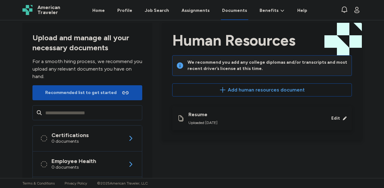
scroll to position [12, 0]
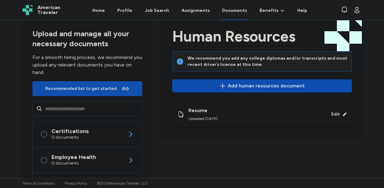
click at [242, 85] on span "Add human resources document" at bounding box center [266, 85] width 77 height 7
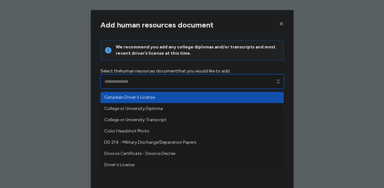
click at [190, 82] on input "text" at bounding box center [191, 81] width 183 height 14
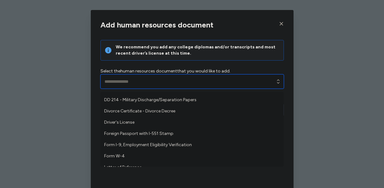
scroll to position [44, 0]
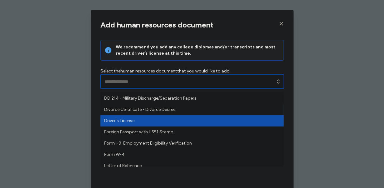
type input "**********"
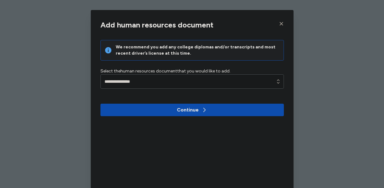
click at [181, 109] on div "Continue" at bounding box center [188, 109] width 22 height 7
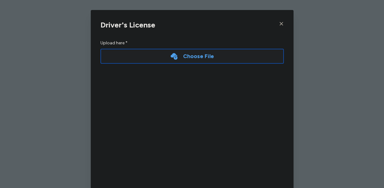
click at [192, 61] on div "Choose File" at bounding box center [191, 56] width 183 height 15
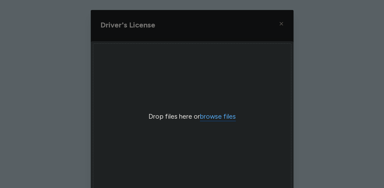
scroll to position [18, 0]
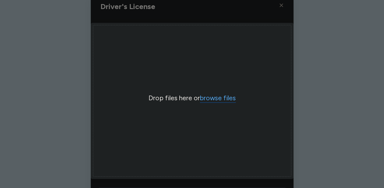
click at [209, 97] on button "browse files" at bounding box center [218, 98] width 36 height 9
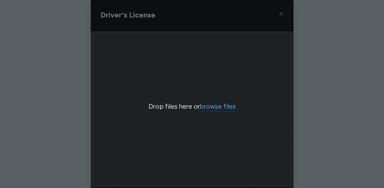
scroll to position [0, 0]
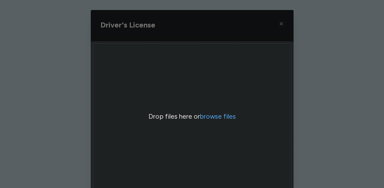
click at [282, 21] on div "Uppy Dashboard Window (Press escape to close)" at bounding box center [192, 119] width 203 height 218
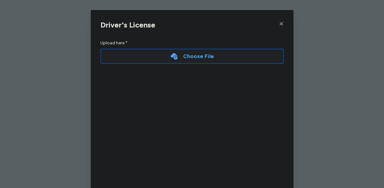
click at [282, 22] on icon at bounding box center [281, 23] width 5 height 5
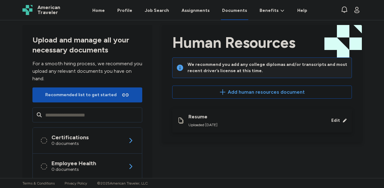
scroll to position [5, 0]
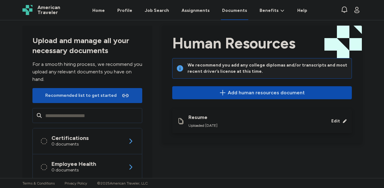
click at [248, 92] on span "Add human resources document" at bounding box center [266, 92] width 77 height 7
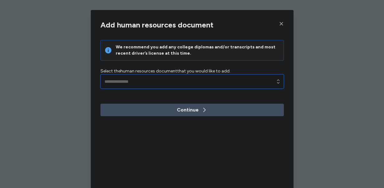
click at [182, 79] on input "text" at bounding box center [191, 81] width 183 height 14
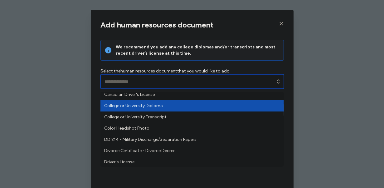
scroll to position [0, 0]
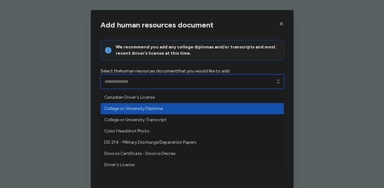
type input "**********"
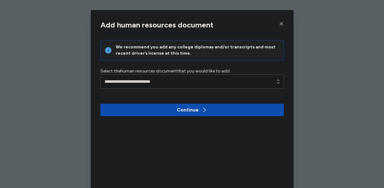
click at [172, 109] on span "Continue" at bounding box center [191, 109] width 173 height 7
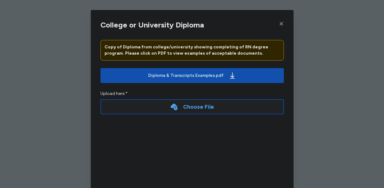
click at [188, 106] on div "Choose File" at bounding box center [198, 106] width 31 height 9
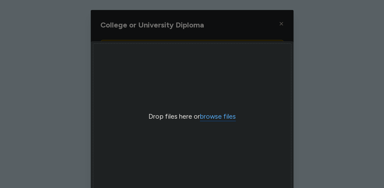
click at [207, 116] on button "browse files" at bounding box center [218, 116] width 36 height 9
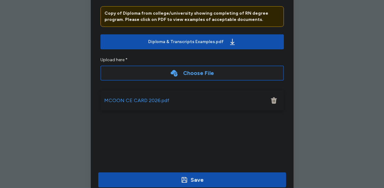
scroll to position [51, 0]
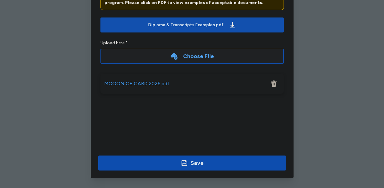
click at [186, 165] on icon "button" at bounding box center [184, 163] width 6 height 6
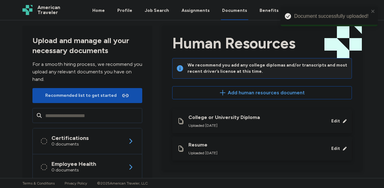
scroll to position [0, 0]
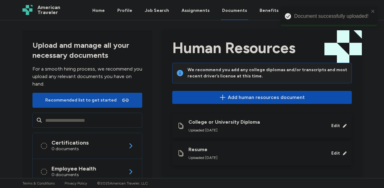
click at [250, 97] on span "Add human resources document" at bounding box center [266, 97] width 77 height 7
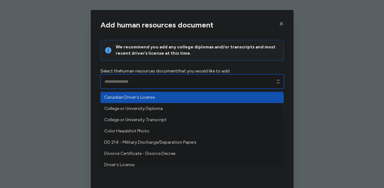
click at [202, 77] on input "text" at bounding box center [191, 81] width 183 height 14
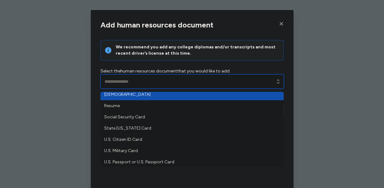
scroll to position [150, 0]
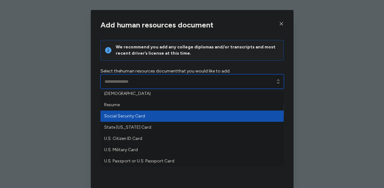
type input "**********"
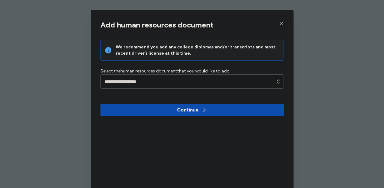
click at [181, 109] on div "Continue" at bounding box center [188, 109] width 22 height 7
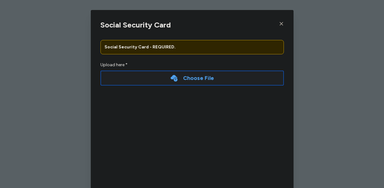
click at [179, 83] on div "Choose File" at bounding box center [191, 77] width 183 height 15
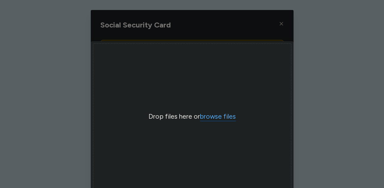
click at [210, 115] on button "browse files" at bounding box center [218, 116] width 36 height 9
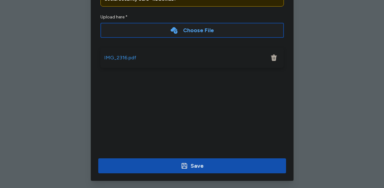
scroll to position [51, 0]
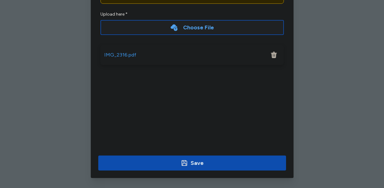
click at [224, 166] on span "Save" at bounding box center [192, 162] width 178 height 9
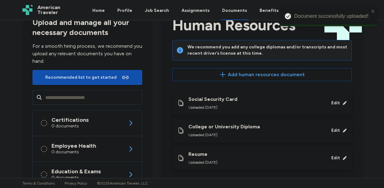
scroll to position [13, 0]
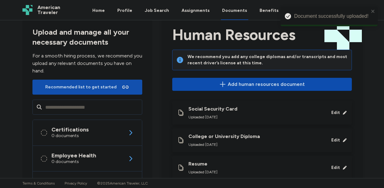
click at [258, 87] on span "Add human resources document" at bounding box center [266, 83] width 77 height 7
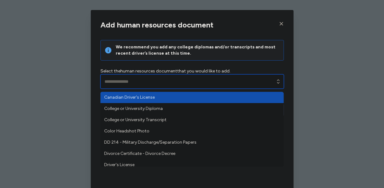
click at [243, 82] on input "text" at bounding box center [191, 81] width 183 height 14
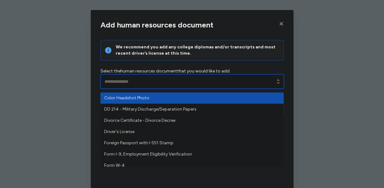
scroll to position [35, 0]
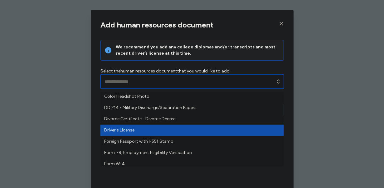
type input "**********"
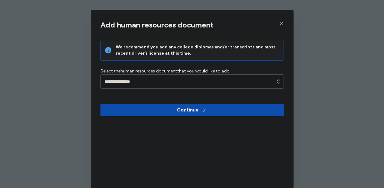
click at [255, 111] on span "Continue" at bounding box center [191, 109] width 173 height 7
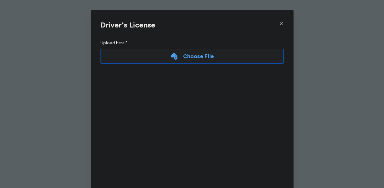
click at [283, 26] on icon at bounding box center [281, 23] width 5 height 5
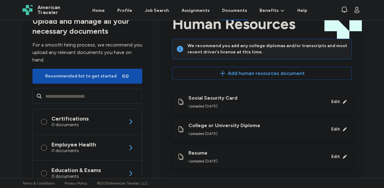
scroll to position [0, 0]
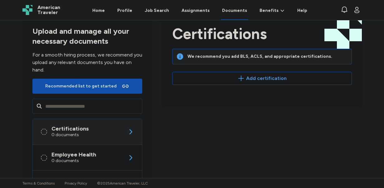
scroll to position [17, 0]
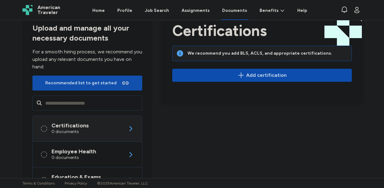
click at [262, 75] on span "Add certification" at bounding box center [266, 74] width 41 height 7
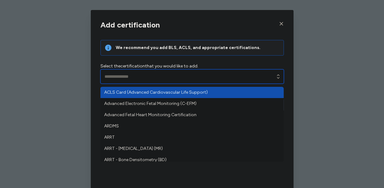
click at [195, 73] on input "text" at bounding box center [191, 76] width 183 height 14
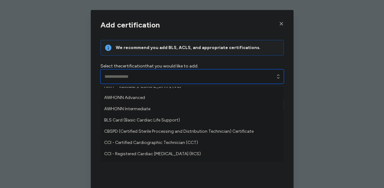
scroll to position [167, 0]
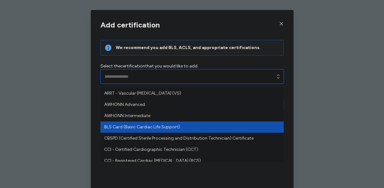
type input "**********"
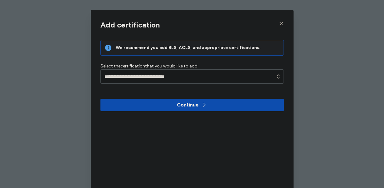
click at [192, 99] on button "Continue" at bounding box center [191, 105] width 183 height 12
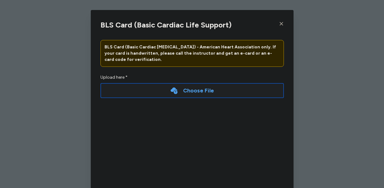
click at [197, 92] on div "Choose File" at bounding box center [198, 90] width 31 height 9
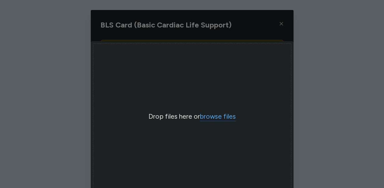
click at [213, 116] on button "browse files" at bounding box center [218, 116] width 36 height 9
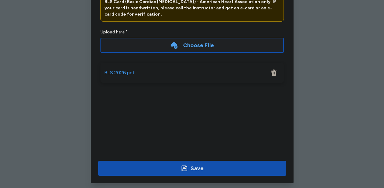
scroll to position [51, 0]
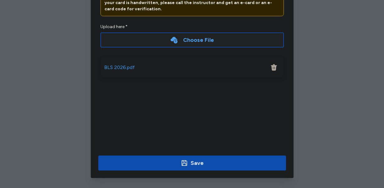
click at [189, 164] on div "Save" at bounding box center [192, 162] width 23 height 9
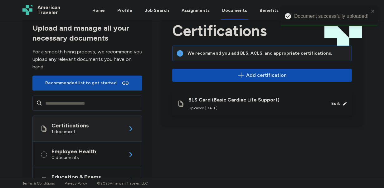
click at [258, 74] on span "Add certification" at bounding box center [266, 74] width 41 height 7
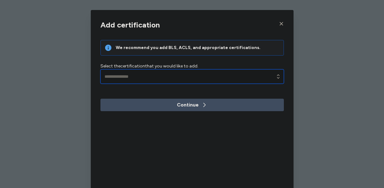
click at [180, 75] on input "text" at bounding box center [191, 76] width 183 height 14
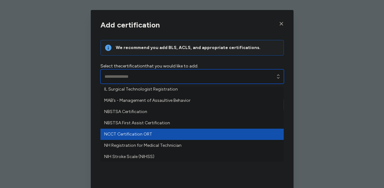
scroll to position [411, 0]
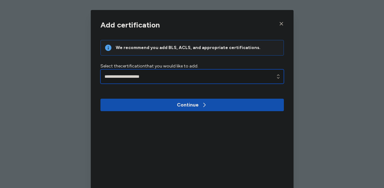
click at [176, 80] on input "**********" at bounding box center [191, 76] width 183 height 14
click at [210, 77] on input "**********" at bounding box center [191, 76] width 183 height 14
type input "**********"
click at [277, 76] on icon "button" at bounding box center [278, 76] width 6 height 6
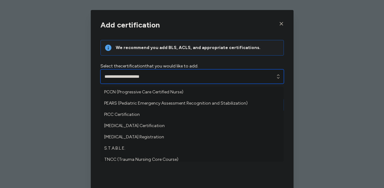
scroll to position [554, 0]
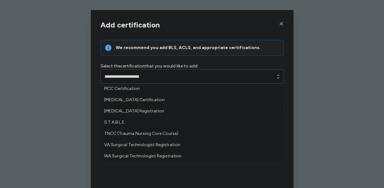
click at [201, 171] on div "**********" at bounding box center [192, 122] width 203 height 211
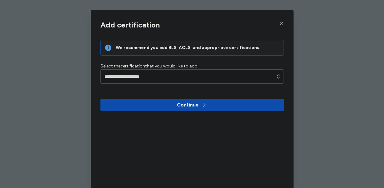
click at [189, 107] on div "Continue" at bounding box center [188, 104] width 22 height 7
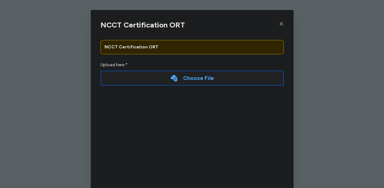
click at [167, 82] on div "Choose File" at bounding box center [191, 77] width 183 height 15
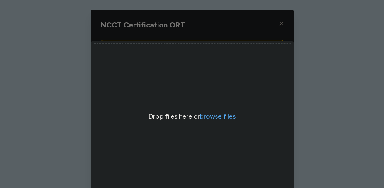
click at [208, 116] on button "browse files" at bounding box center [218, 116] width 36 height 9
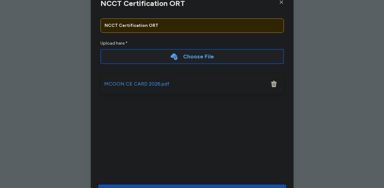
scroll to position [51, 0]
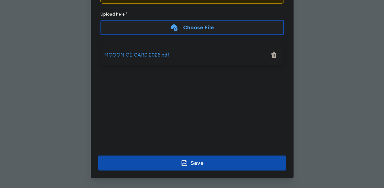
click at [200, 162] on div "Save" at bounding box center [196, 162] width 13 height 9
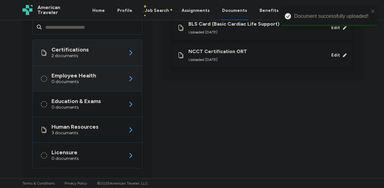
scroll to position [98, 0]
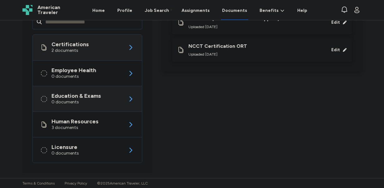
click at [120, 95] on div "Education & Exams 0 documents" at bounding box center [87, 98] width 94 height 25
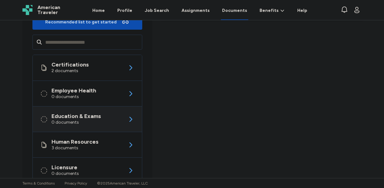
scroll to position [98, 0]
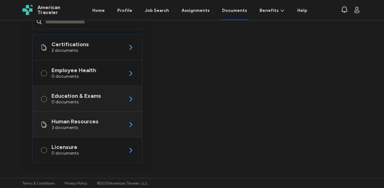
click at [116, 130] on div "Human Resources 3 documents" at bounding box center [87, 124] width 94 height 25
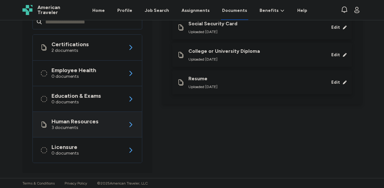
scroll to position [83, 0]
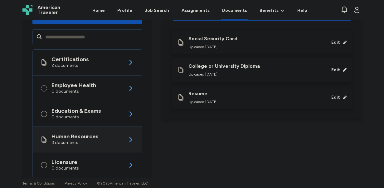
click at [337, 72] on div "Edit" at bounding box center [335, 70] width 9 height 6
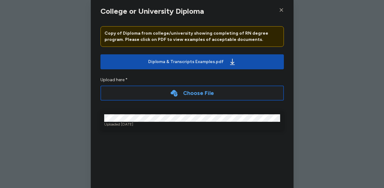
scroll to position [19, 0]
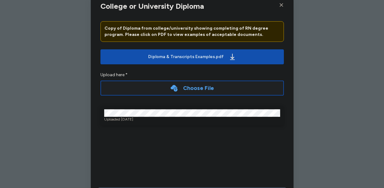
click at [186, 89] on div "Choose File" at bounding box center [198, 88] width 31 height 9
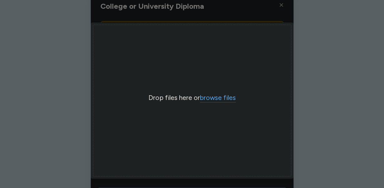
click at [212, 100] on button "browse files" at bounding box center [218, 97] width 36 height 9
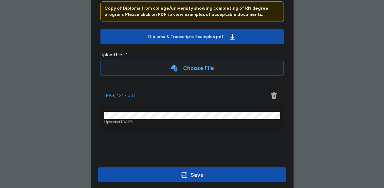
scroll to position [40, 0]
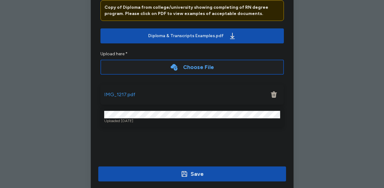
click at [256, 134] on div "College or University Diploma Copy of Diploma from college/university showing c…" at bounding box center [192, 83] width 203 height 211
click at [212, 173] on span "Save" at bounding box center [192, 173] width 178 height 9
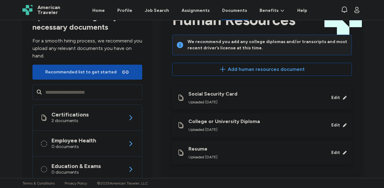
scroll to position [30, 0]
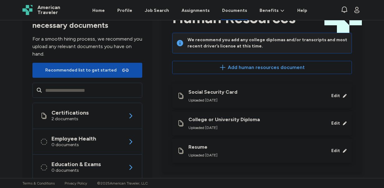
click at [254, 123] on div "College or University Diploma Uploaded Oct 01, 2025" at bounding box center [223, 123] width 71 height 14
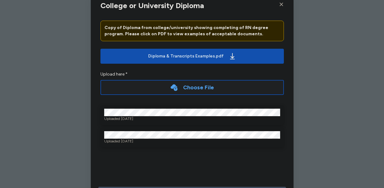
scroll to position [11, 0]
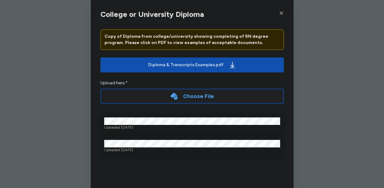
click at [282, 16] on div at bounding box center [279, 13] width 7 height 10
